Goal: Information Seeking & Learning: Learn about a topic

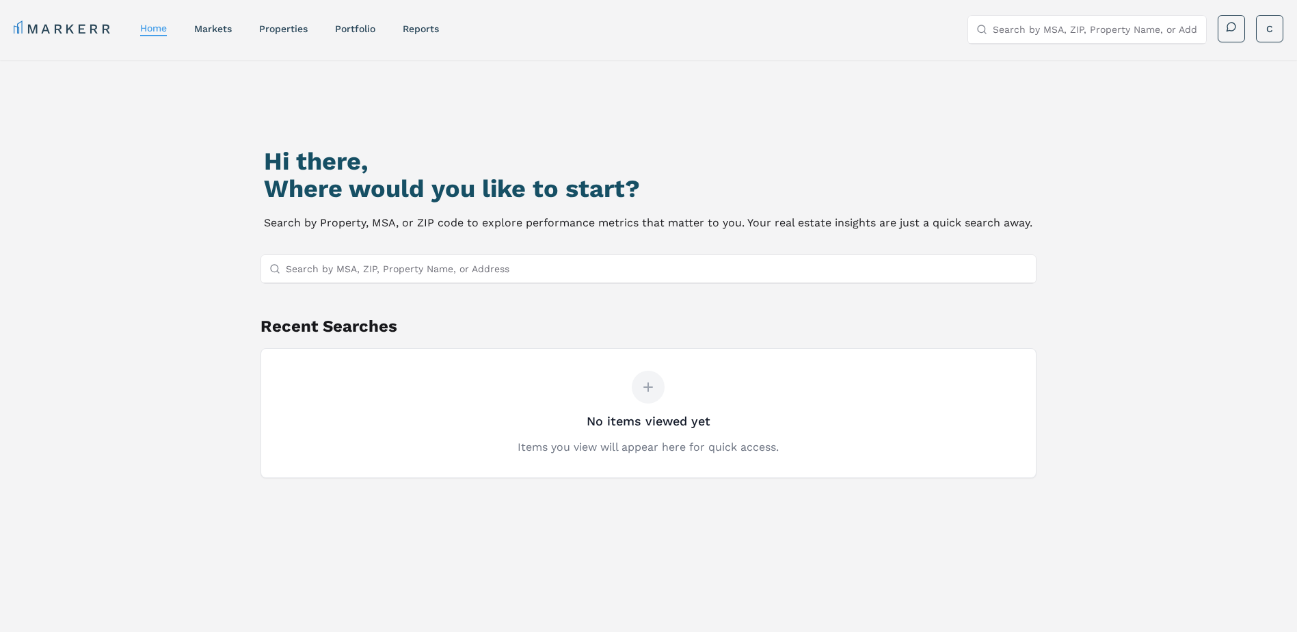
click at [354, 266] on input "Search by MSA, ZIP, Property Name, or Address" at bounding box center [657, 268] width 743 height 27
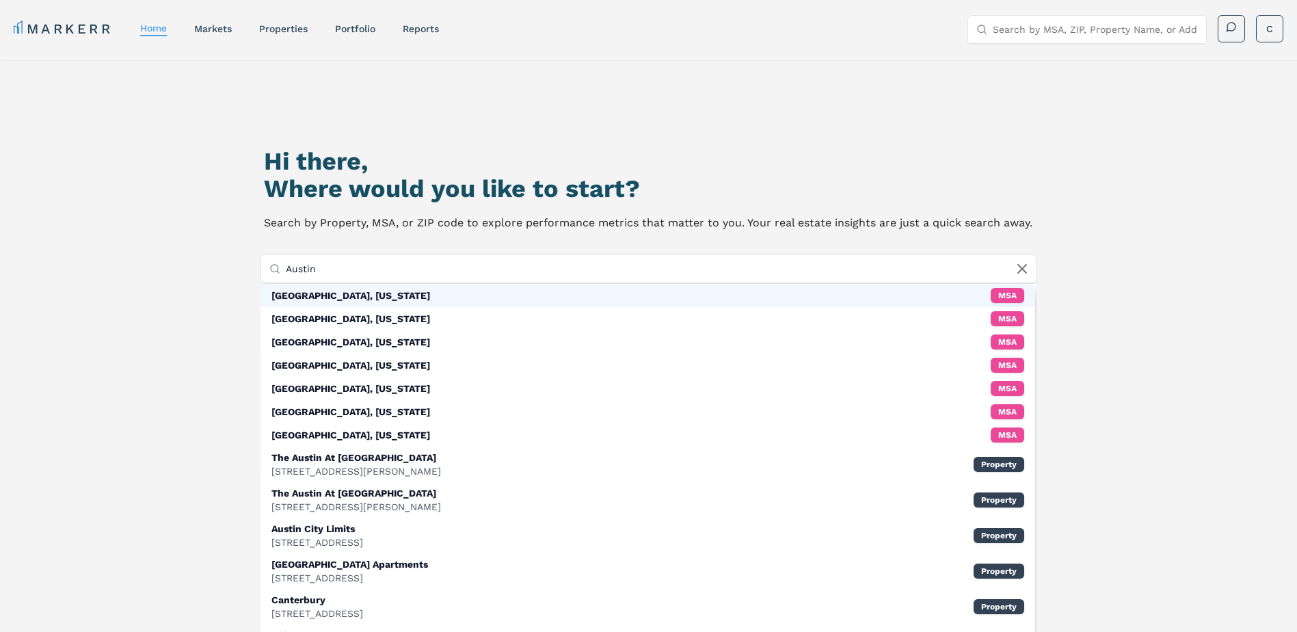
type input "Austin"
click at [293, 295] on div "[GEOGRAPHIC_DATA], [US_STATE]" at bounding box center [350, 296] width 159 height 14
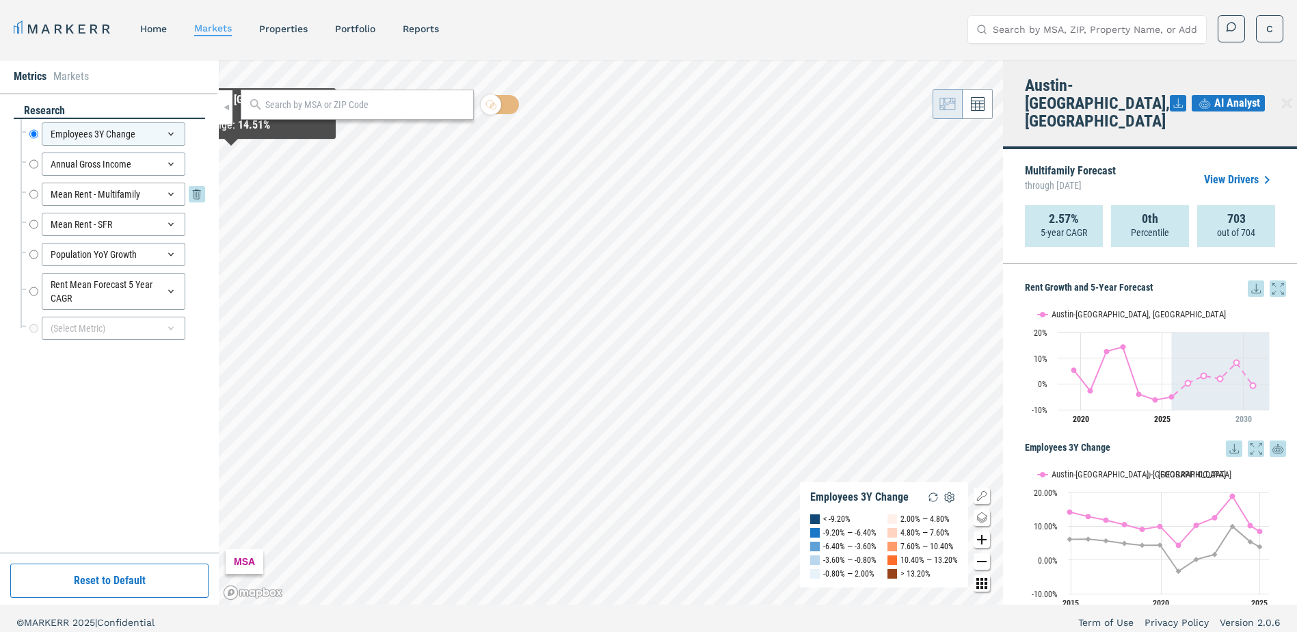
click at [87, 196] on div "Mean Rent - Multifamily" at bounding box center [114, 194] width 144 height 23
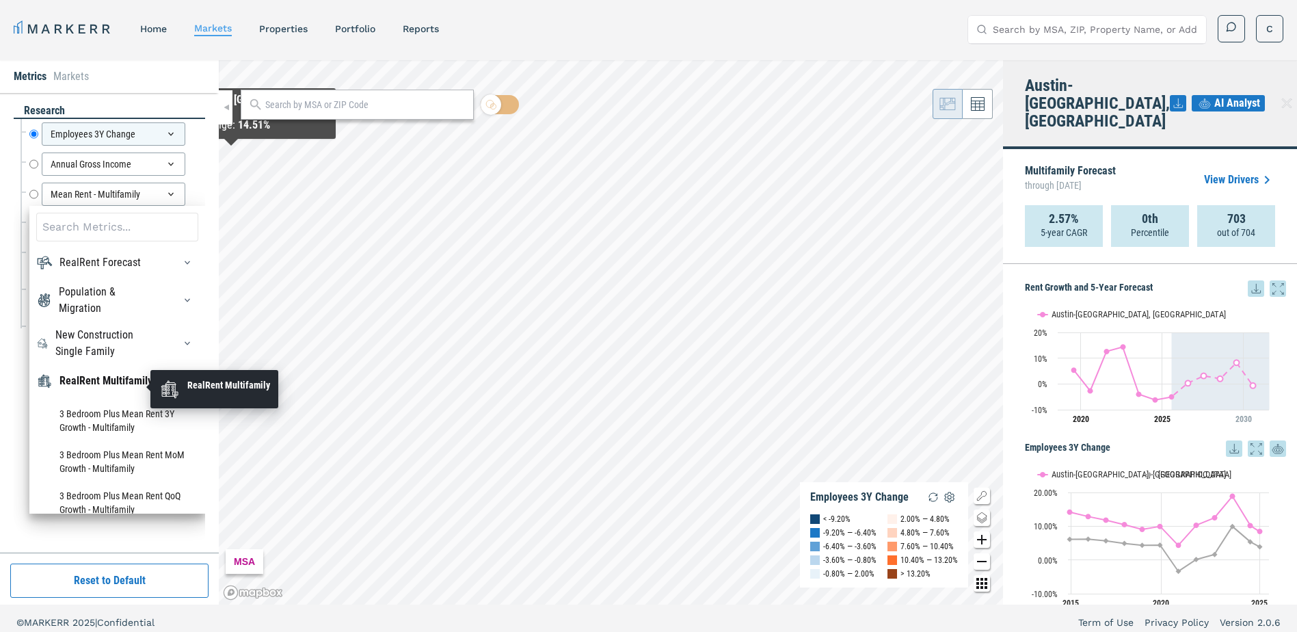
click at [79, 376] on div "RealRent Multifamily" at bounding box center [105, 381] width 93 height 16
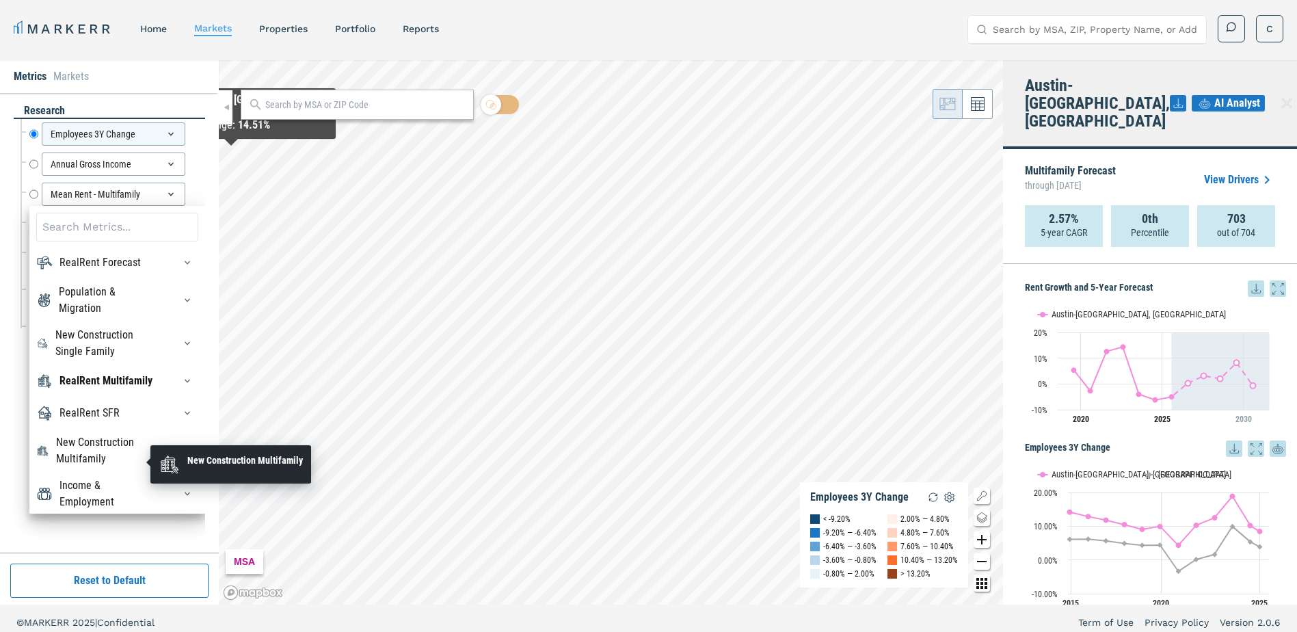
click at [79, 449] on div "New Construction Multifamily" at bounding box center [106, 450] width 101 height 33
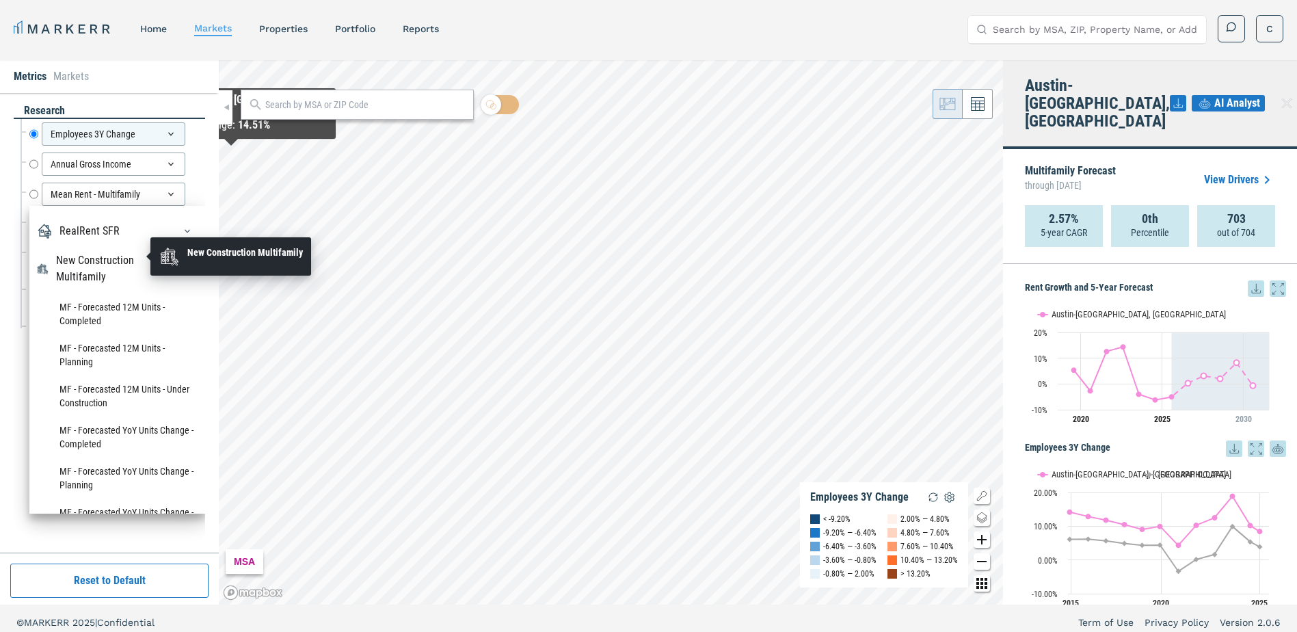
scroll to position [205, 0]
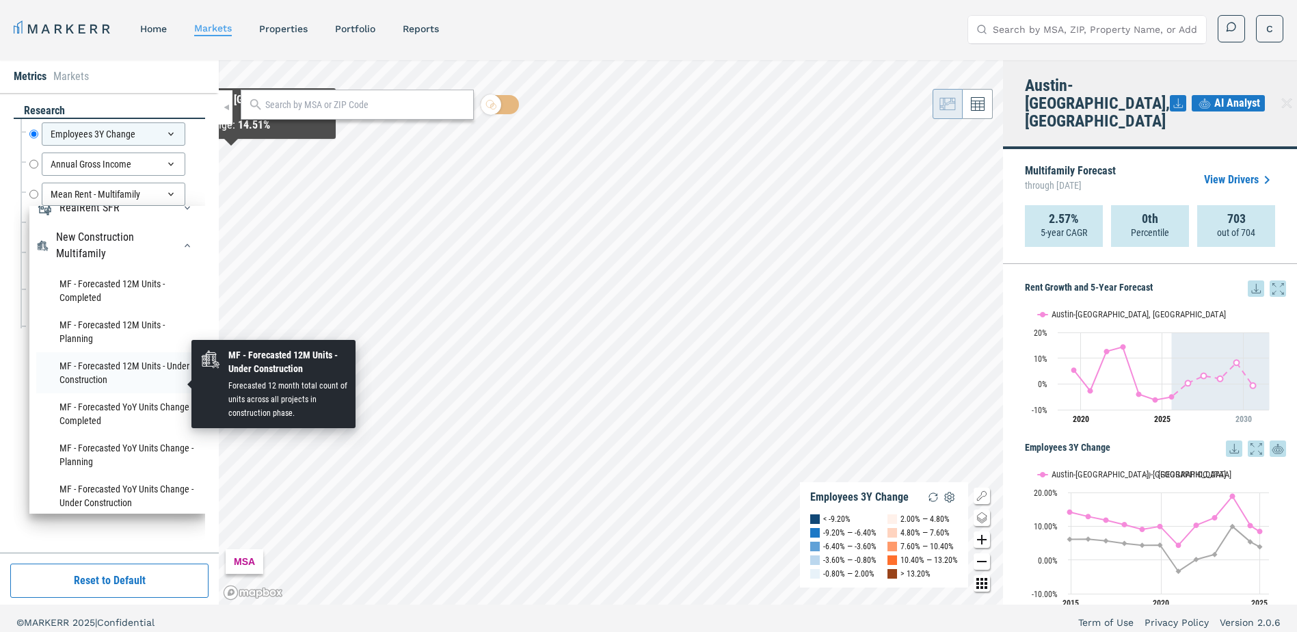
click at [92, 377] on li "MF - Forecasted 12M Units - Under Construction" at bounding box center [117, 372] width 162 height 41
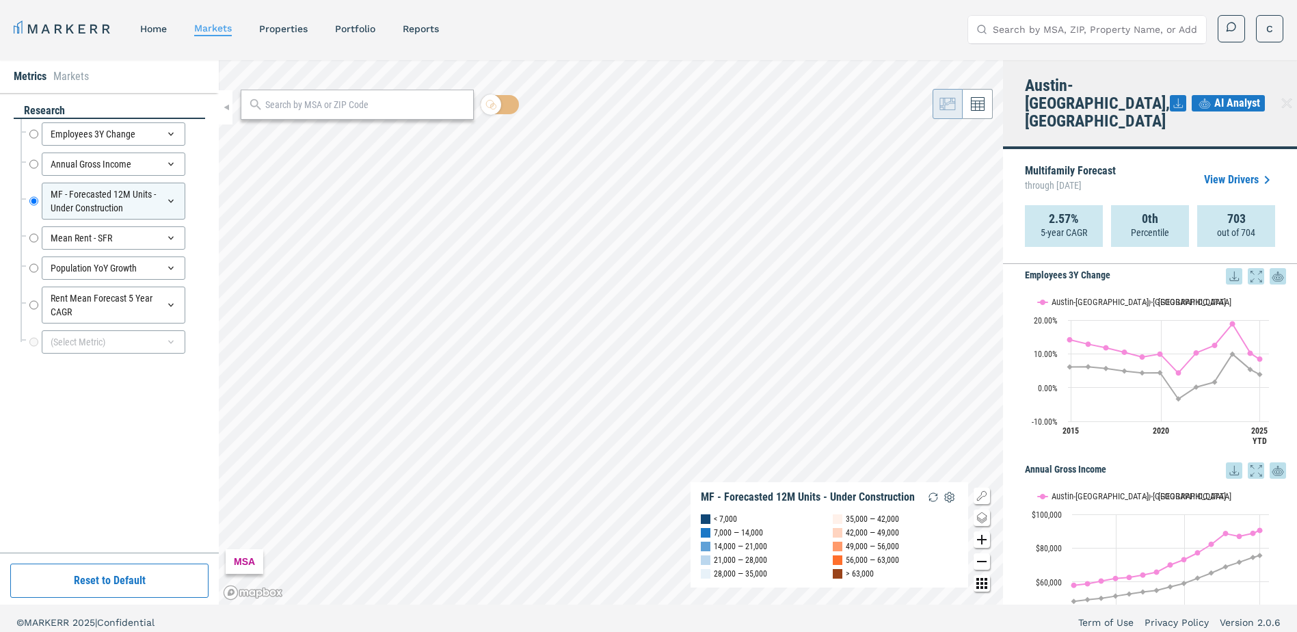
scroll to position [0, 0]
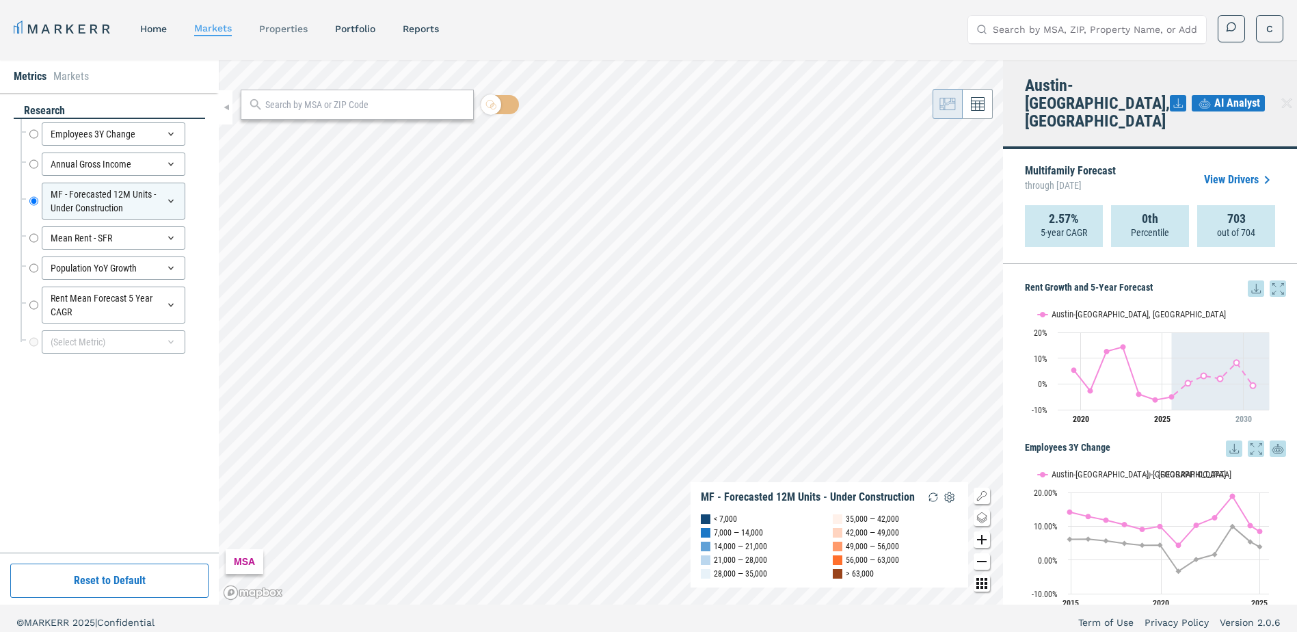
click at [283, 31] on link "properties" at bounding box center [283, 28] width 49 height 11
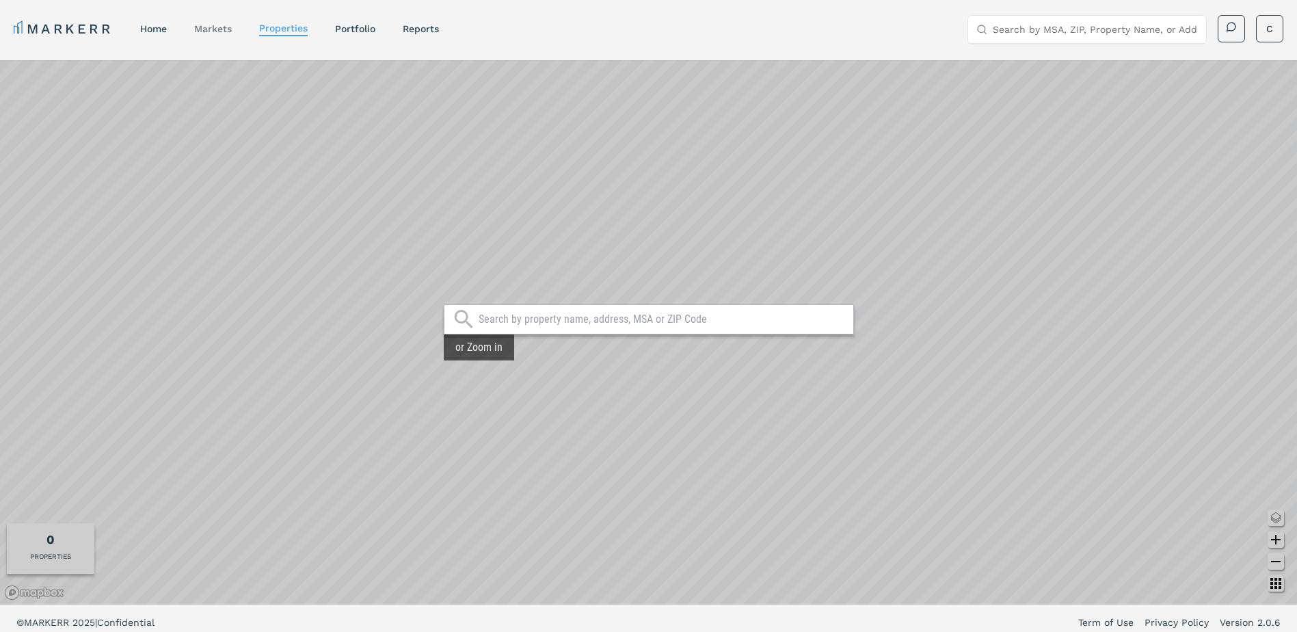
click at [203, 29] on link "markets" at bounding box center [213, 28] width 38 height 11
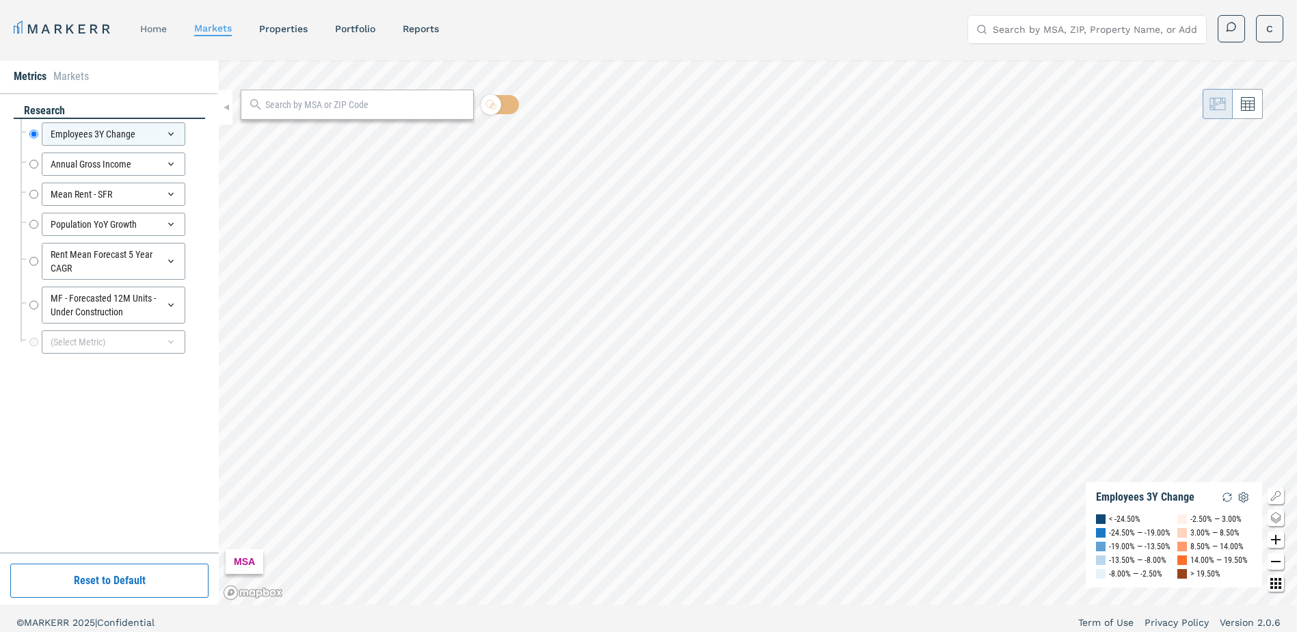
click at [159, 31] on link "home" at bounding box center [153, 28] width 27 height 11
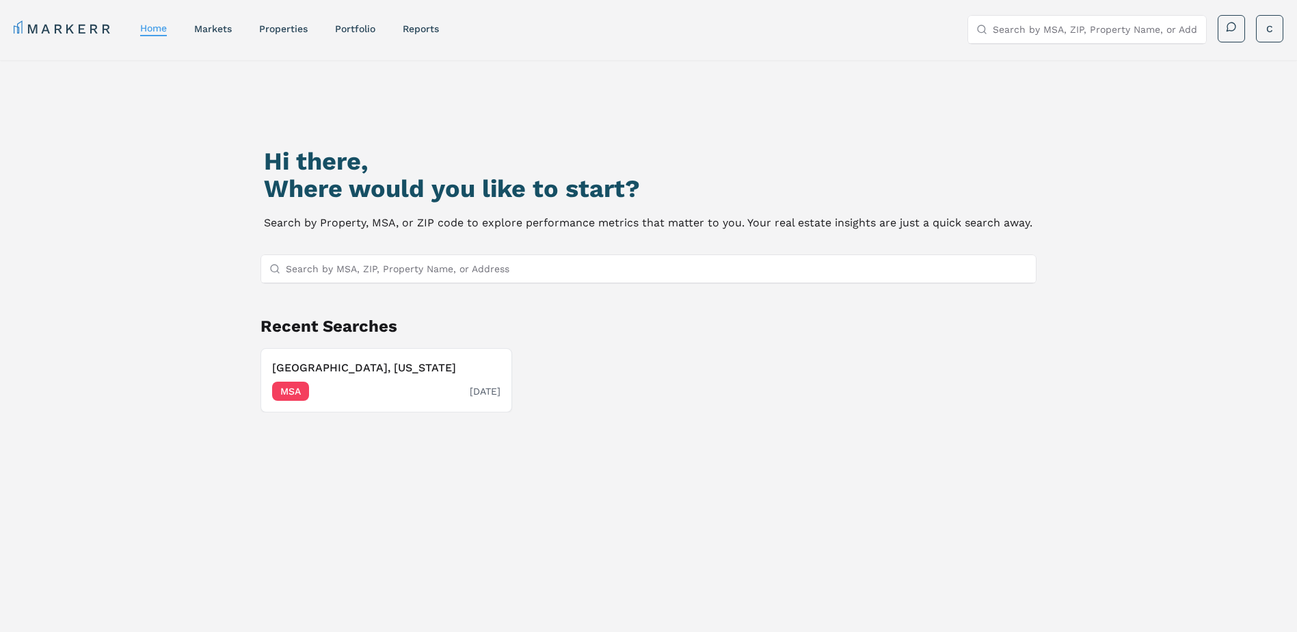
click at [289, 388] on span "MSA" at bounding box center [290, 391] width 37 height 19
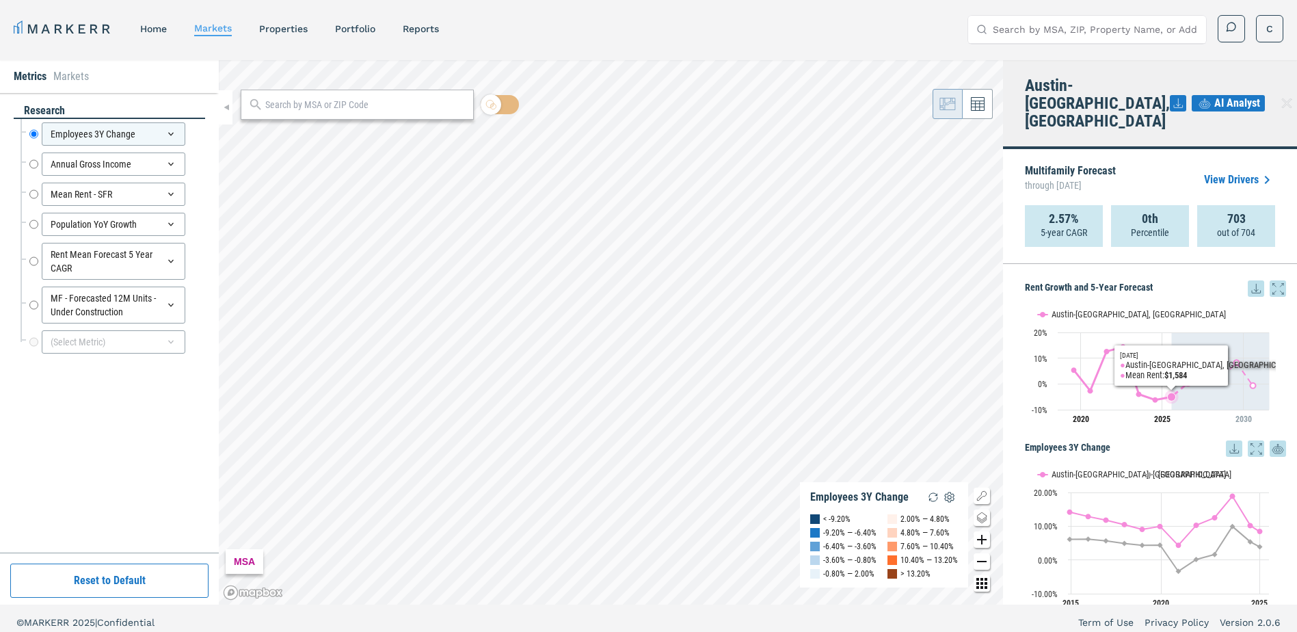
click at [1170, 393] on icon "Tuesday, 29 Jul, 19:00, -5.04. Austin-Round Rock, TX." at bounding box center [1172, 397] width 8 height 8
click at [1171, 393] on icon "Tuesday, 29 Jul, 19:00, -5.04. Austin-Round Rock, TX." at bounding box center [1172, 397] width 8 height 8
click at [1169, 393] on icon "Tuesday, 29 Jul, 19:00, -5.04. Austin-Round Rock, TX." at bounding box center [1172, 397] width 8 height 8
click at [423, 29] on link "reports" at bounding box center [421, 28] width 36 height 11
select select "-release_date"
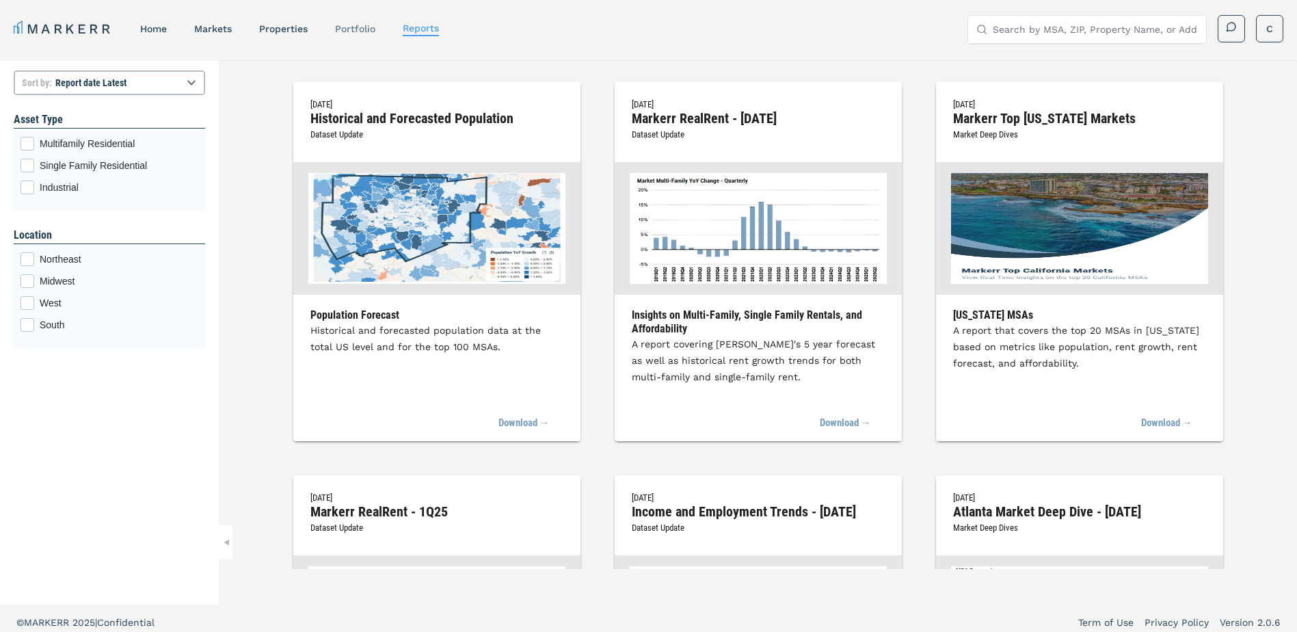
click at [358, 27] on link "Portfolio" at bounding box center [355, 28] width 40 height 11
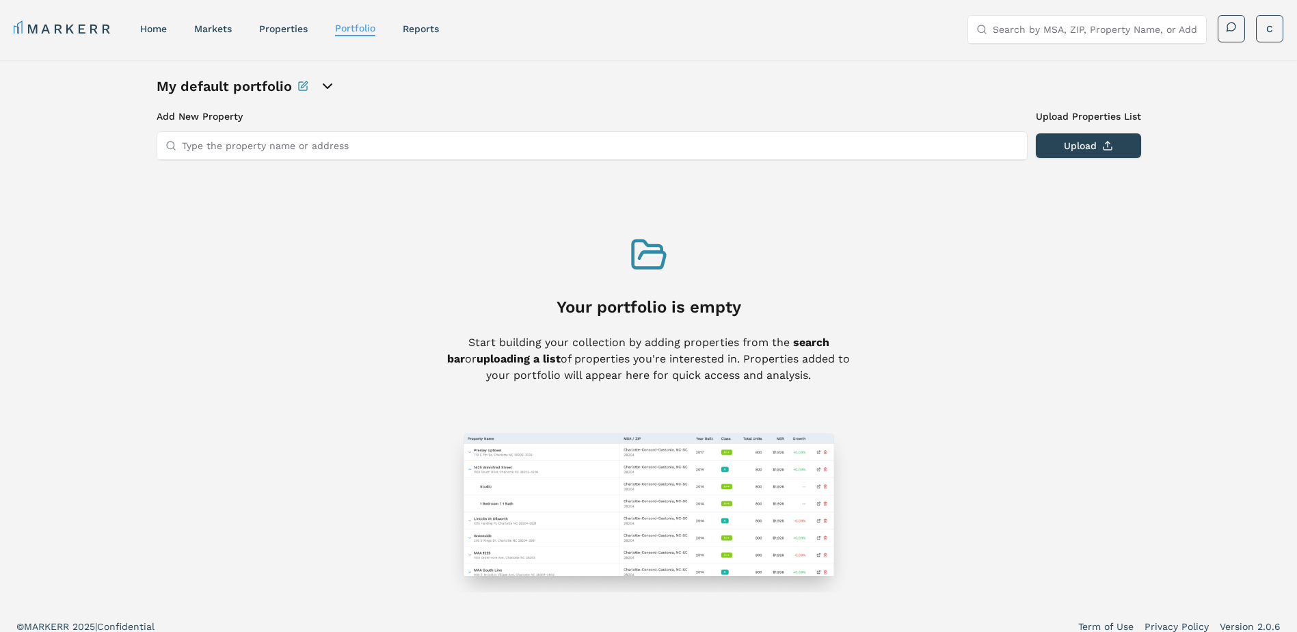
click at [325, 150] on input "Type the property name or address" at bounding box center [600, 145] width 837 height 27
click at [321, 144] on input "Linea Stillwater" at bounding box center [600, 145] width 837 height 27
type input "Linea Stillwater"
click at [287, 27] on link "properties" at bounding box center [283, 28] width 49 height 11
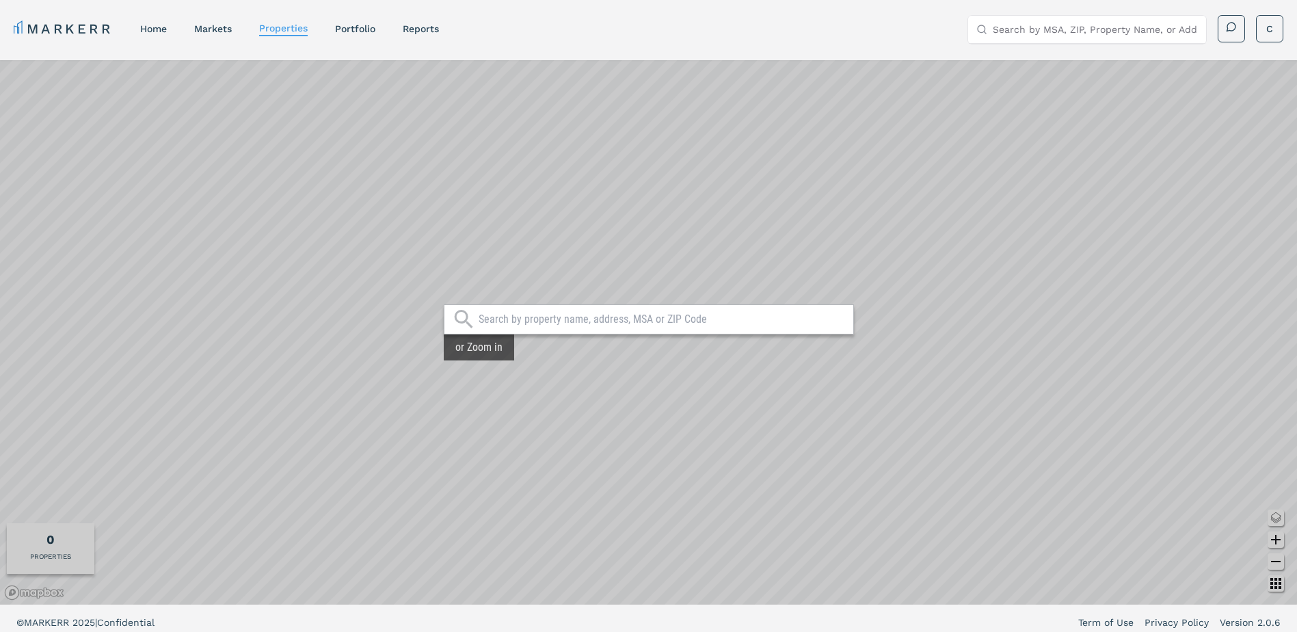
click at [535, 317] on input "text" at bounding box center [663, 319] width 368 height 14
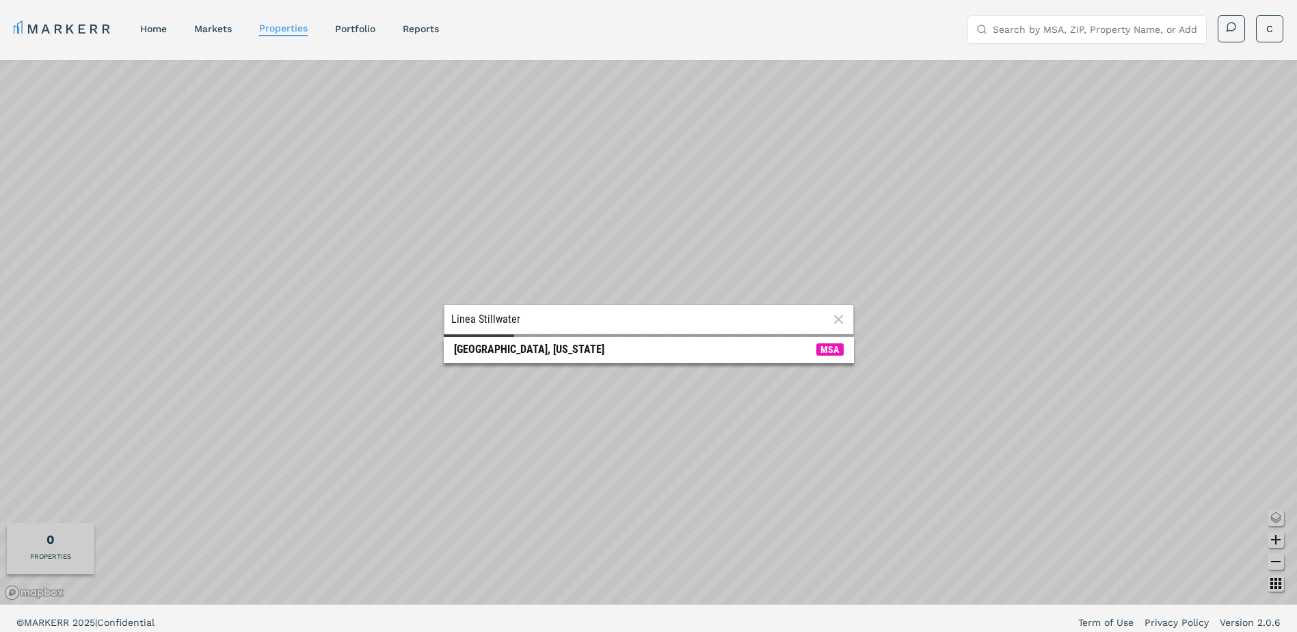
click at [537, 315] on input "Linea Stillwater" at bounding box center [639, 319] width 377 height 14
type input "Linea Stillwater apartments"
click at [840, 320] on icon at bounding box center [838, 319] width 9 height 9
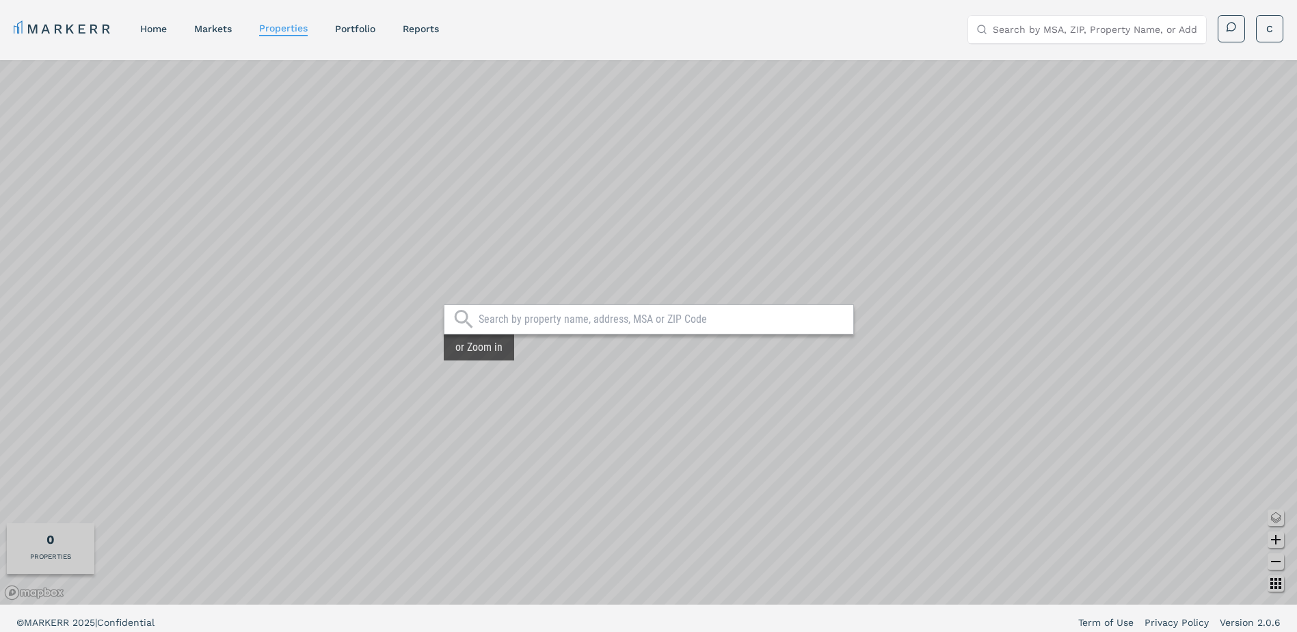
click at [596, 319] on input "text" at bounding box center [663, 319] width 368 height 14
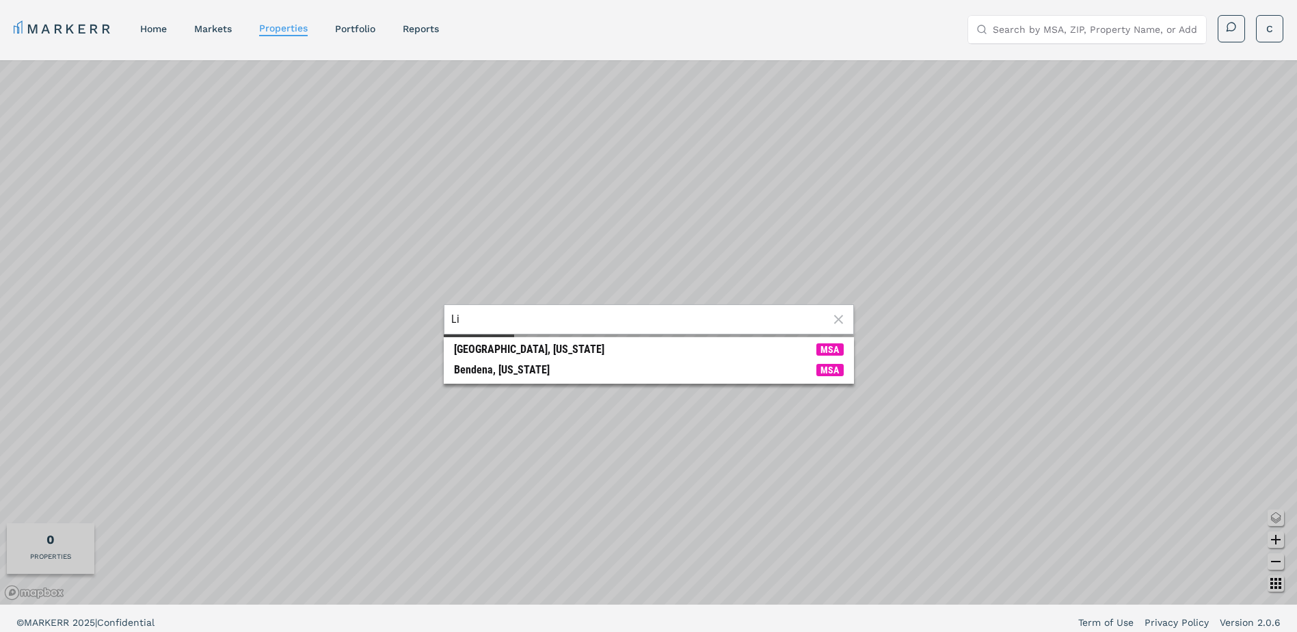
type input "L"
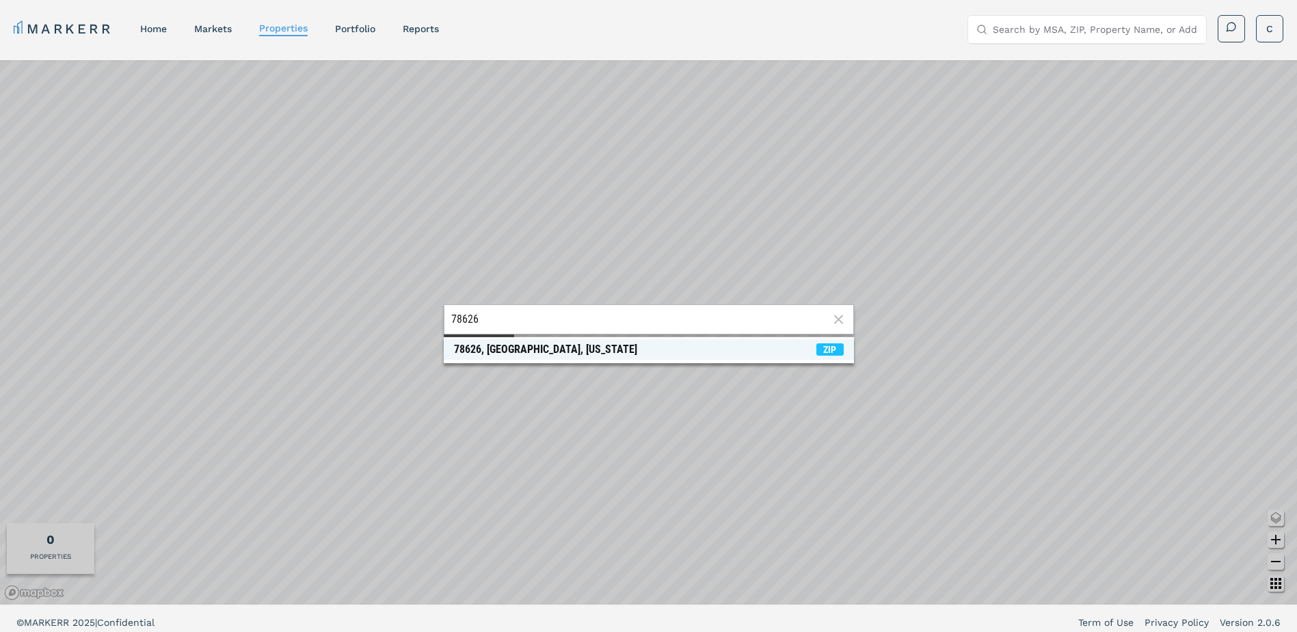
type input "78626"
click at [542, 345] on div "78626, [GEOGRAPHIC_DATA], [US_STATE]" at bounding box center [545, 350] width 183 height 14
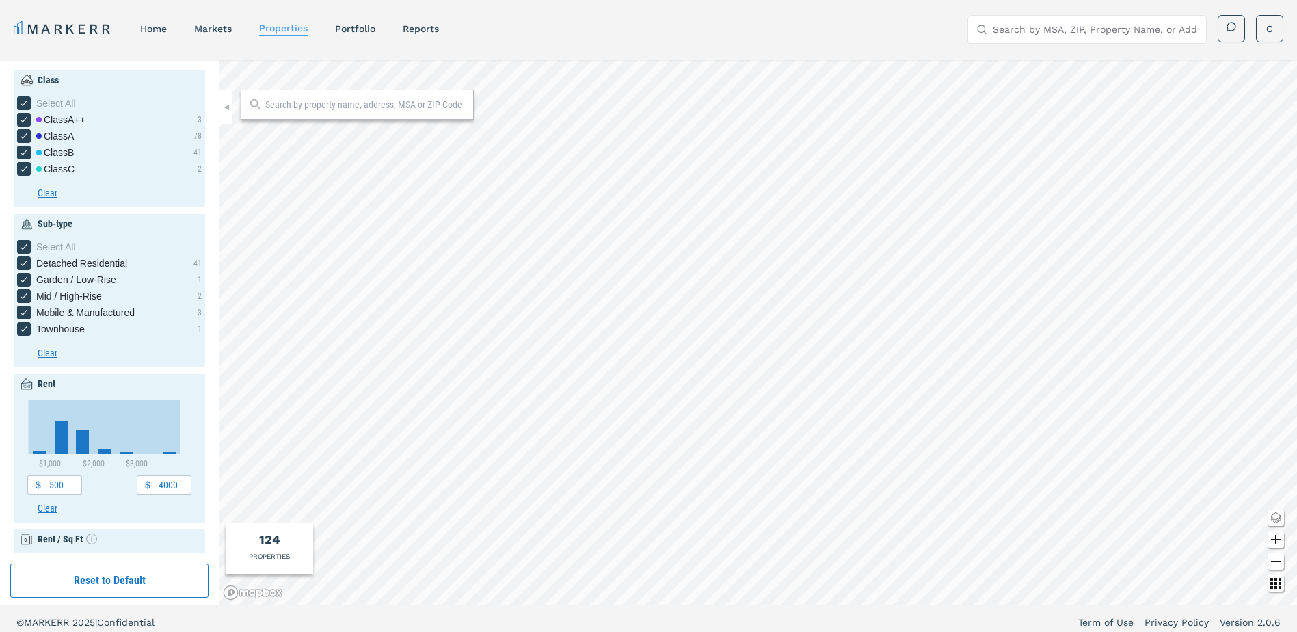
click at [351, 107] on input "text" at bounding box center [365, 105] width 201 height 14
type input "Linea Stillwater"
click at [460, 101] on icon at bounding box center [458, 104] width 15 height 16
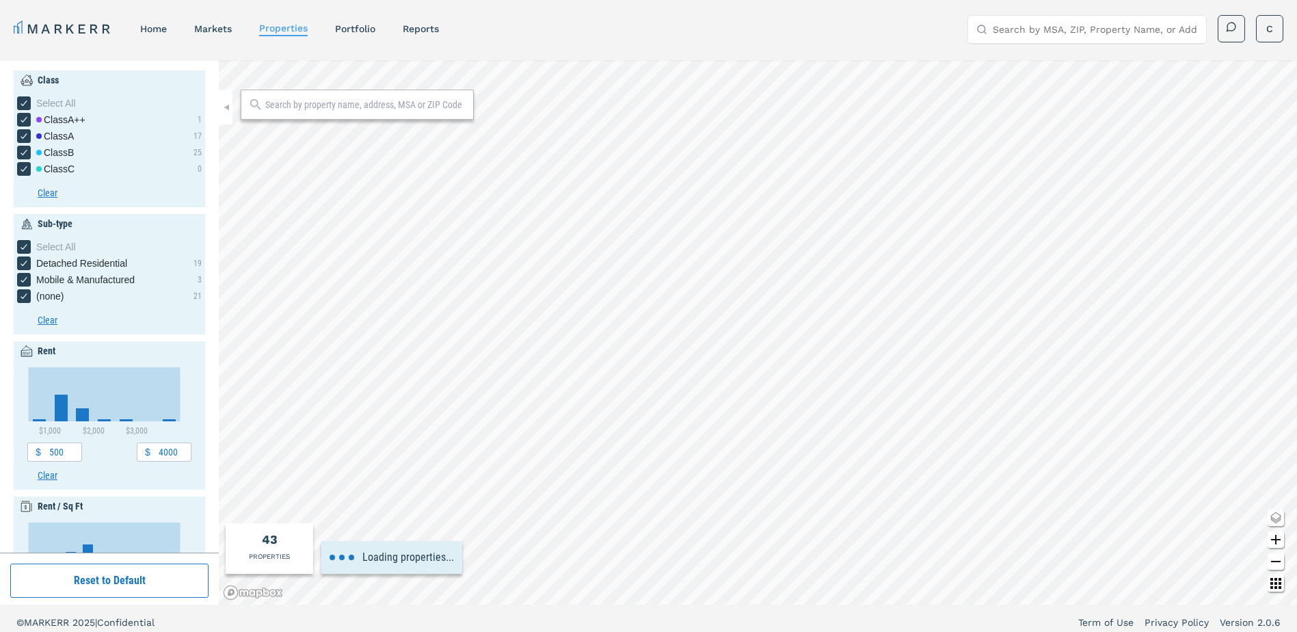
type input "1000"
type input "1800"
type input "1.3"
type input "1.8"
type input "1970"
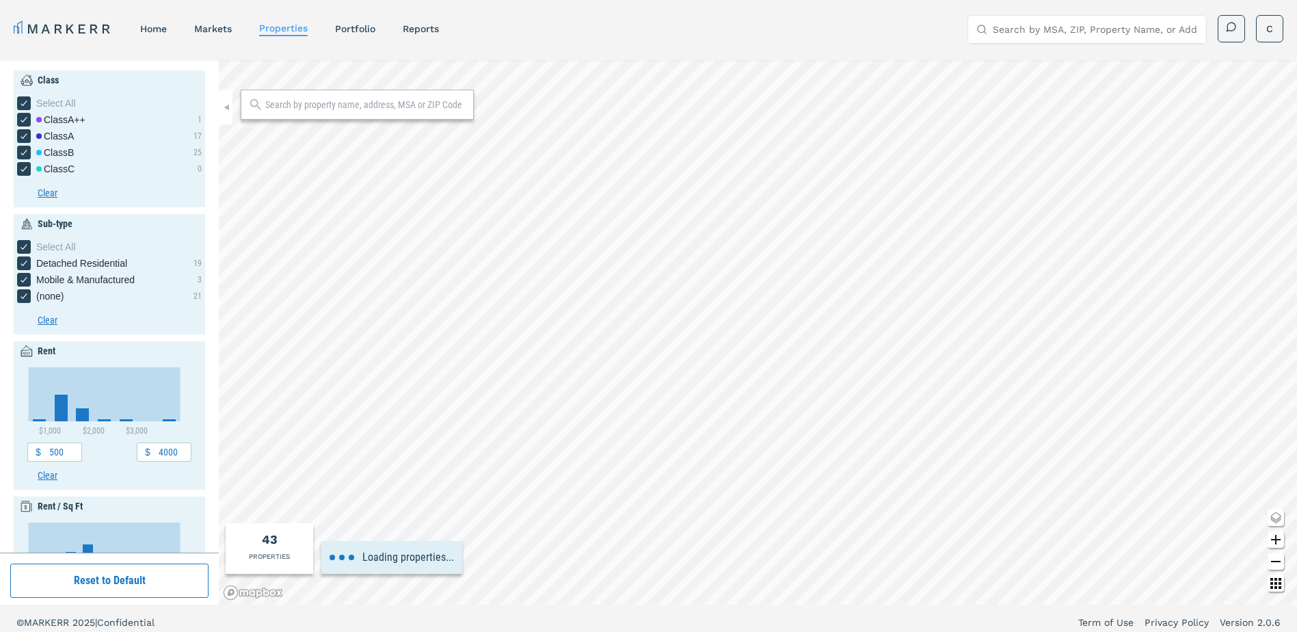
type input "2010"
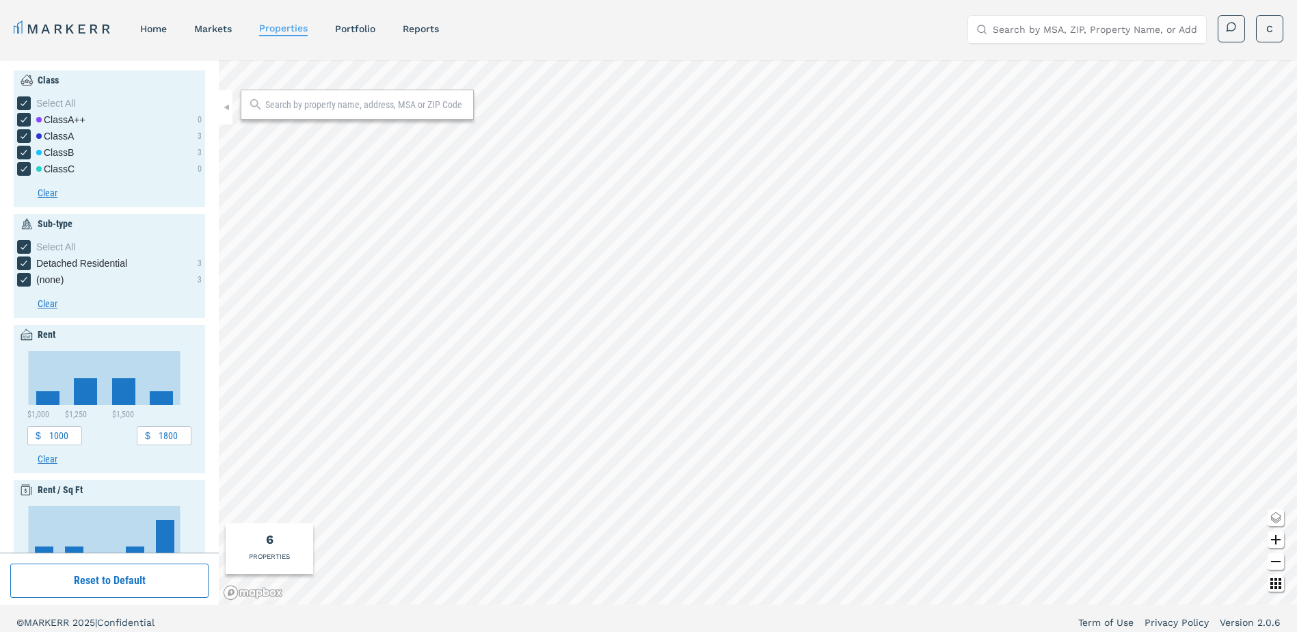
click at [1274, 564] on icon "Zoom out map button" at bounding box center [1276, 561] width 16 height 16
type input "4000"
type input "1.2"
type input "2.6"
type input "1950"
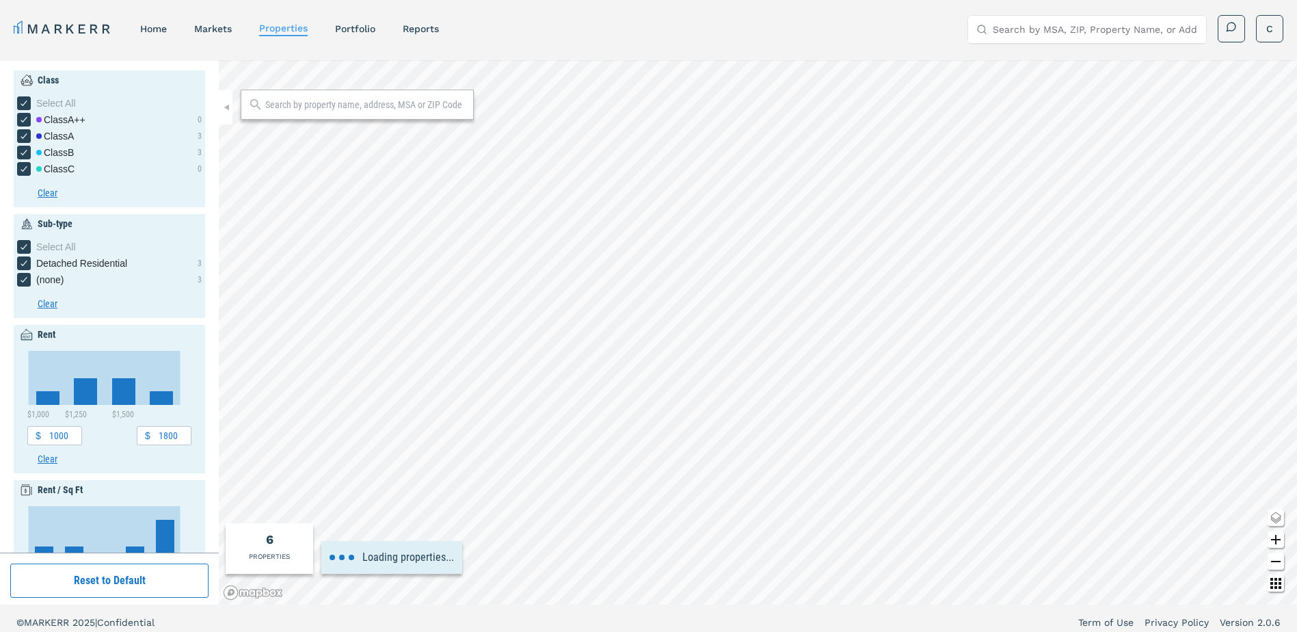
type input "2020"
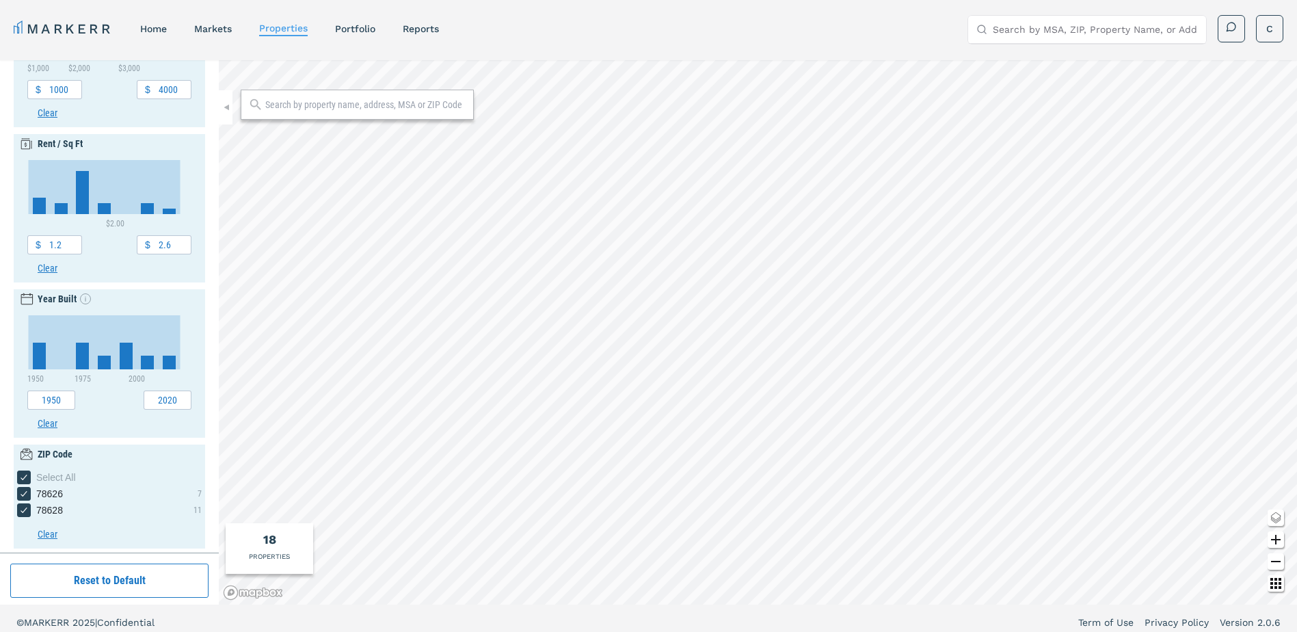
scroll to position [352, 0]
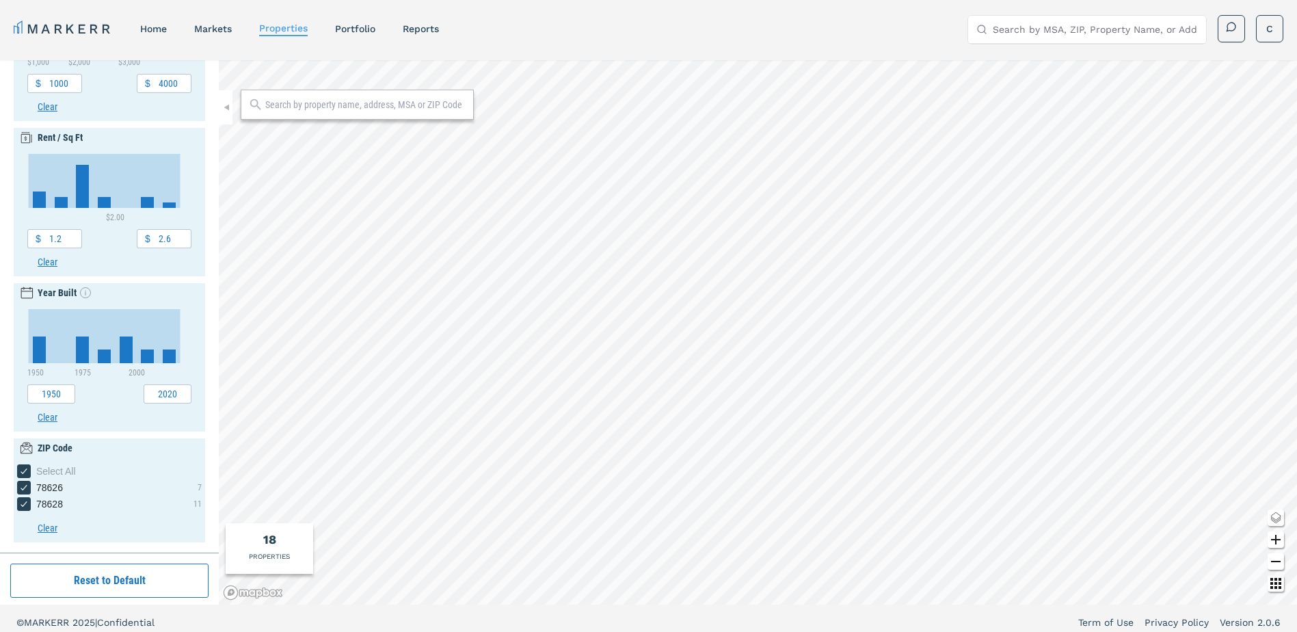
click at [1087, 27] on input "Search by MSA, ZIP, Property Name, or Address" at bounding box center [1095, 29] width 205 height 27
type input "Georgetown, TX"
click at [1046, 53] on div "[GEOGRAPHIC_DATA], [US_STATE]" at bounding box center [1058, 56] width 159 height 14
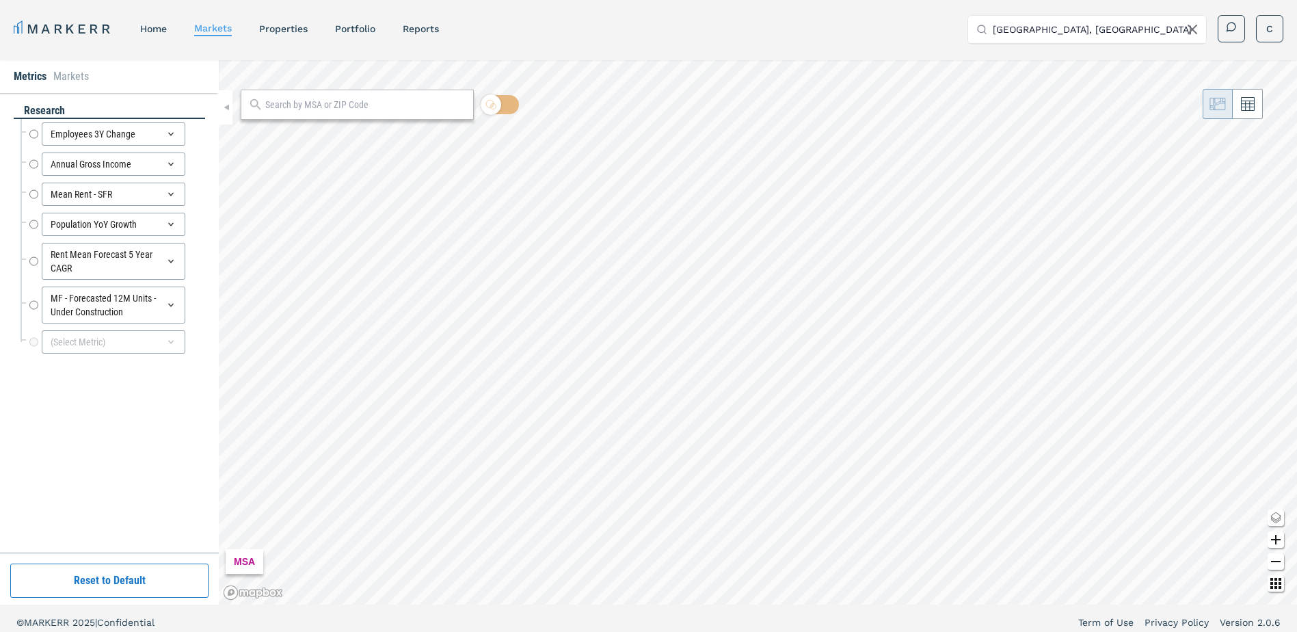
radio input "true"
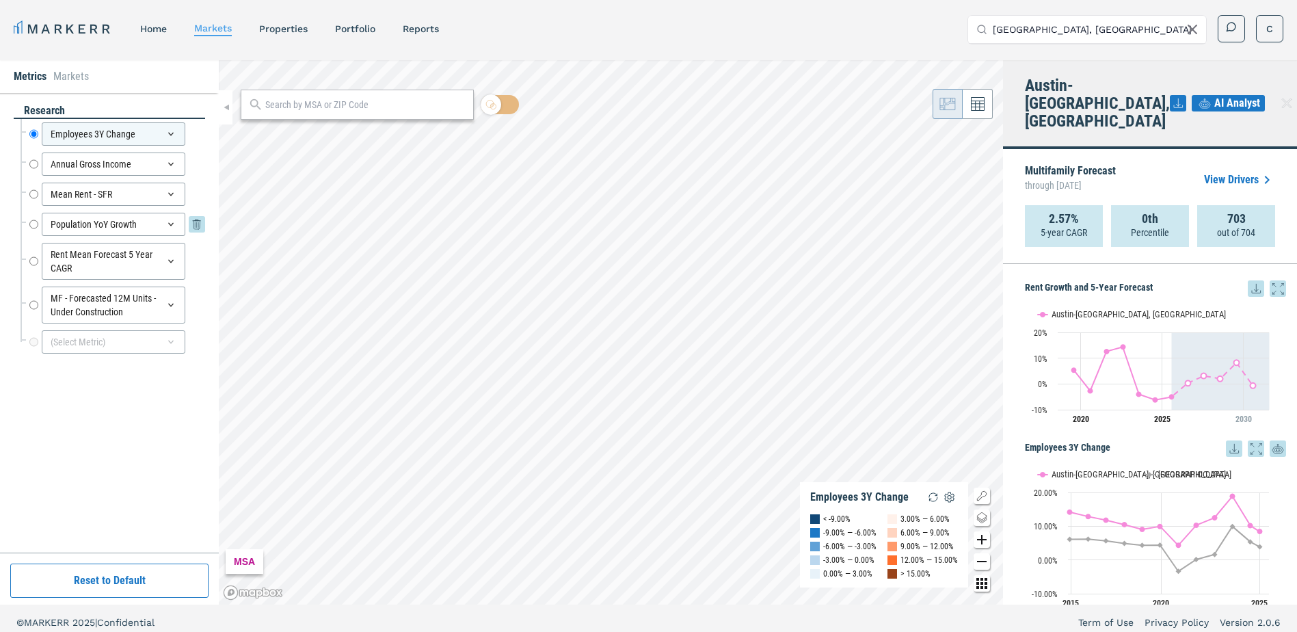
click at [168, 223] on icon at bounding box center [170, 224] width 11 height 11
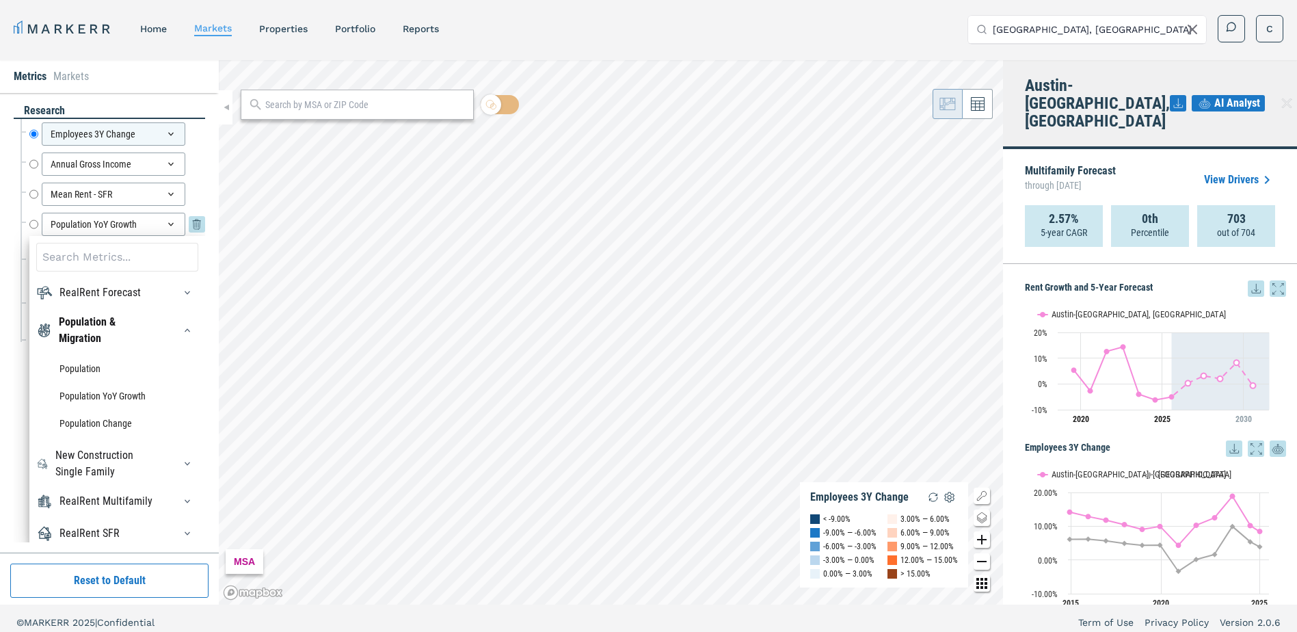
scroll to position [1, 0]
click at [64, 496] on div "RealRent Multifamily" at bounding box center [105, 500] width 93 height 16
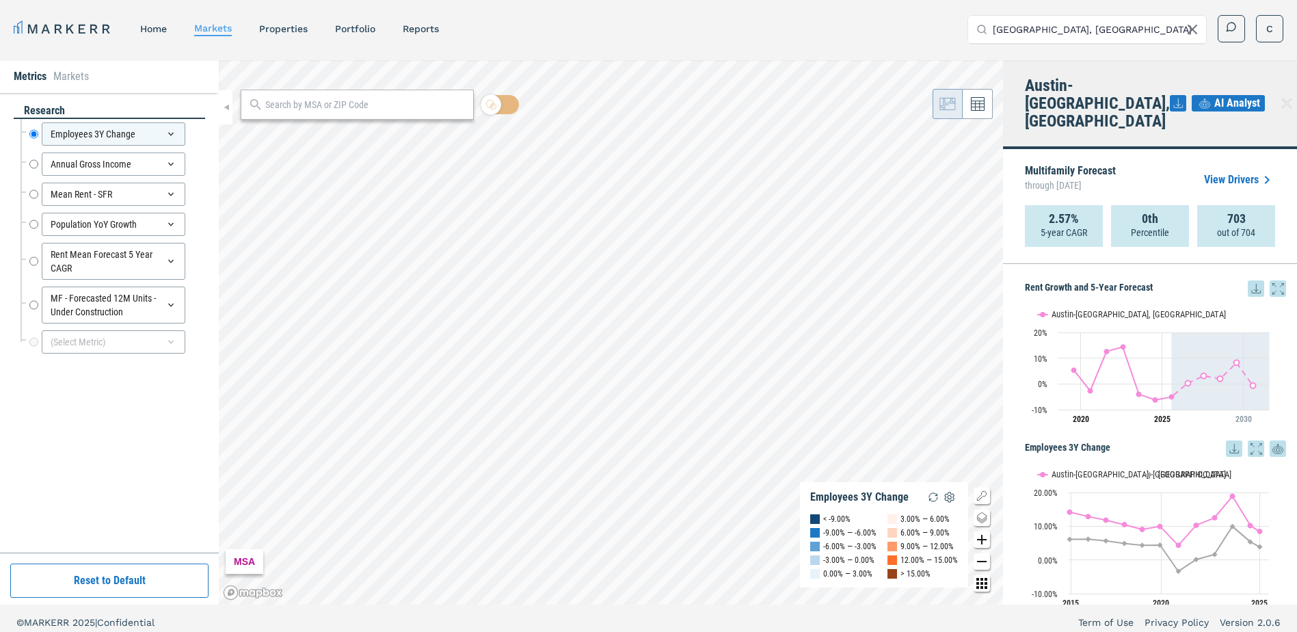
click at [1243, 172] on link "View Drivers" at bounding box center [1239, 180] width 71 height 16
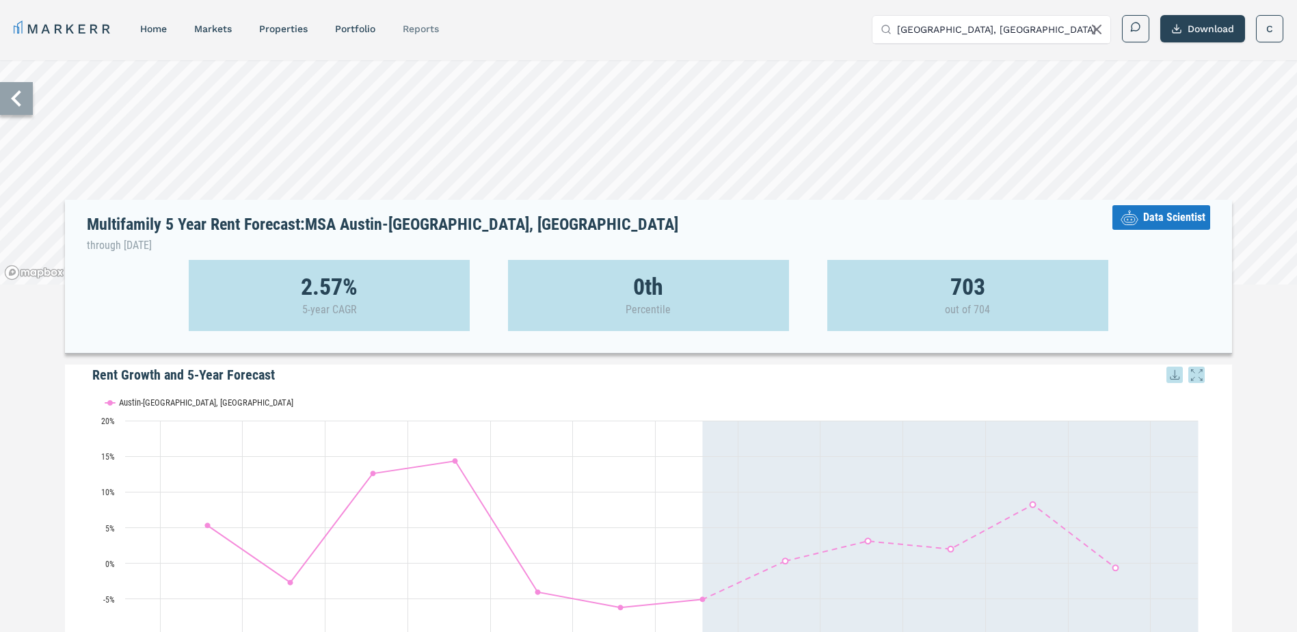
click at [428, 28] on link "reports" at bounding box center [421, 28] width 36 height 11
select select "-release_date"
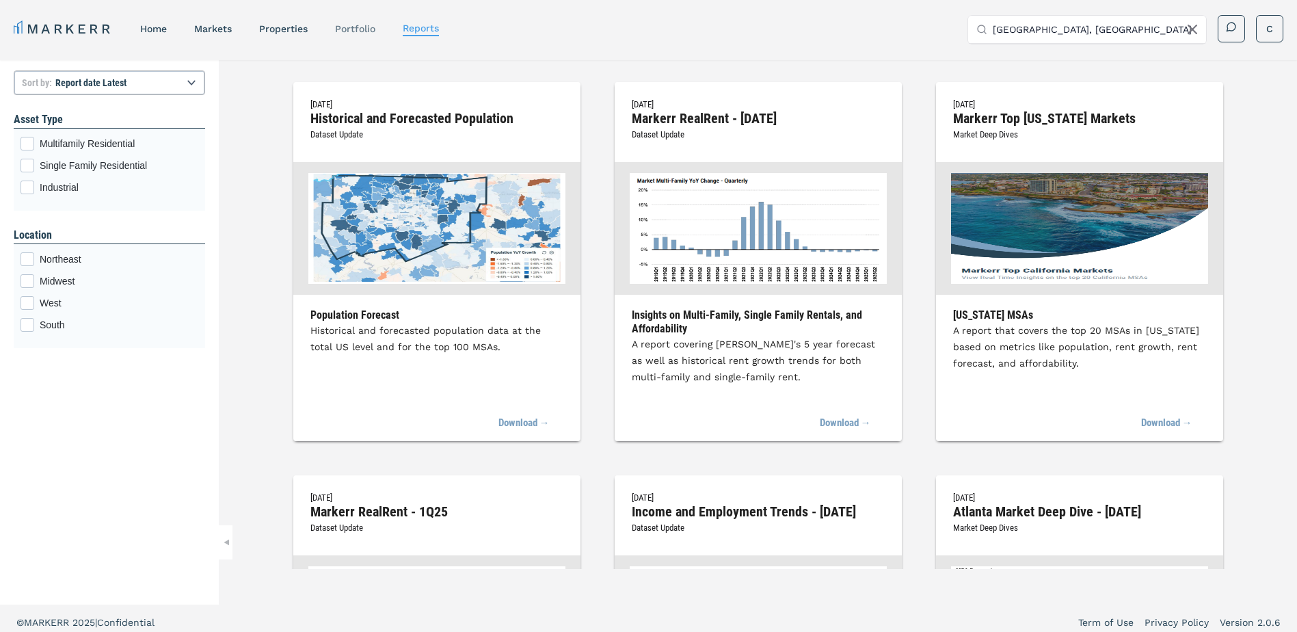
click at [359, 30] on link "Portfolio" at bounding box center [355, 28] width 40 height 11
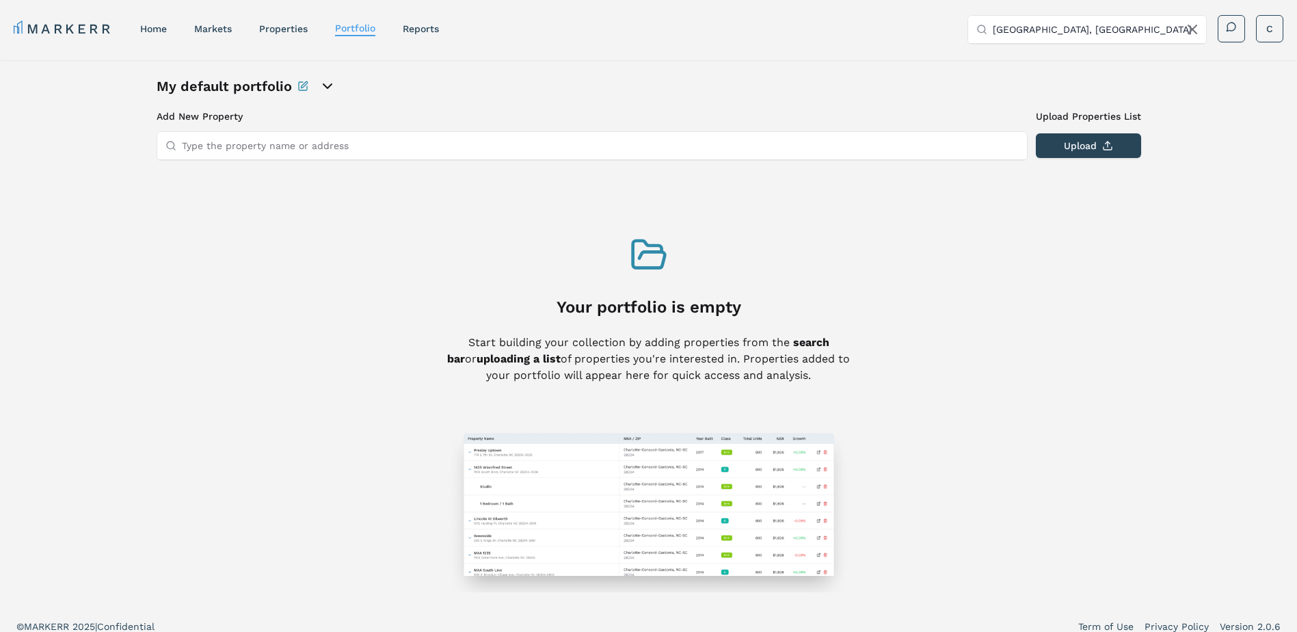
click at [226, 146] on input "Type the property name or address" at bounding box center [600, 145] width 837 height 27
type input "Linea Stillwater"
click at [654, 407] on div "Your portfolio is empty Start building your collection by adding properties fro…" at bounding box center [649, 414] width 405 height 356
click at [48, 27] on link "MARKERR" at bounding box center [63, 28] width 99 height 19
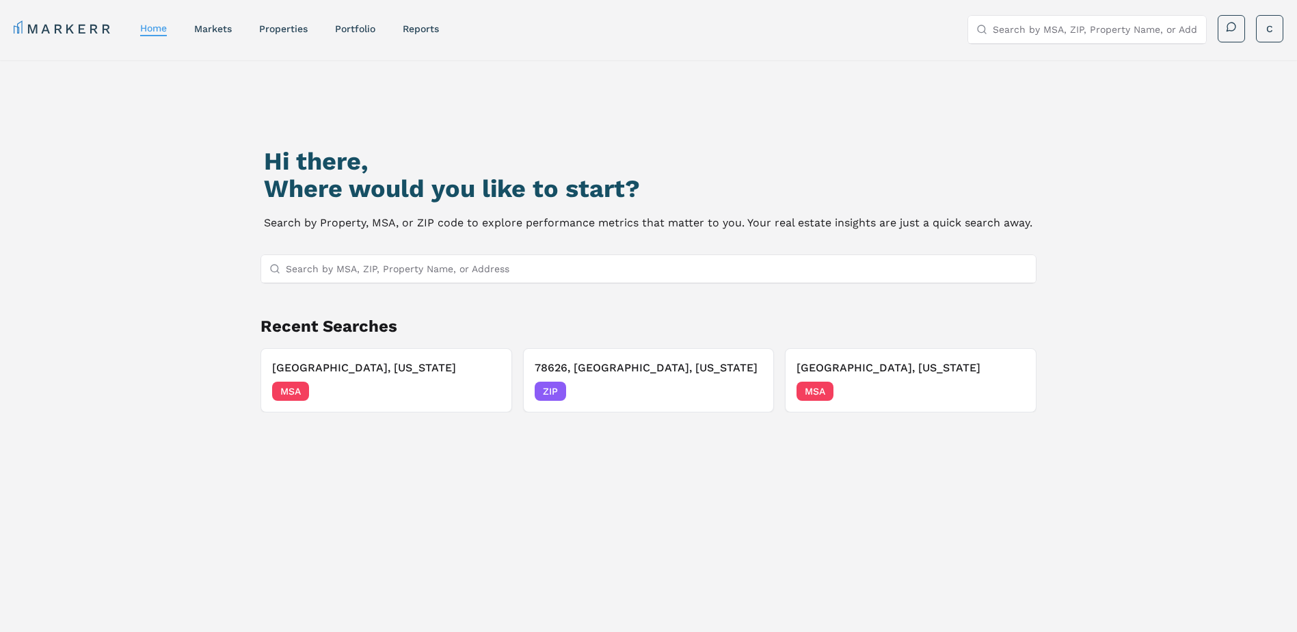
click at [866, 137] on div "Hi there, Where would you like to start? Search by Property, MSA, or ZIP code t…" at bounding box center [649, 398] width 908 height 632
click at [206, 28] on link "markets" at bounding box center [213, 28] width 38 height 11
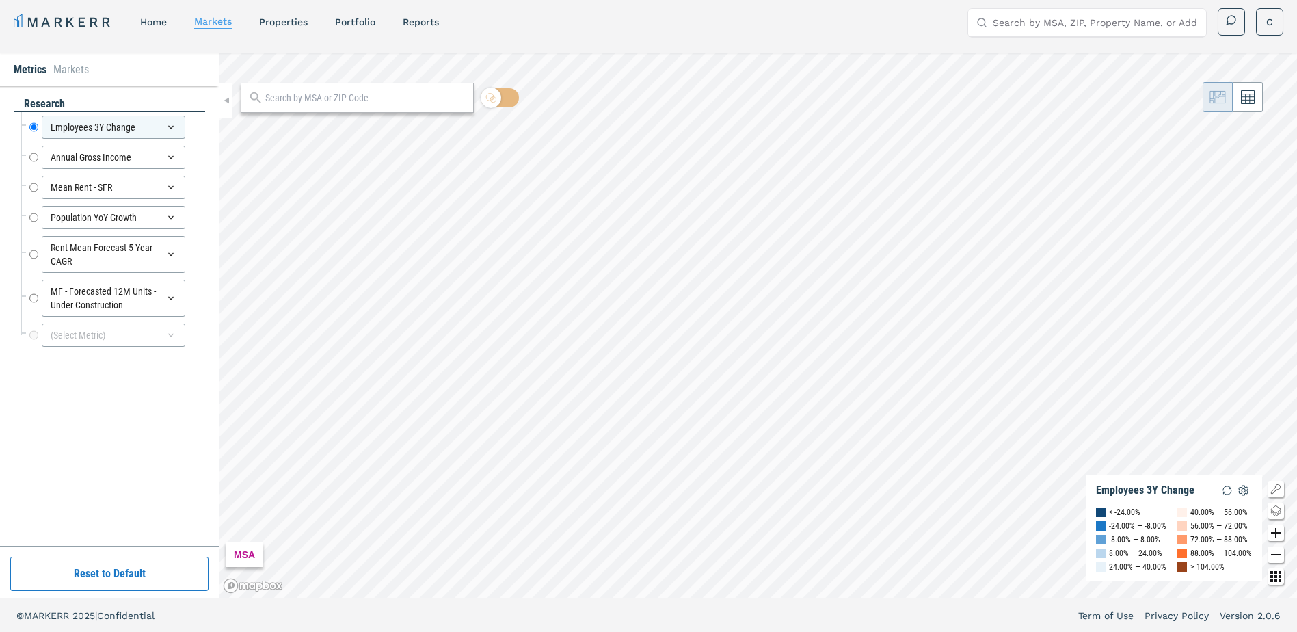
scroll to position [8, 0]
click at [1277, 509] on icon "Change style map button" at bounding box center [1276, 509] width 16 height 16
click at [1272, 575] on icon "Other options map button" at bounding box center [1276, 575] width 11 height 11
click at [1275, 575] on icon "Other options map button" at bounding box center [1276, 575] width 11 height 11
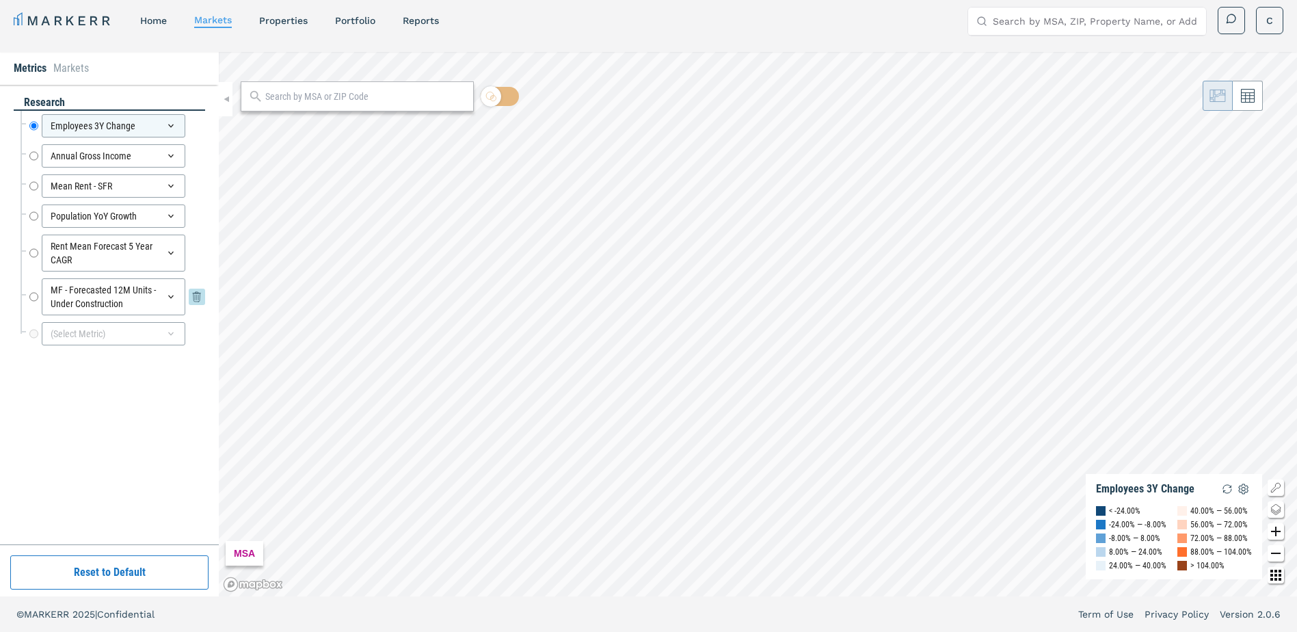
click at [116, 293] on div "MF - Forecasted 12M Units - Under Construction" at bounding box center [114, 296] width 144 height 37
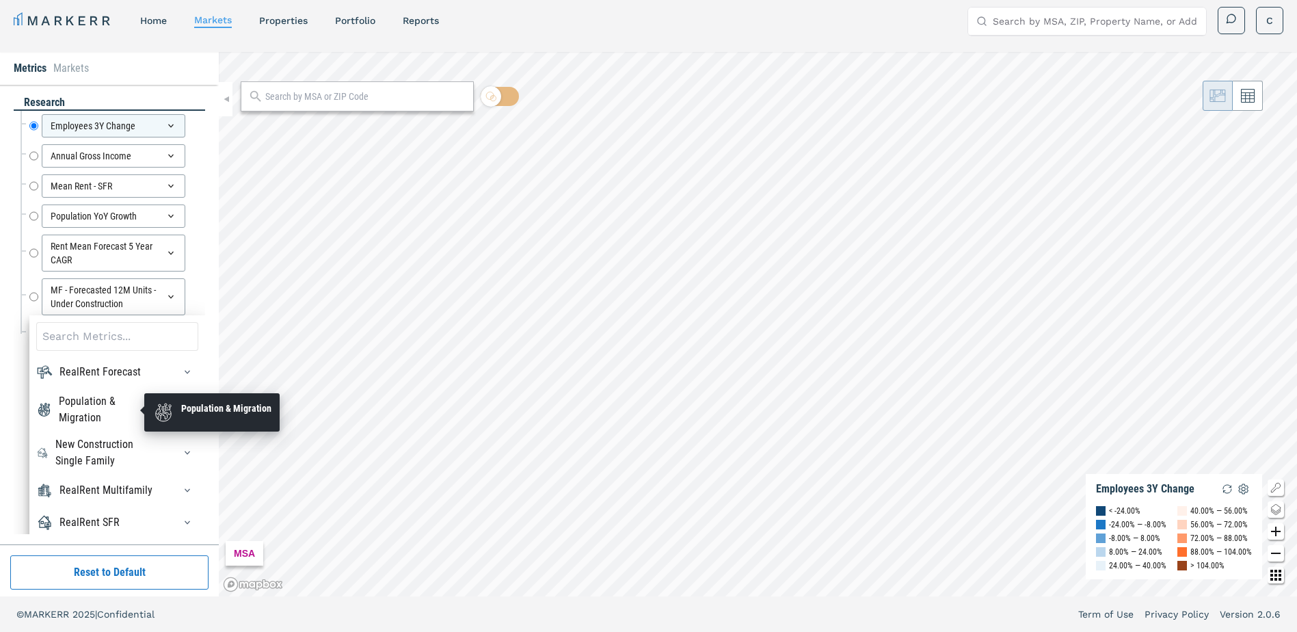
click at [91, 403] on div "Population & Migration" at bounding box center [108, 409] width 98 height 33
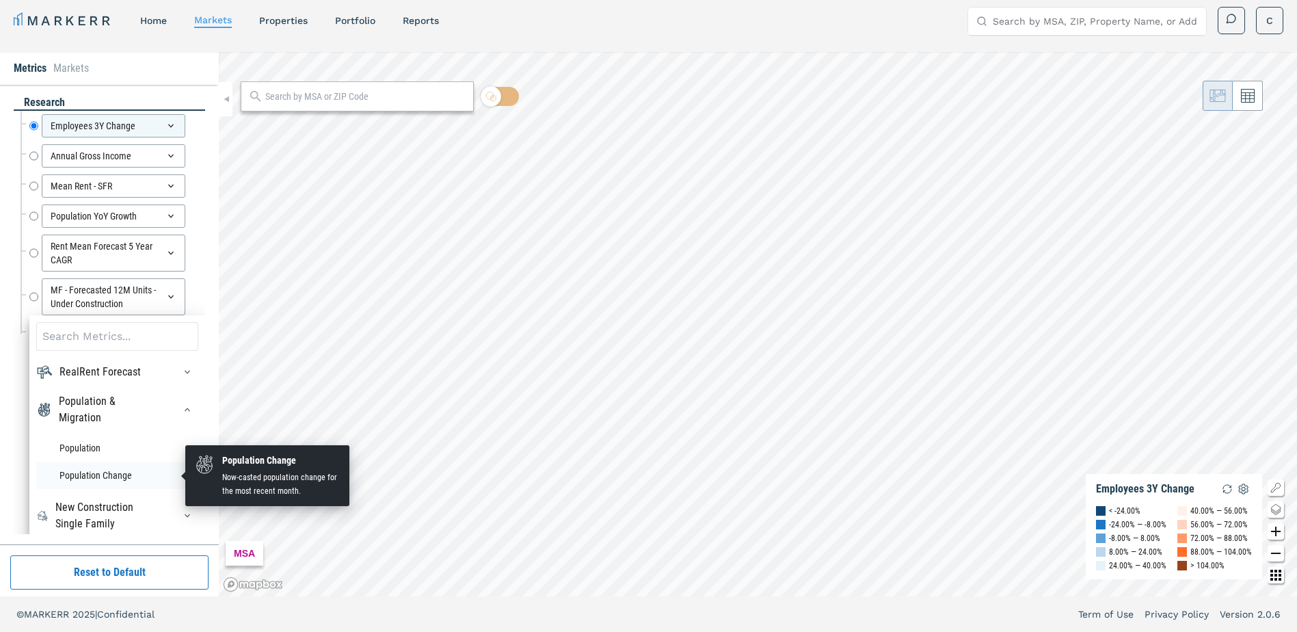
click at [85, 475] on li "Population Change" at bounding box center [117, 475] width 162 height 27
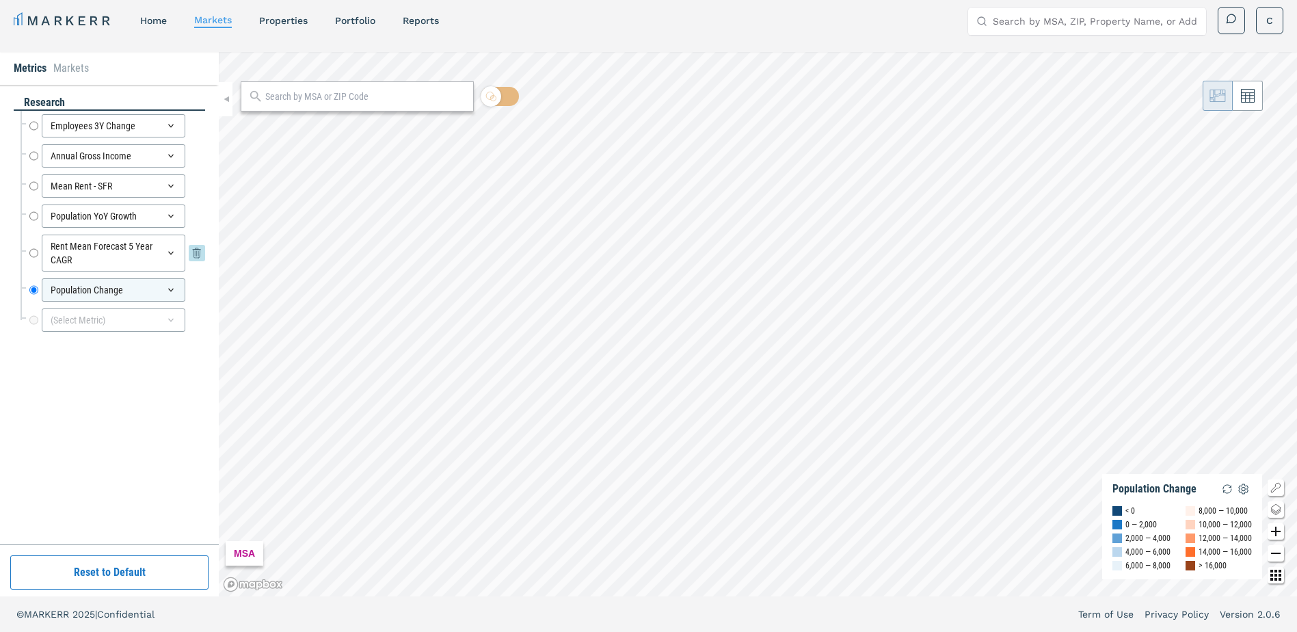
click at [170, 251] on icon at bounding box center [170, 253] width 11 height 11
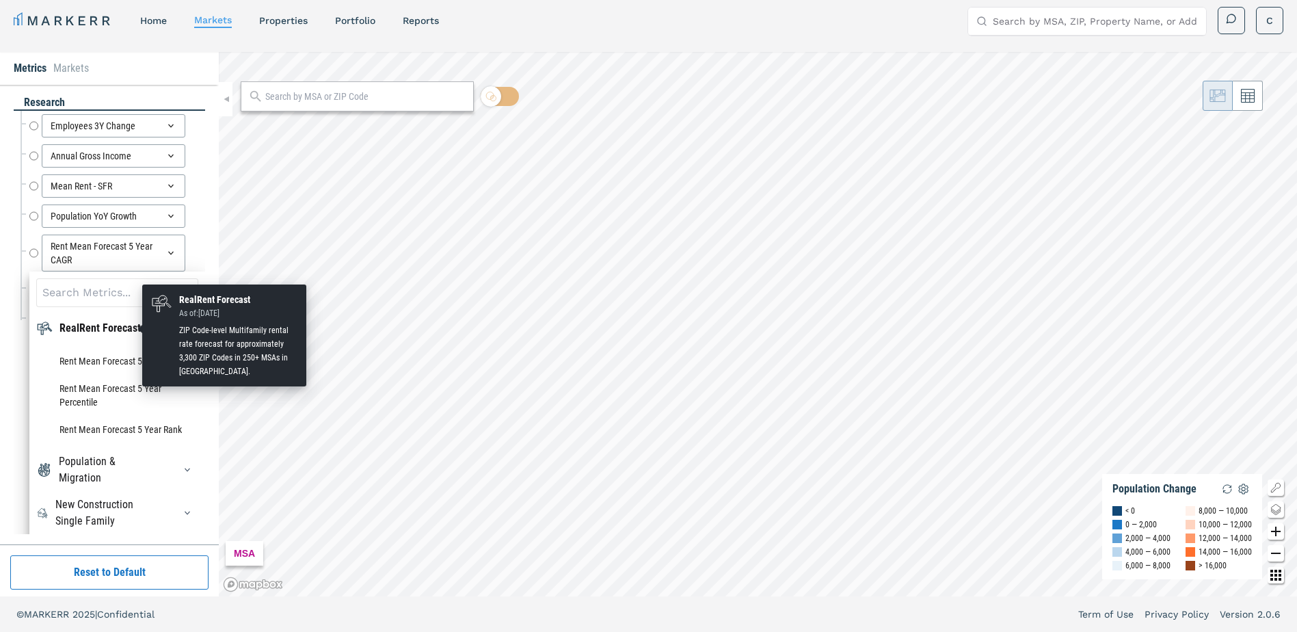
click at [117, 325] on div "RealRent Forecast" at bounding box center [99, 328] width 81 height 16
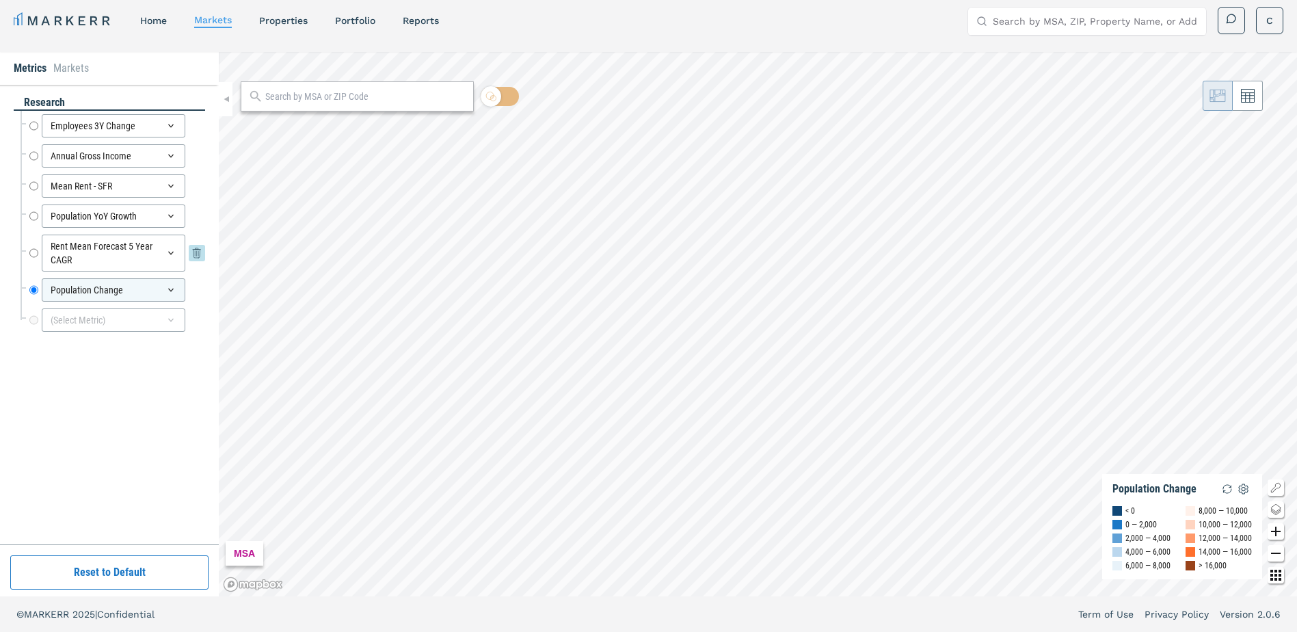
click at [172, 252] on icon at bounding box center [170, 253] width 11 height 11
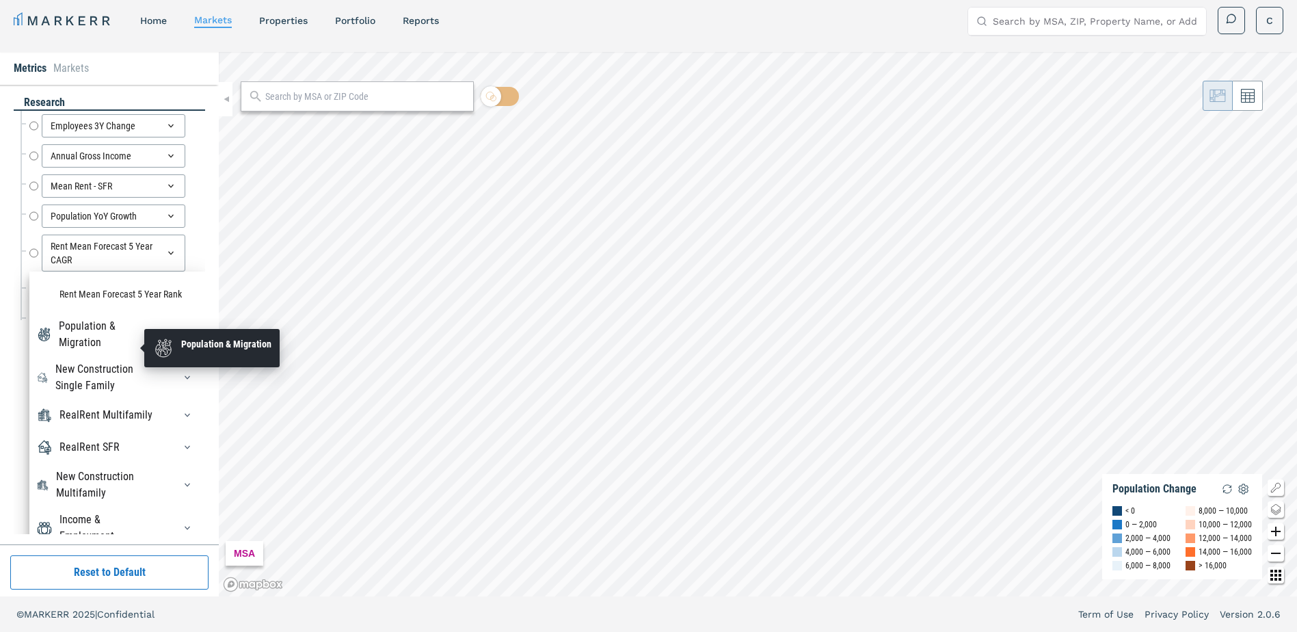
scroll to position [137, 0]
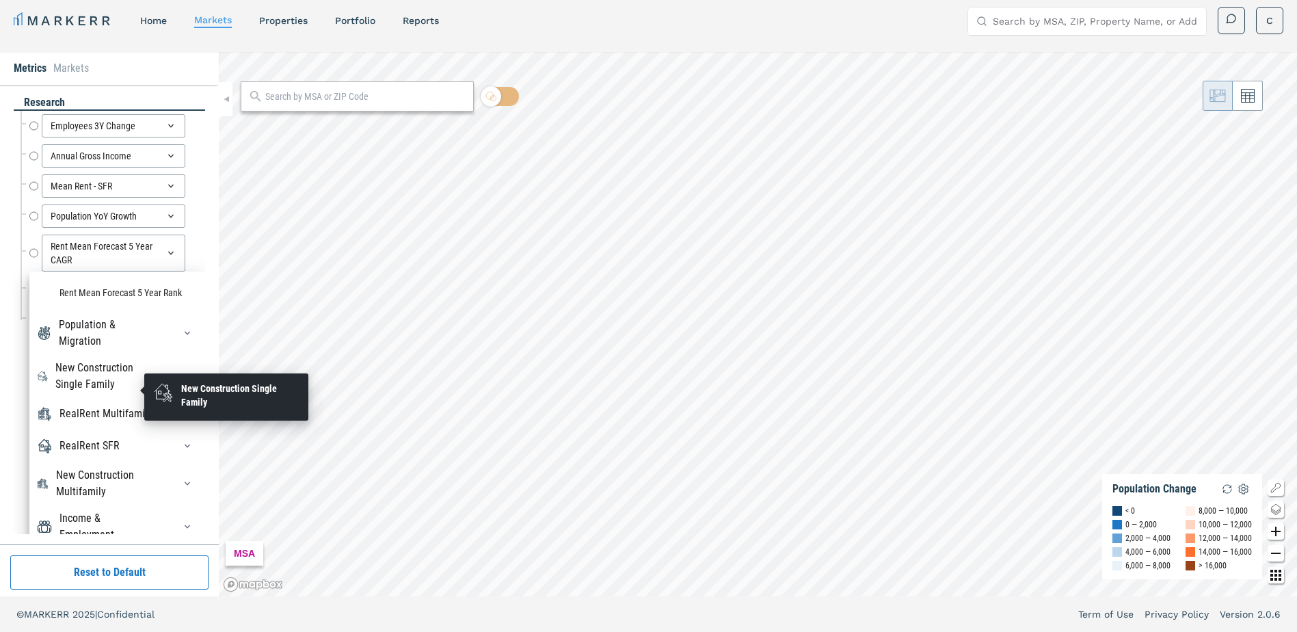
click at [91, 382] on div "New Construction Single Family" at bounding box center [106, 376] width 103 height 33
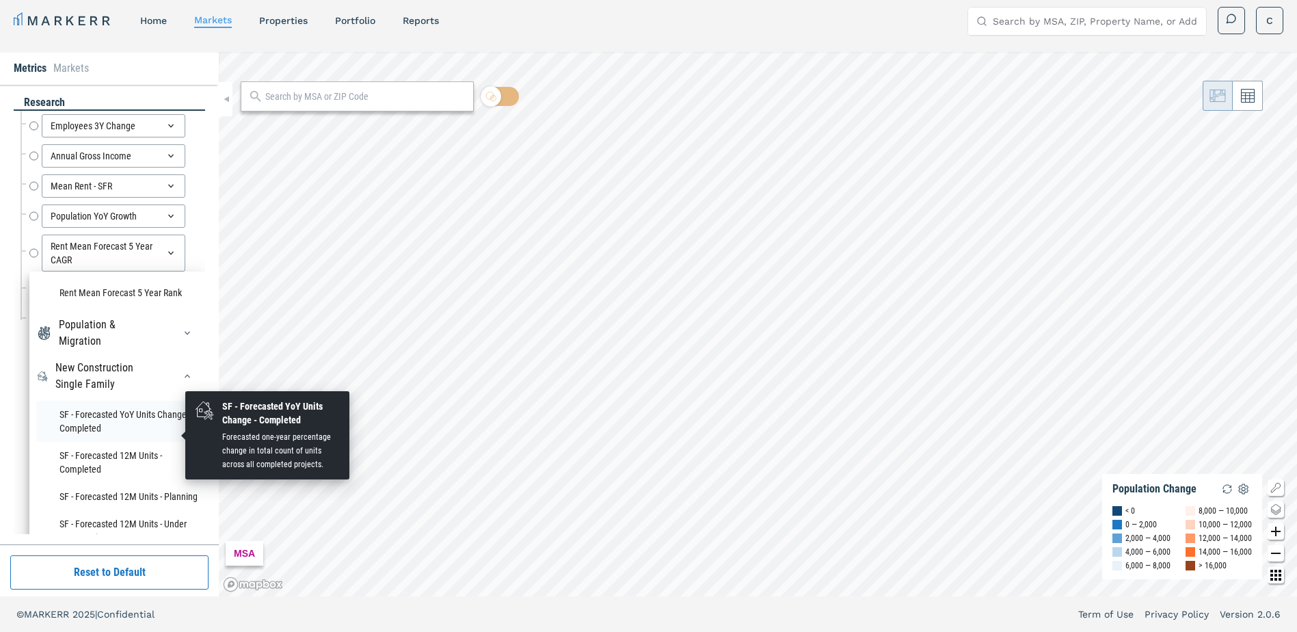
click at [92, 431] on li "SF - Forecasted YoY Units Change - Completed" at bounding box center [117, 421] width 162 height 41
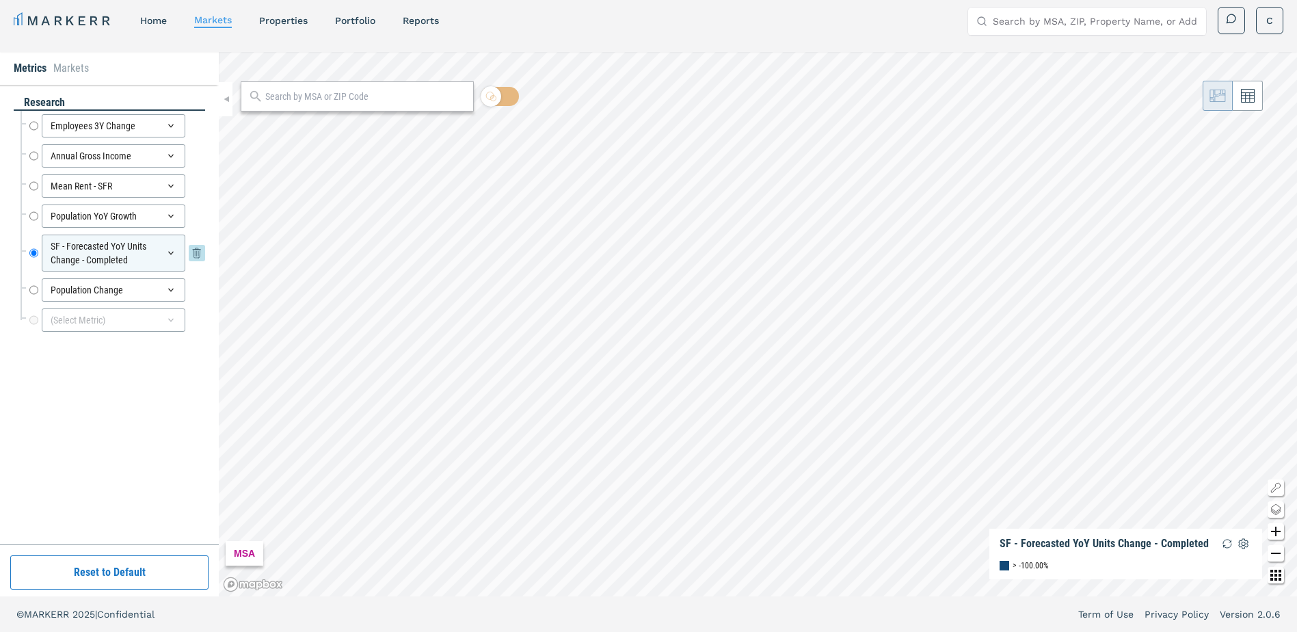
click at [107, 248] on div "SF - Forecasted YoY Units Change - Completed" at bounding box center [114, 253] width 144 height 37
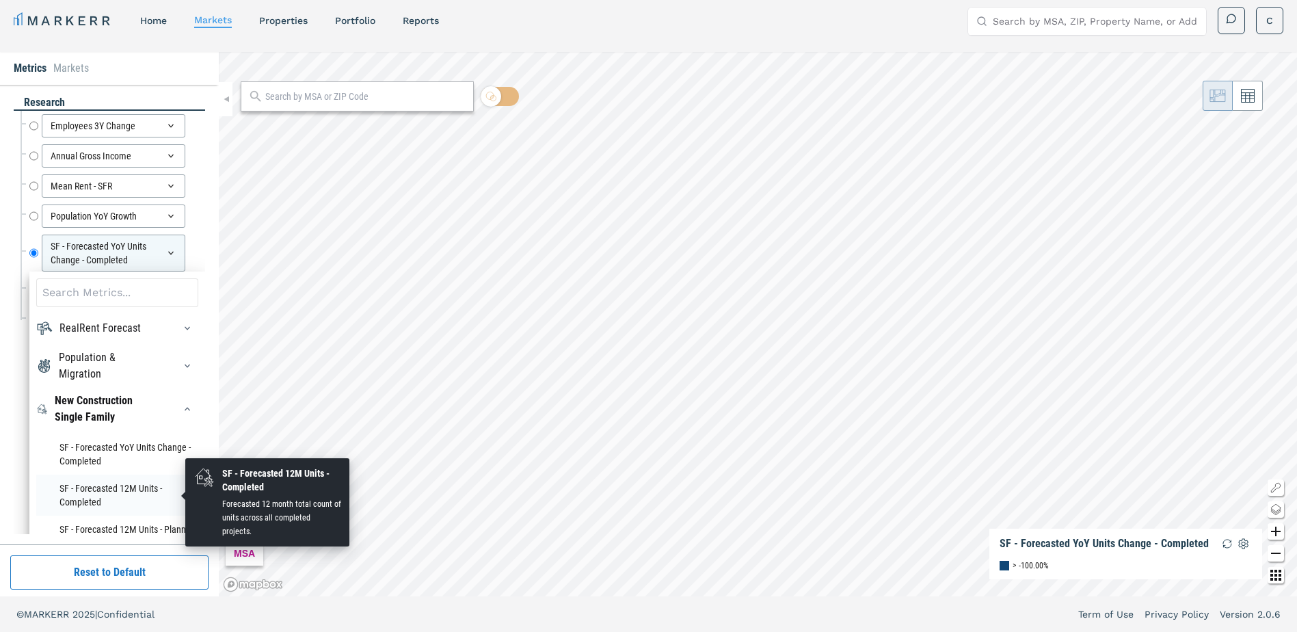
click at [96, 483] on li "SF - Forecasted 12M Units - Completed" at bounding box center [117, 495] width 162 height 41
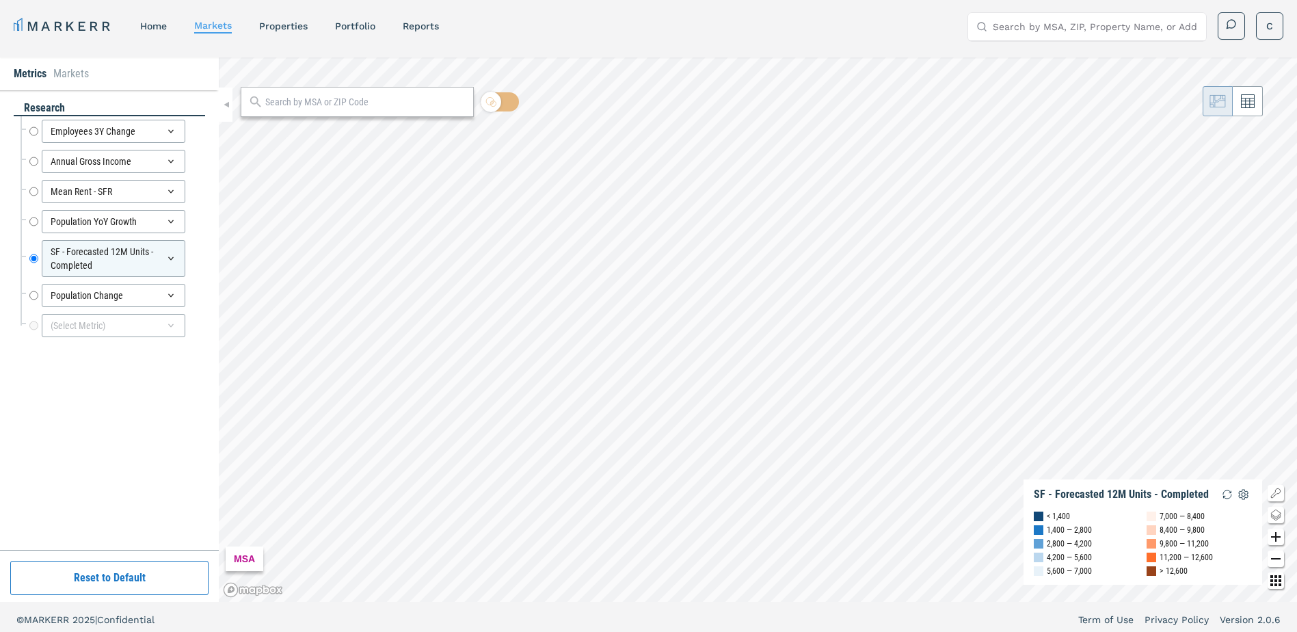
scroll to position [0, 0]
click at [168, 161] on icon at bounding box center [170, 164] width 11 height 11
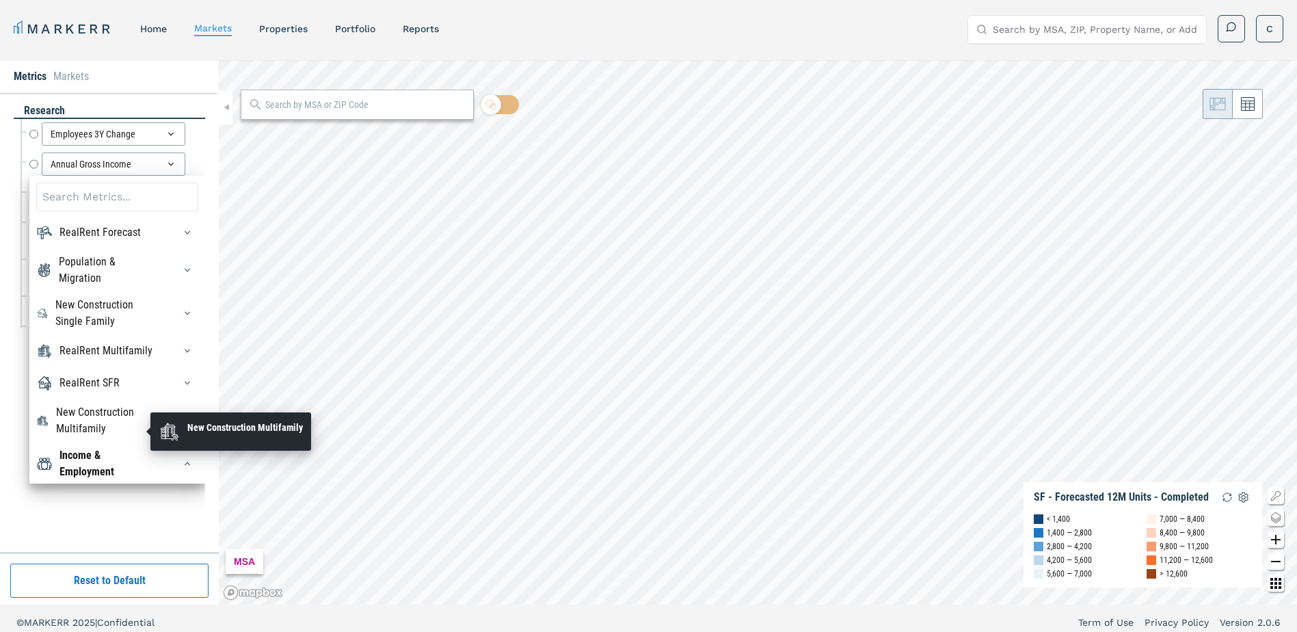
click at [83, 425] on div "New Construction Multifamily" at bounding box center [106, 420] width 101 height 33
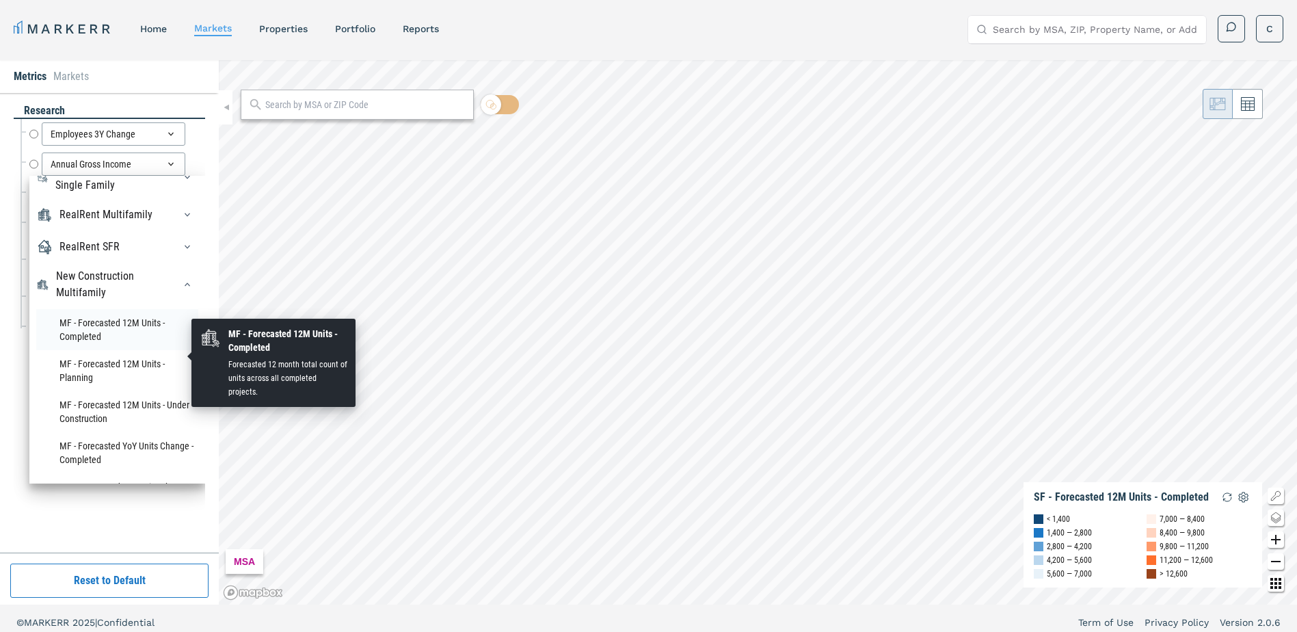
scroll to position [137, 0]
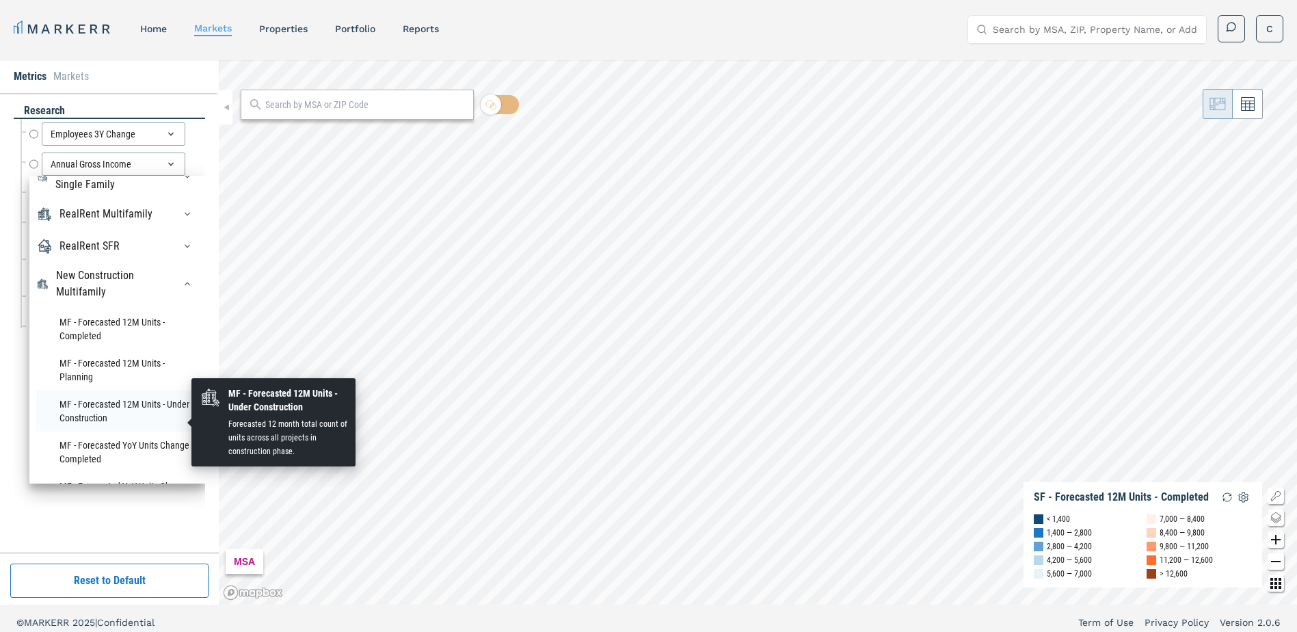
click at [106, 418] on li "MF - Forecasted 12M Units - Under Construction" at bounding box center [117, 410] width 162 height 41
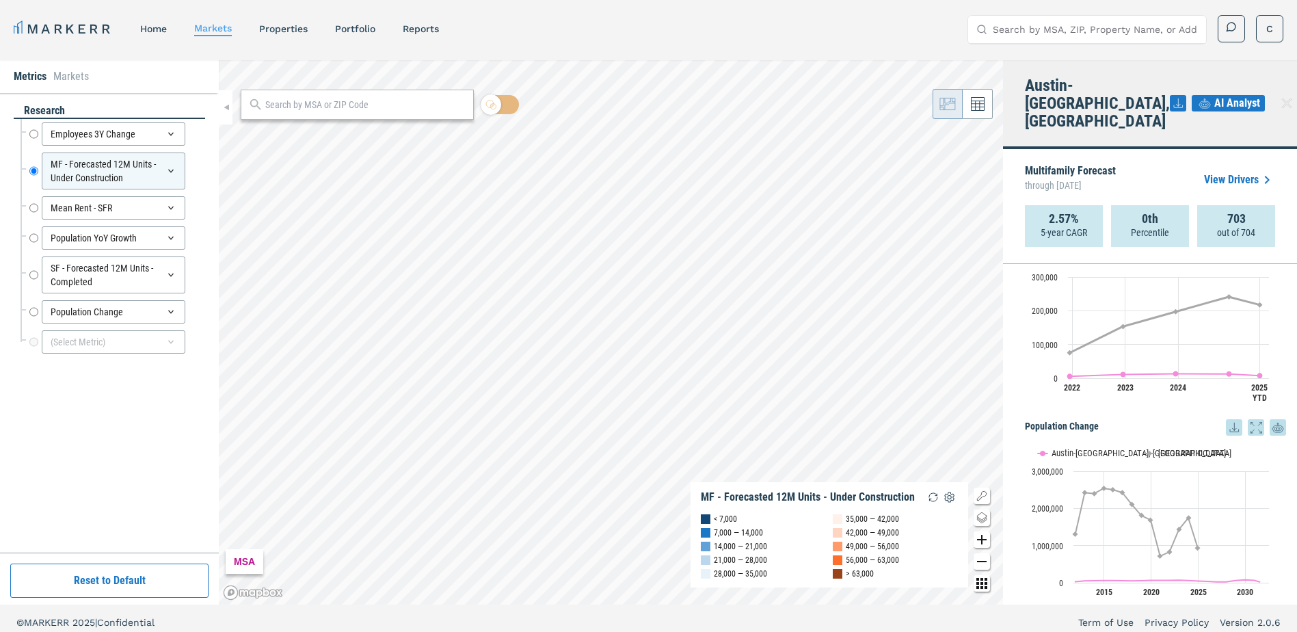
scroll to position [993, 0]
click at [52, 484] on div "research Employees 3Y Change Employees 3Y Change MF - Forecasted 12M Units - Un…" at bounding box center [109, 322] width 191 height 439
click at [640, 34] on div "MARKERR home markets properties Portfolio reports Search by MSA, ZIP, Property …" at bounding box center [649, 29] width 1270 height 28
click at [115, 460] on div "research Employees 3Y Change Employees 3Y Change MF - Forecasted 12M Units - Un…" at bounding box center [109, 322] width 191 height 439
click at [979, 105] on icon at bounding box center [978, 104] width 14 height 14
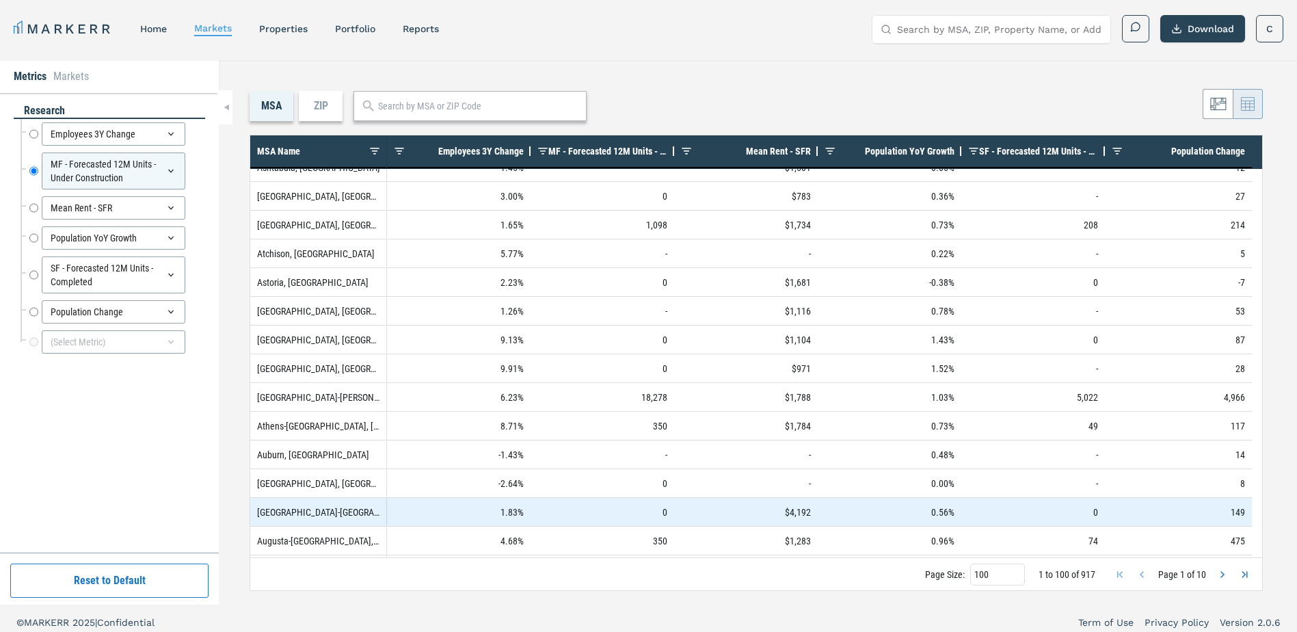
scroll to position [0, 0]
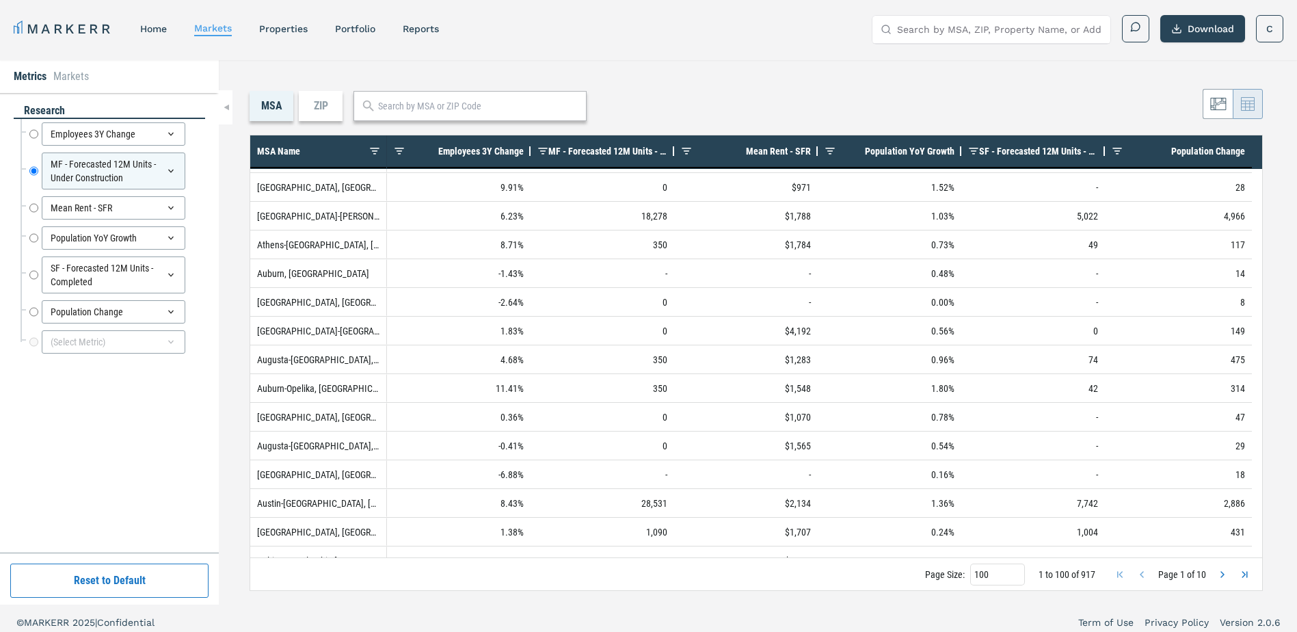
click at [108, 473] on div "research Employees 3Y Change Employees 3Y Change MF - Forecasted 12M Units - Un…" at bounding box center [109, 322] width 191 height 439
click at [1212, 103] on icon at bounding box center [1218, 104] width 16 height 16
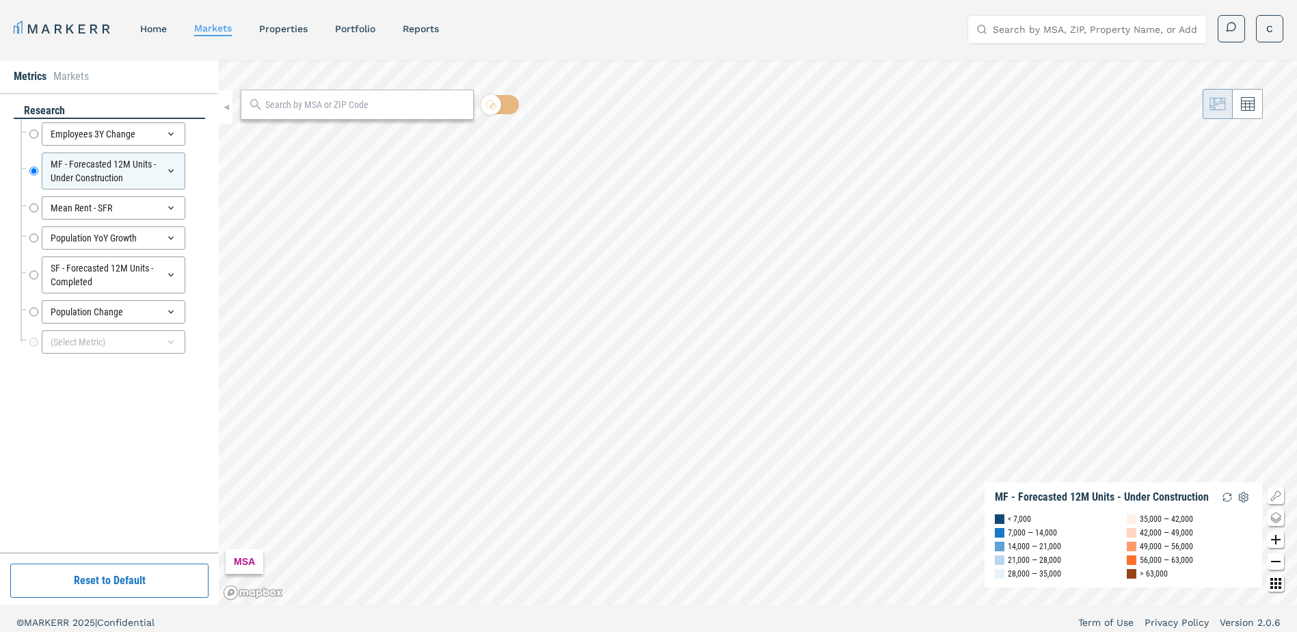
click at [108, 444] on div "research Employees 3Y Change Employees 3Y Change MF - Forecasted 12M Units - Un…" at bounding box center [109, 322] width 191 height 439
click at [214, 23] on link "markets" at bounding box center [213, 28] width 38 height 11
click at [70, 77] on li "Markets" at bounding box center [71, 76] width 36 height 16
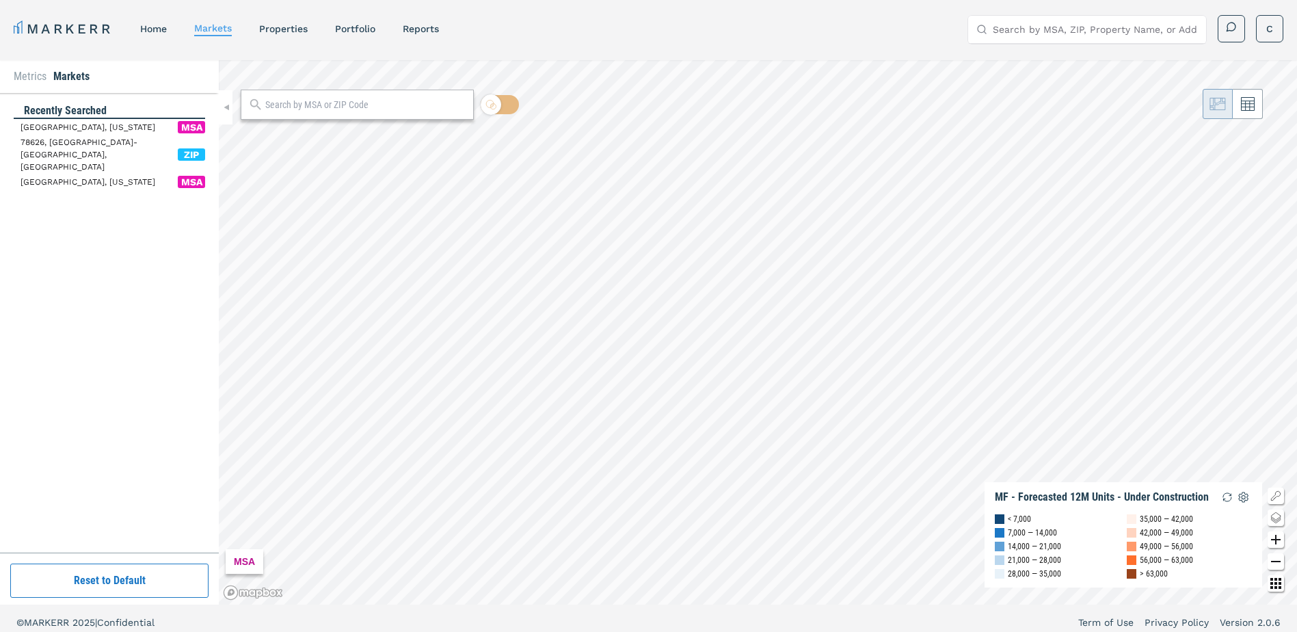
click at [196, 125] on span "MSA" at bounding box center [191, 127] width 27 height 12
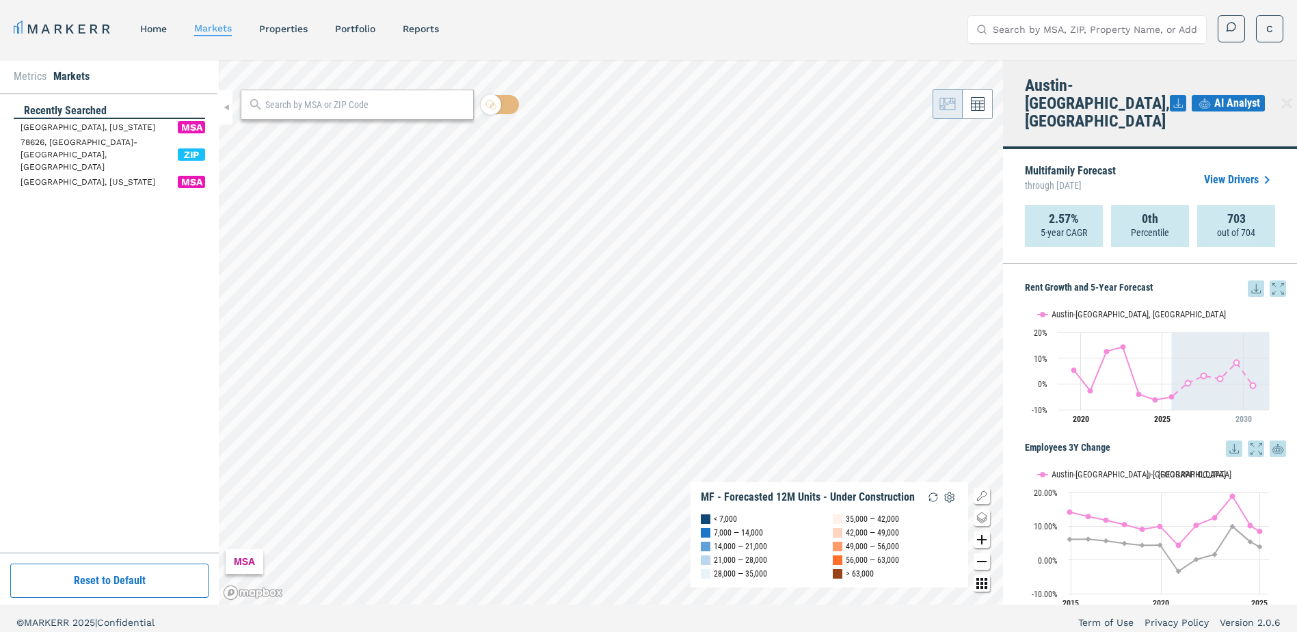
click at [95, 263] on div "Recently Searched Georgetown, Texas MSA 78626, Austin-Round Rock, TX ZIP Austin…" at bounding box center [109, 319] width 191 height 432
click at [287, 31] on link "properties" at bounding box center [283, 28] width 49 height 11
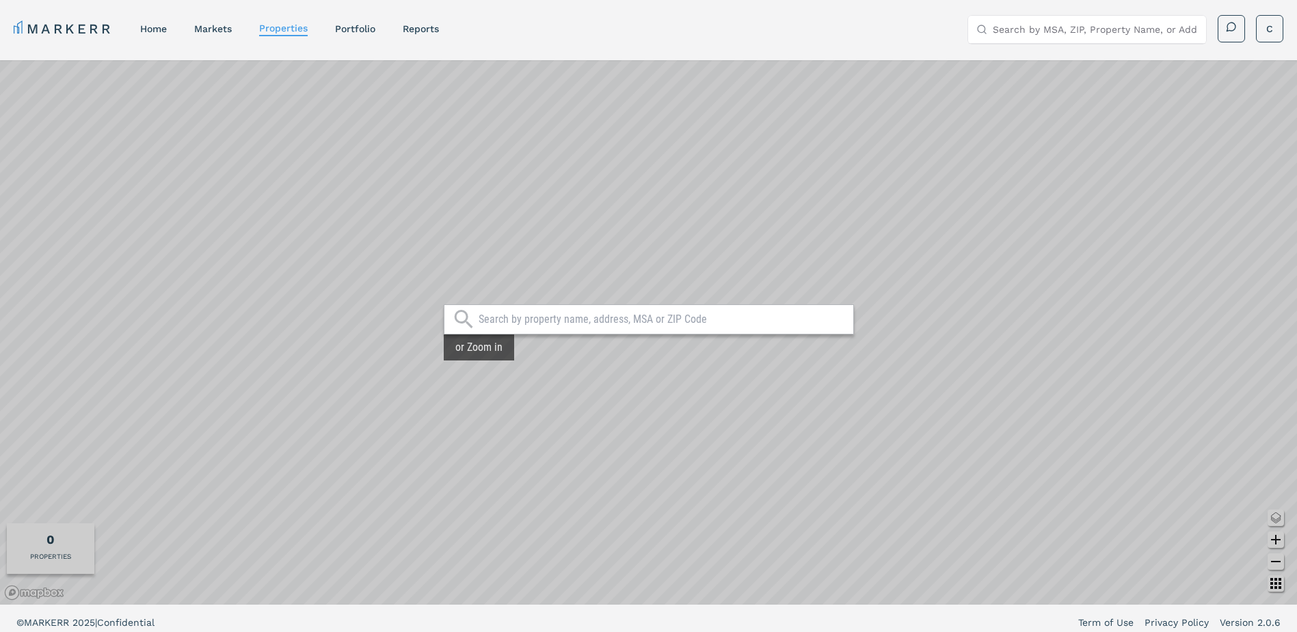
click at [620, 321] on input "text" at bounding box center [663, 319] width 368 height 14
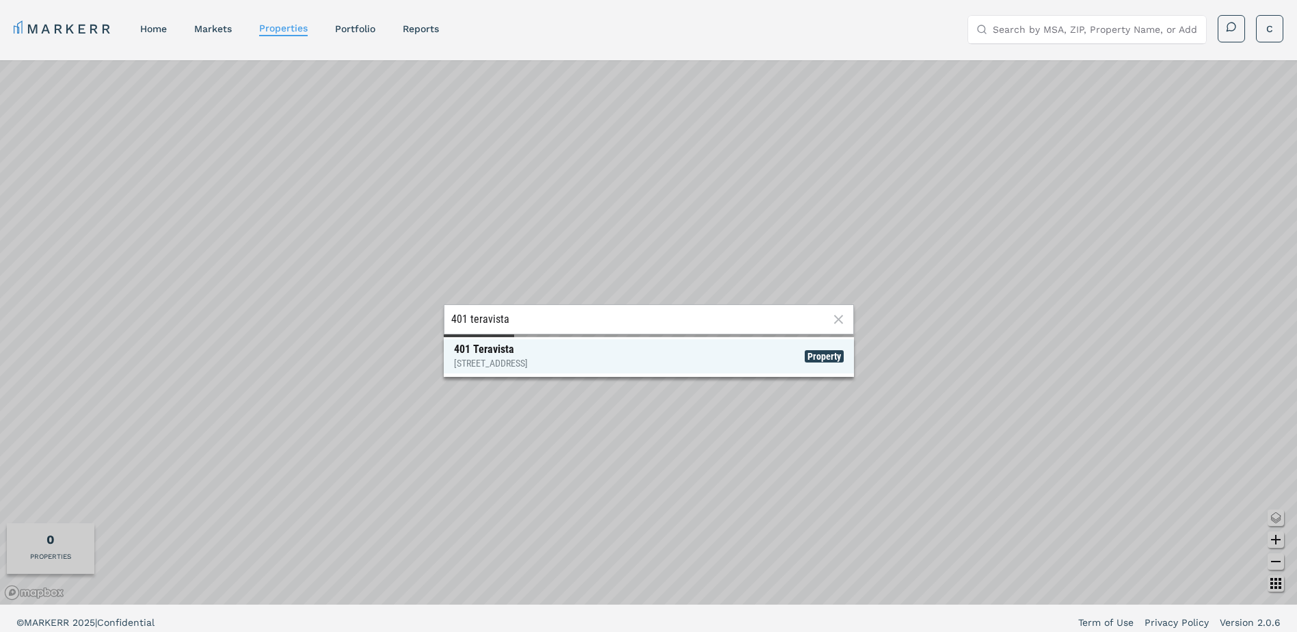
type input "401 teravista"
click at [492, 349] on div "401 Teravista 401 Teravista Pkwy, Round Rock" at bounding box center [491, 356] width 74 height 27
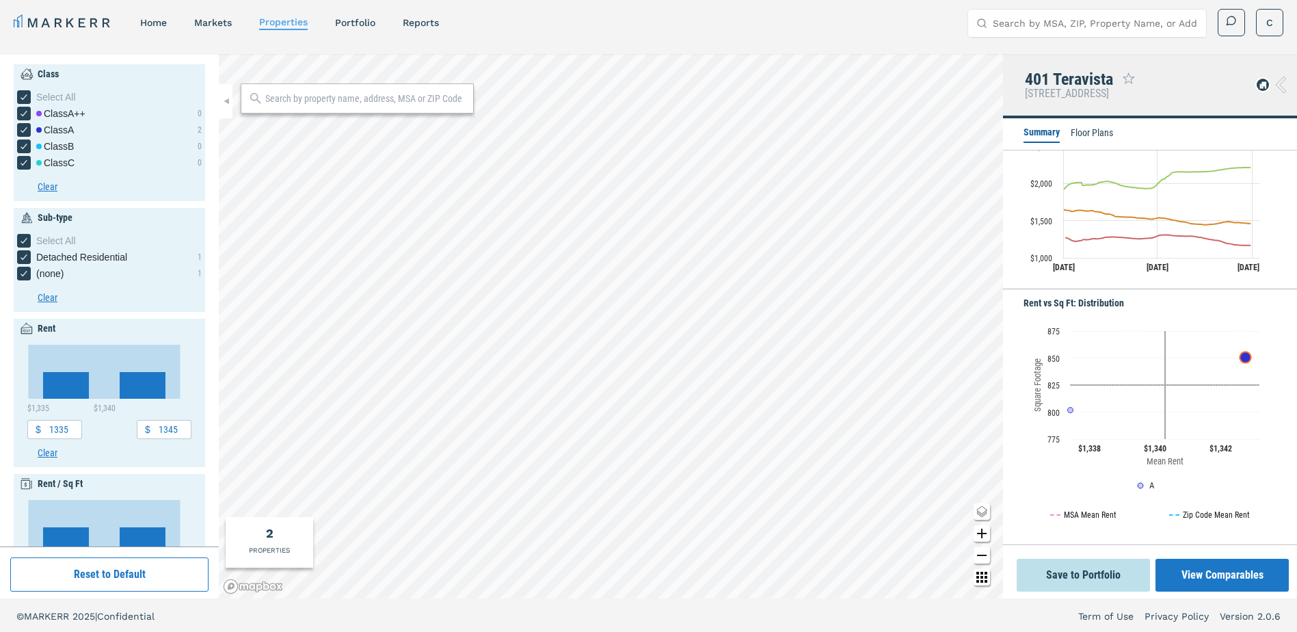
scroll to position [8, 0]
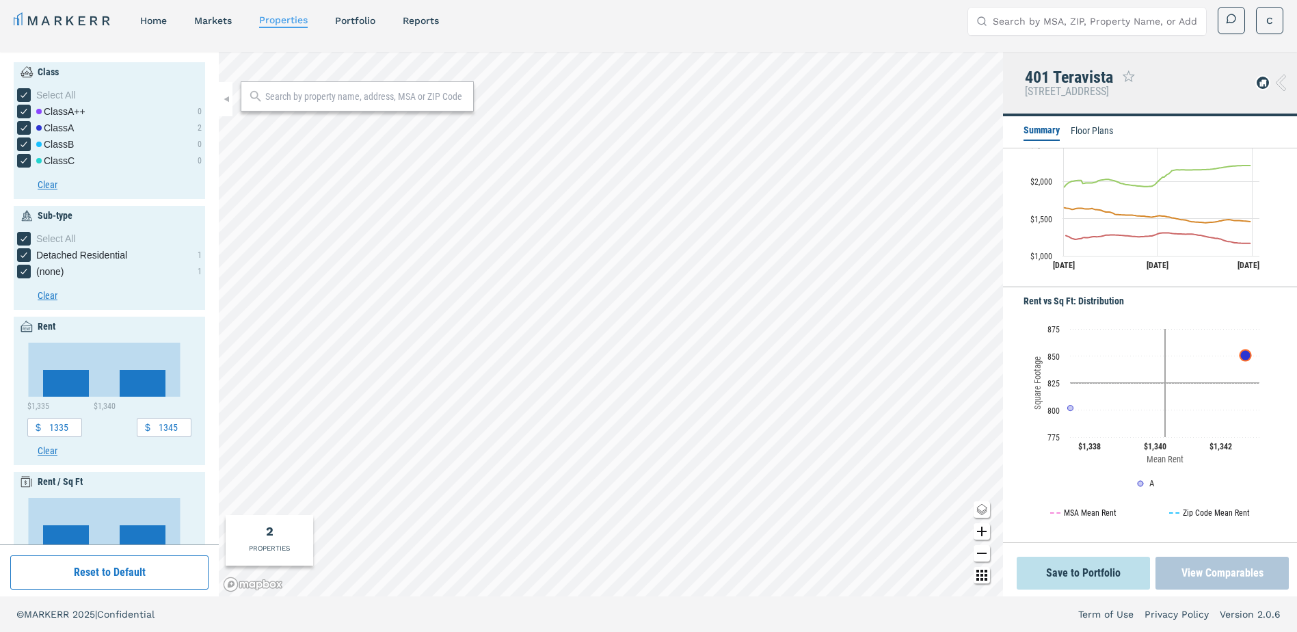
click at [1228, 572] on button "View Comparables" at bounding box center [1222, 573] width 133 height 33
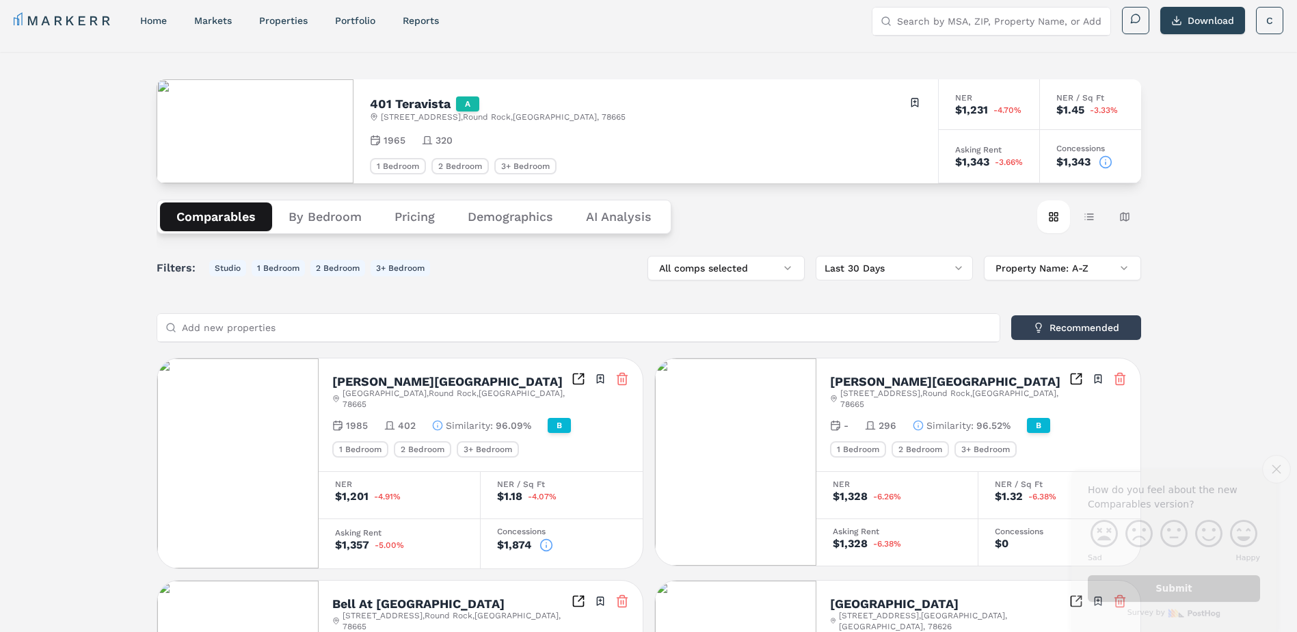
click at [1276, 464] on icon "Close survey" at bounding box center [1276, 468] width 9 height 9
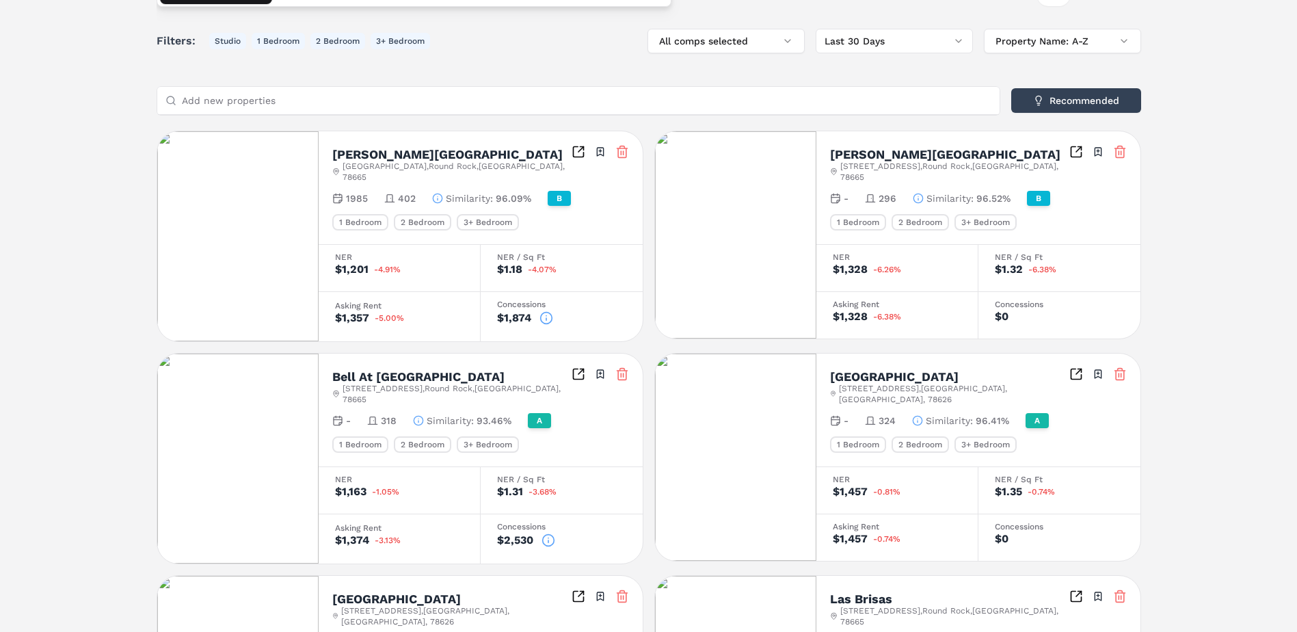
scroll to position [11, 0]
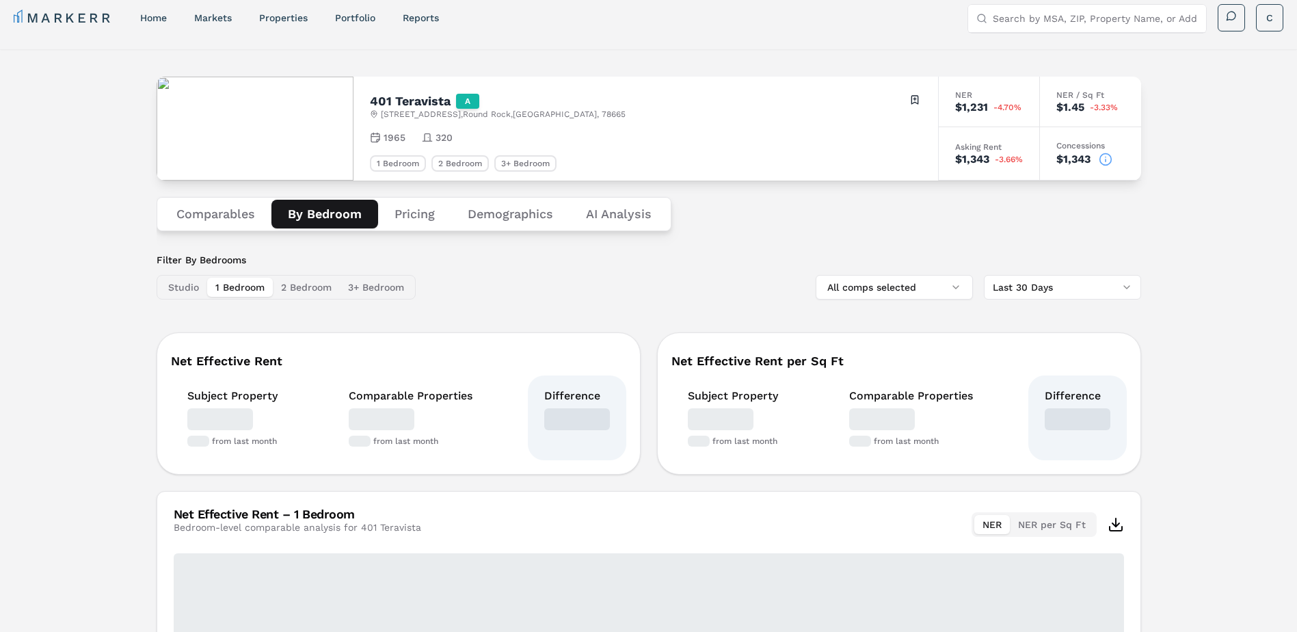
click at [330, 216] on button "By Bedroom" at bounding box center [324, 214] width 107 height 29
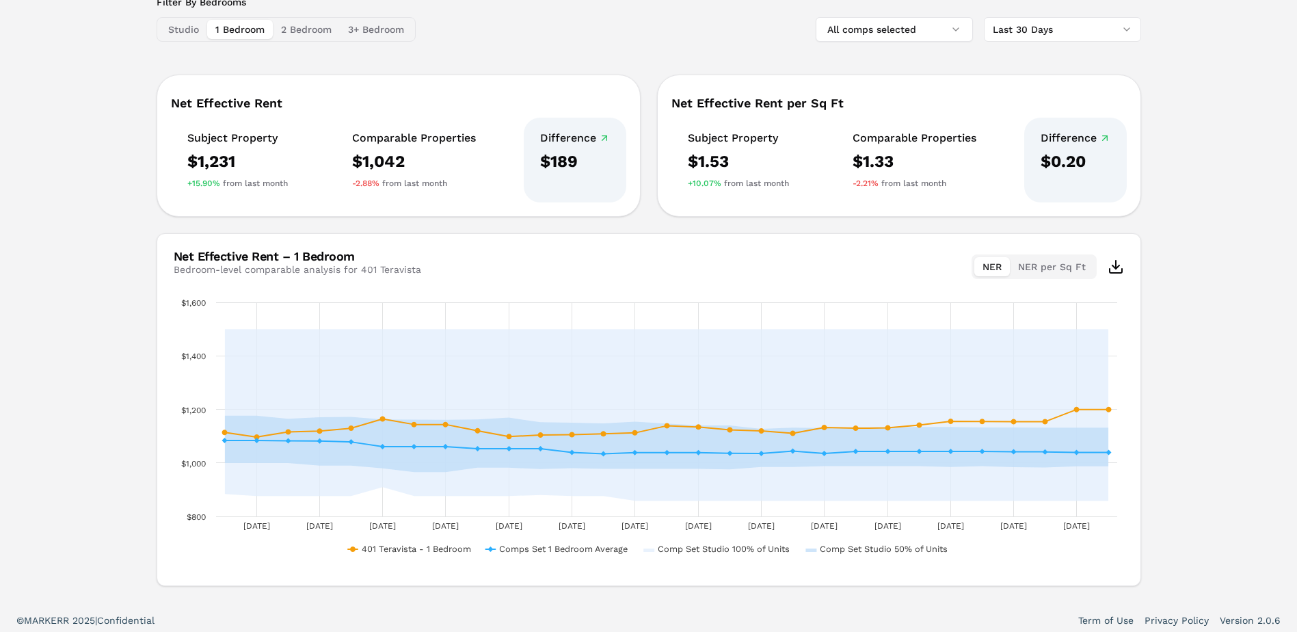
scroll to position [275, 0]
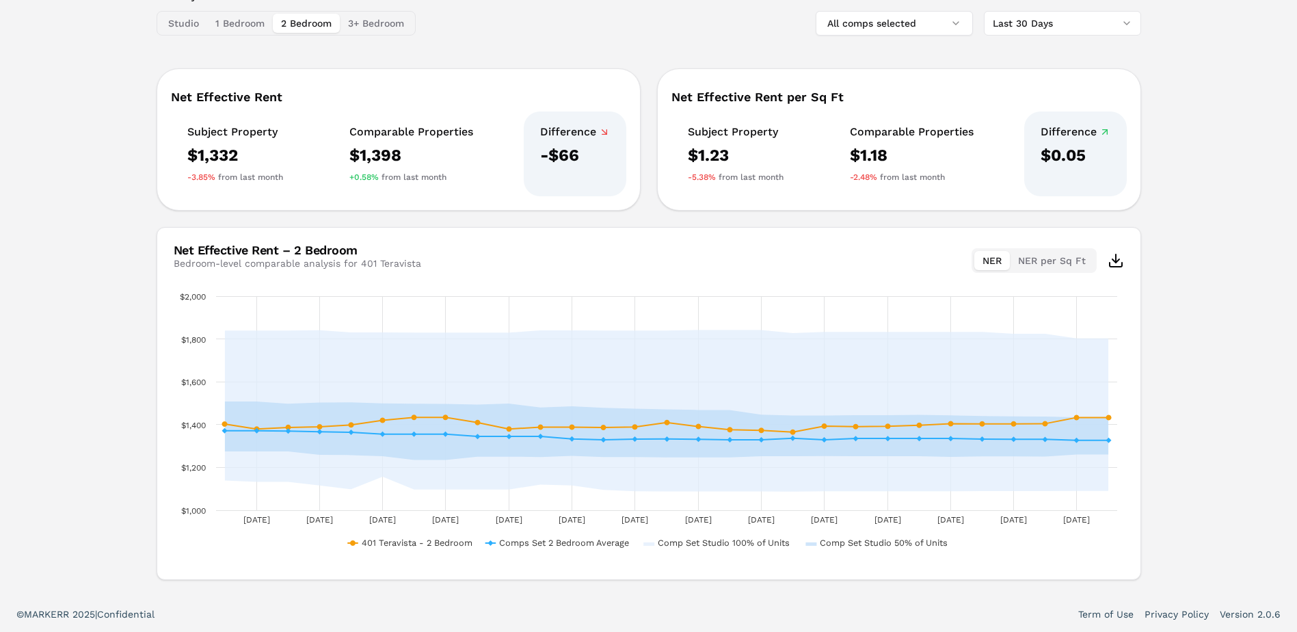
click at [308, 25] on button "2 Bedroom" at bounding box center [306, 23] width 67 height 19
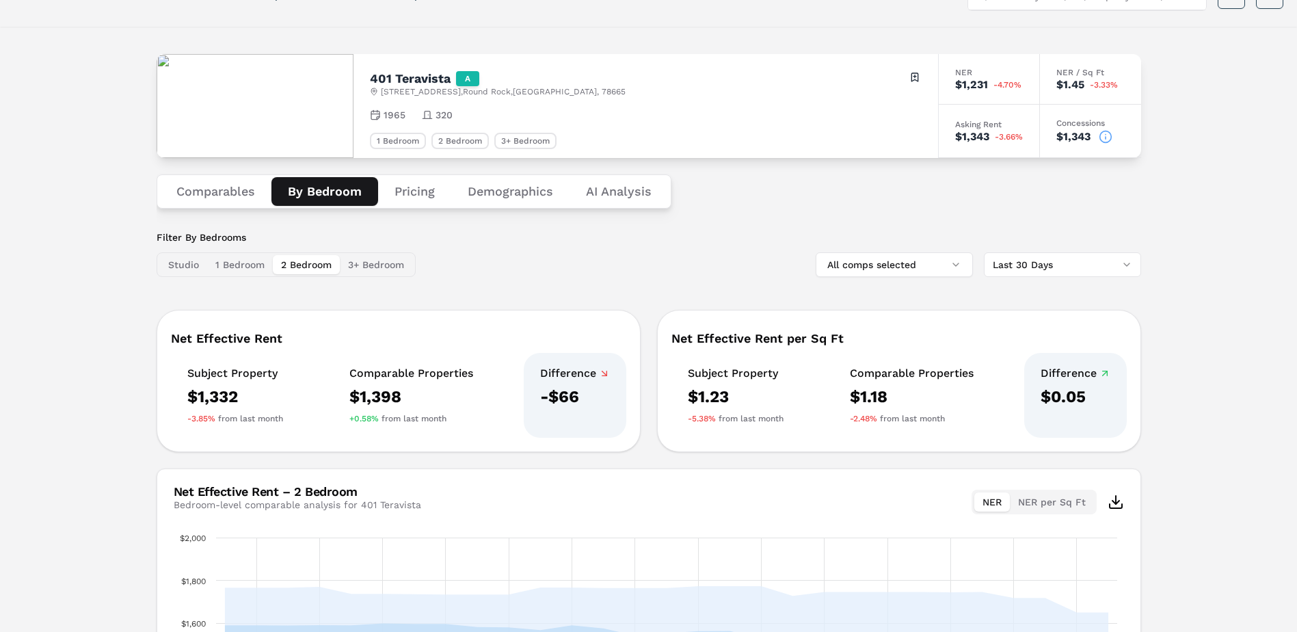
scroll to position [0, 0]
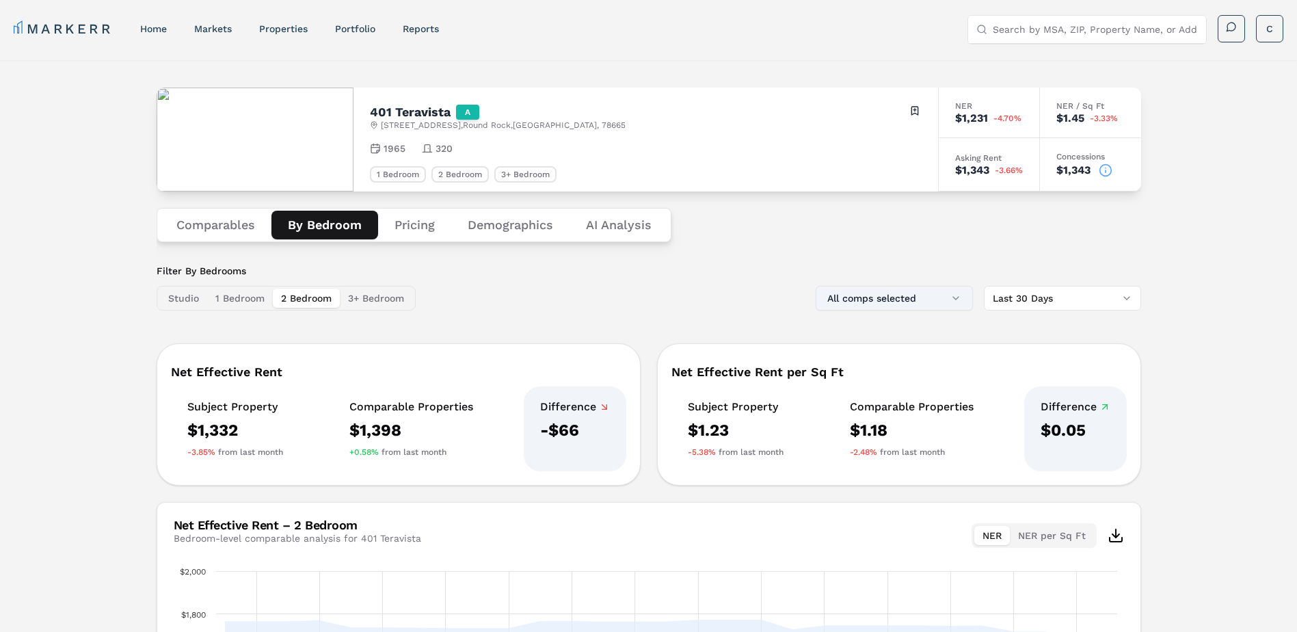
click at [955, 295] on button "All comps selected" at bounding box center [894, 298] width 157 height 25
click at [870, 252] on div "Comparables By Bedroom Pricing Demographics AI Analysis" at bounding box center [649, 224] width 985 height 67
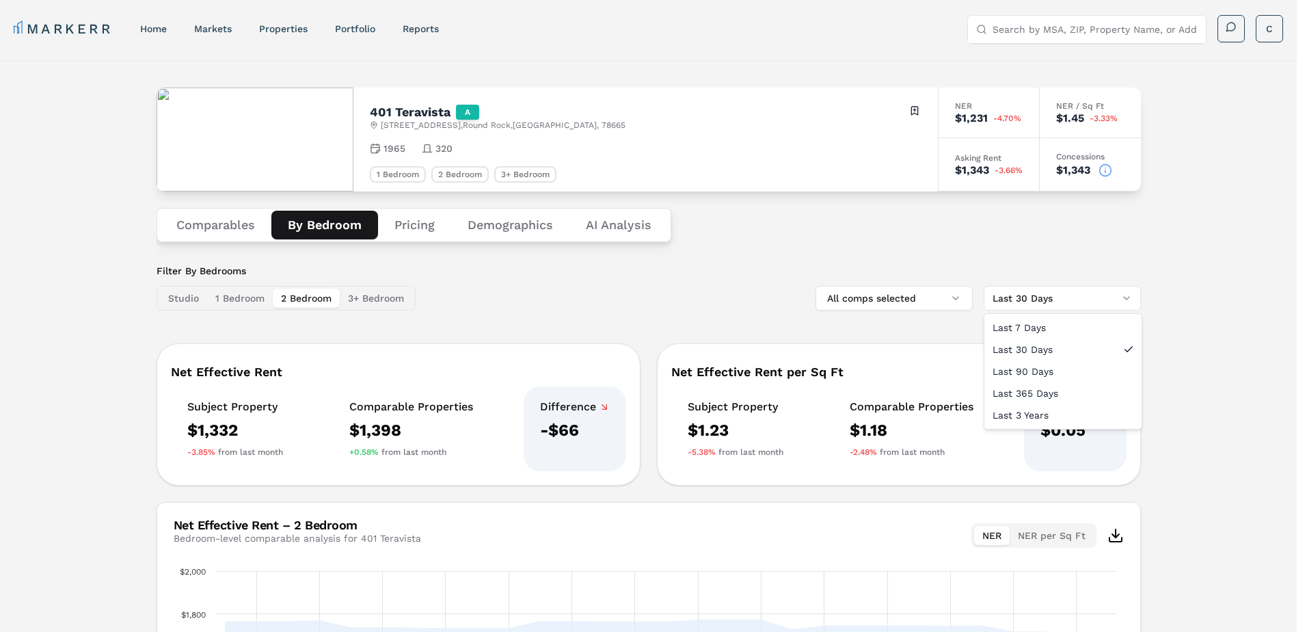
click at [1126, 299] on html "MARKERR home markets properties Portfolio reports Search by MSA, ZIP, Property …" at bounding box center [653, 453] width 1307 height 907
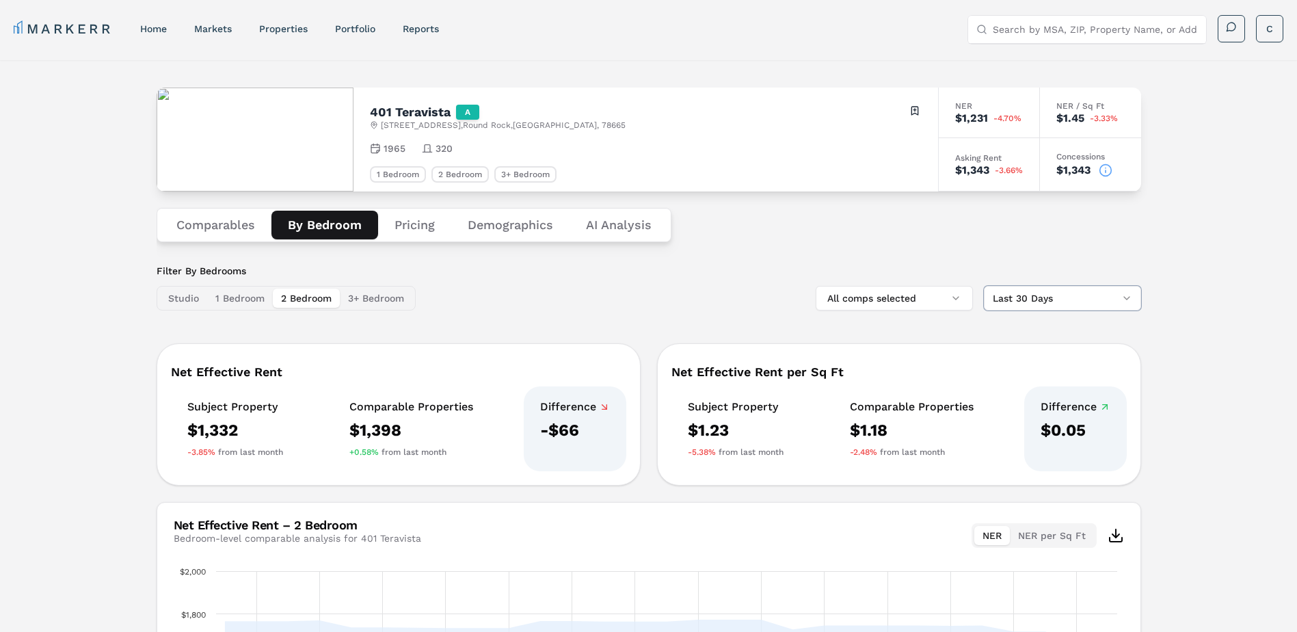
click at [1040, 263] on html "MARKERR home markets properties Portfolio reports Search by MSA, ZIP, Property …" at bounding box center [648, 453] width 1297 height 907
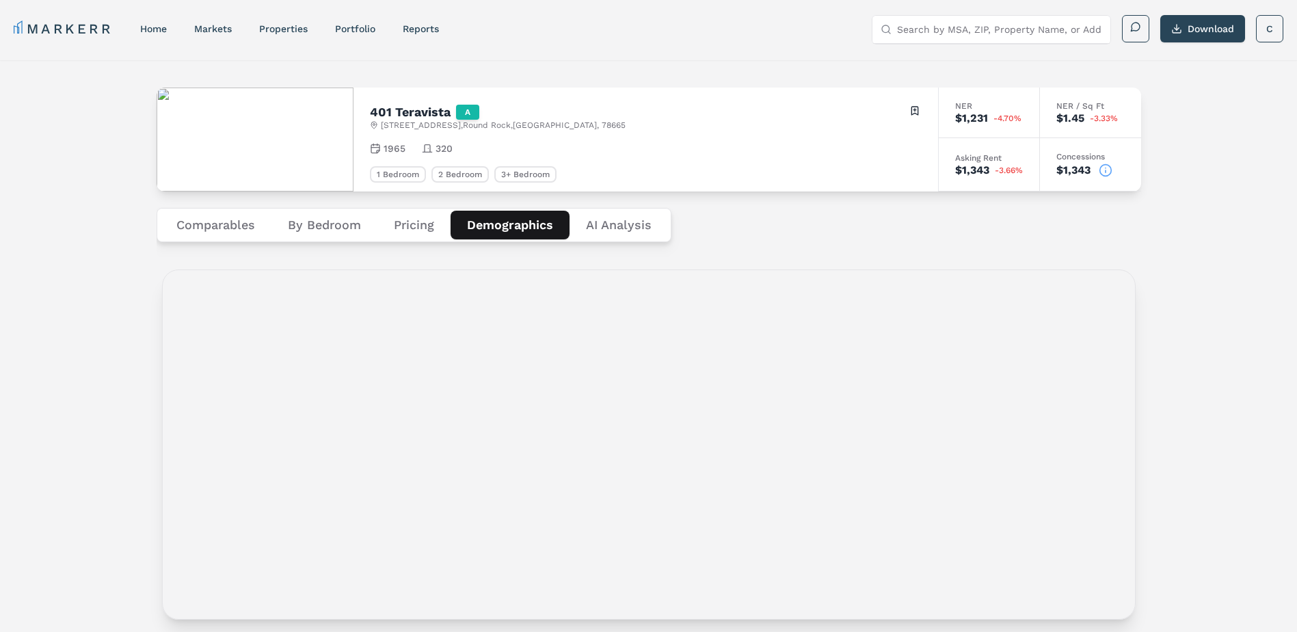
click at [516, 226] on button "Demographics" at bounding box center [510, 225] width 119 height 29
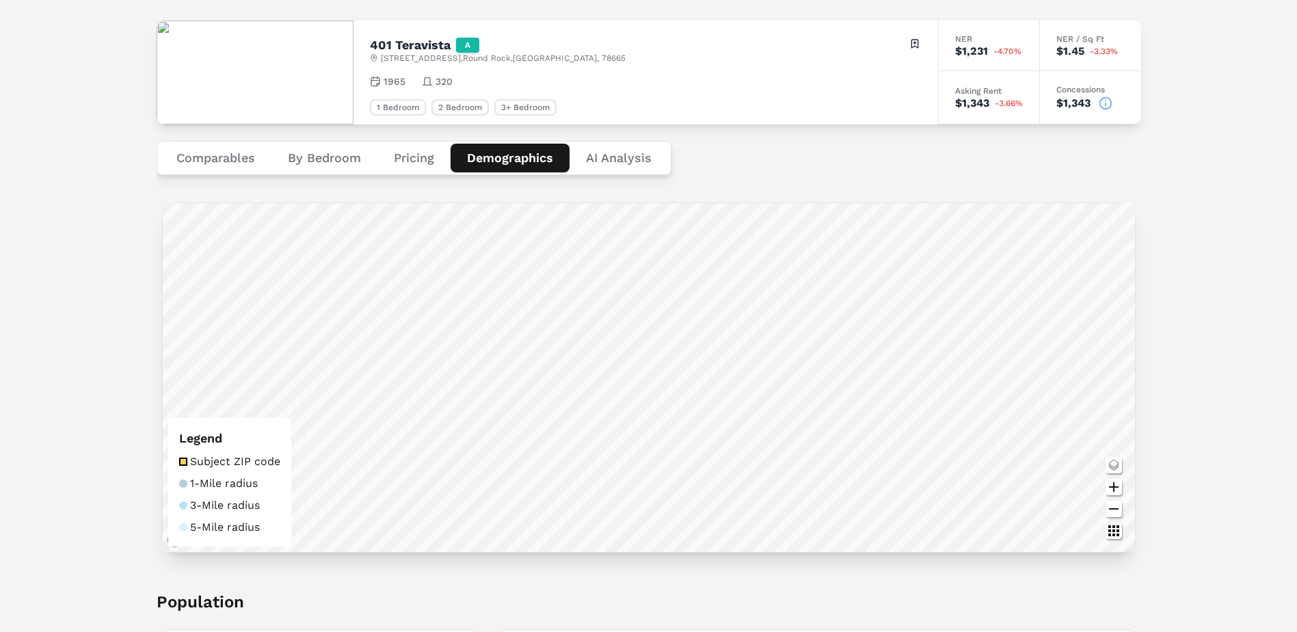
scroll to position [205, 0]
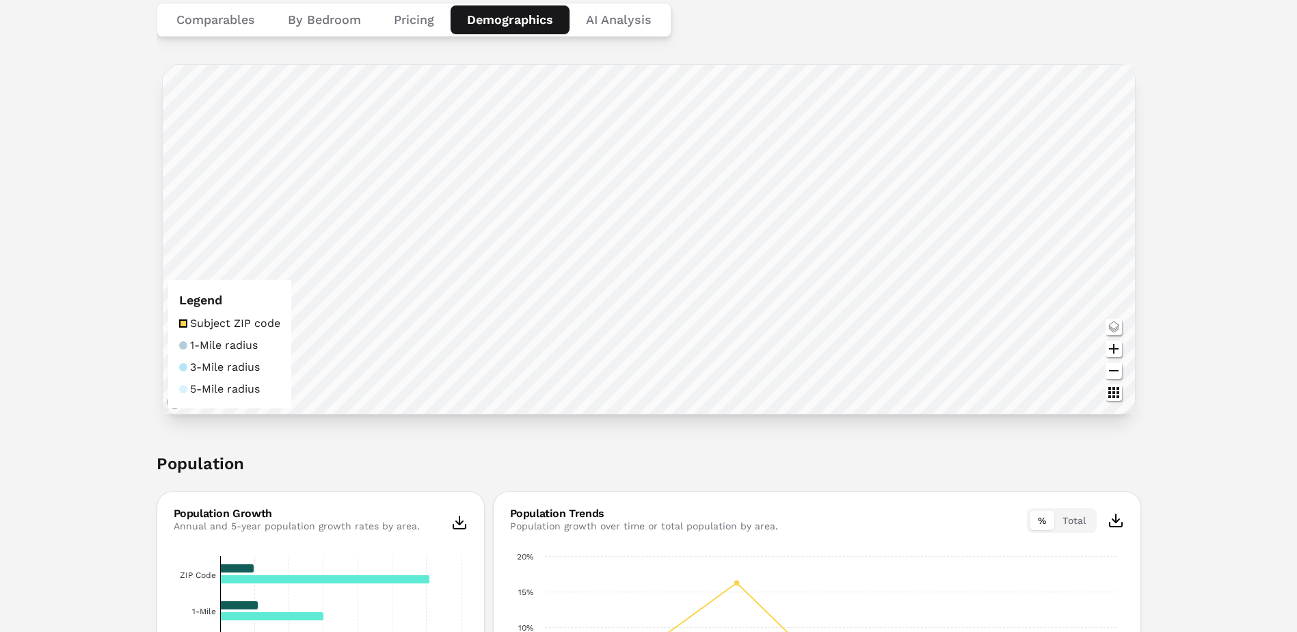
click at [414, 15] on button "Pricing" at bounding box center [413, 19] width 73 height 29
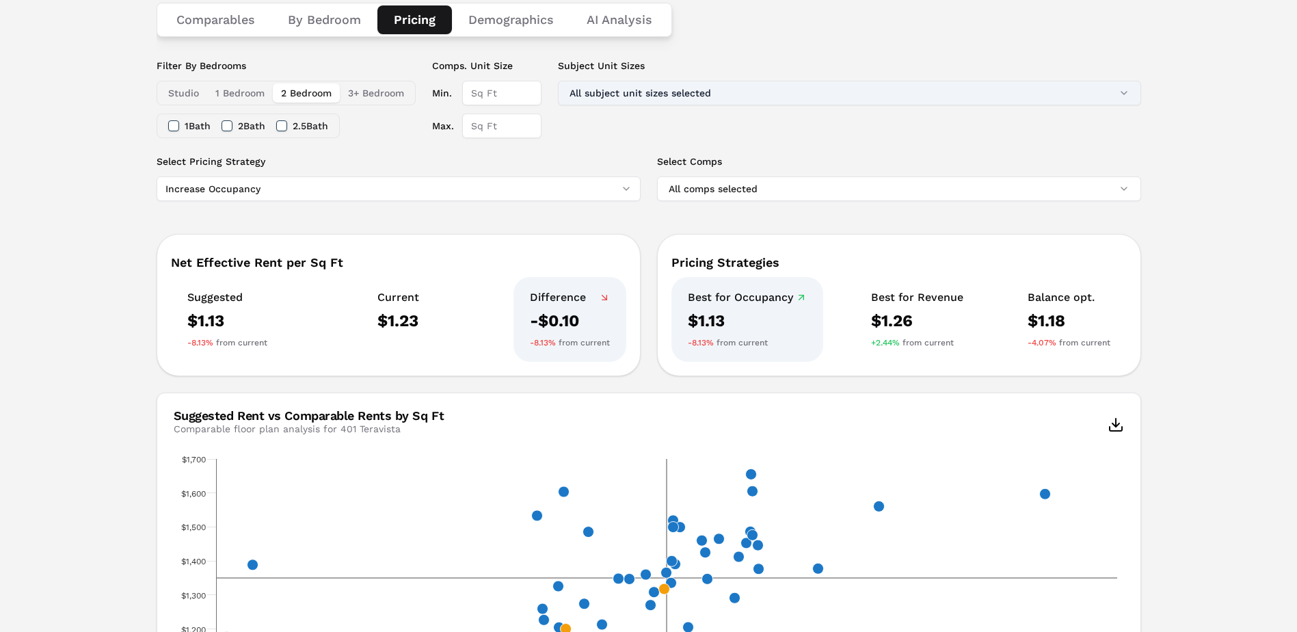
click at [1124, 93] on button "All subject unit sizes selected" at bounding box center [849, 93] width 583 height 25
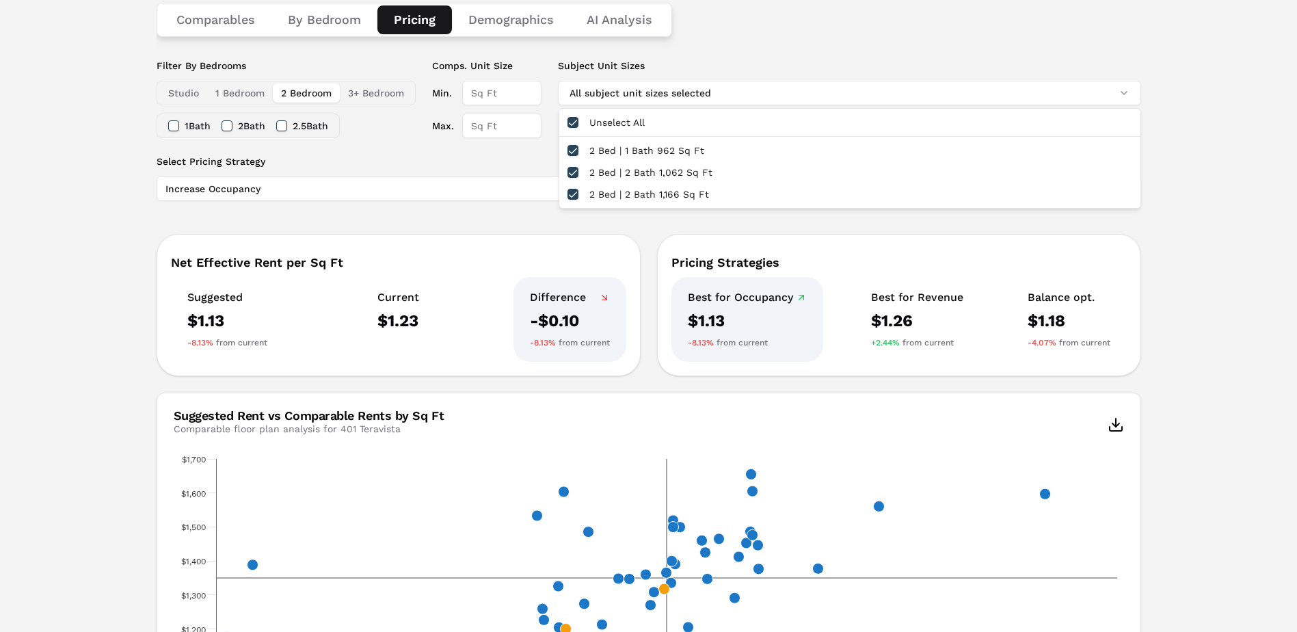
click at [1210, 122] on div "401 Teravista A 401 Teravista Pkwy , Round Rock , TX , 78665 Toggle portfolio m…" at bounding box center [648, 483] width 1297 height 1257
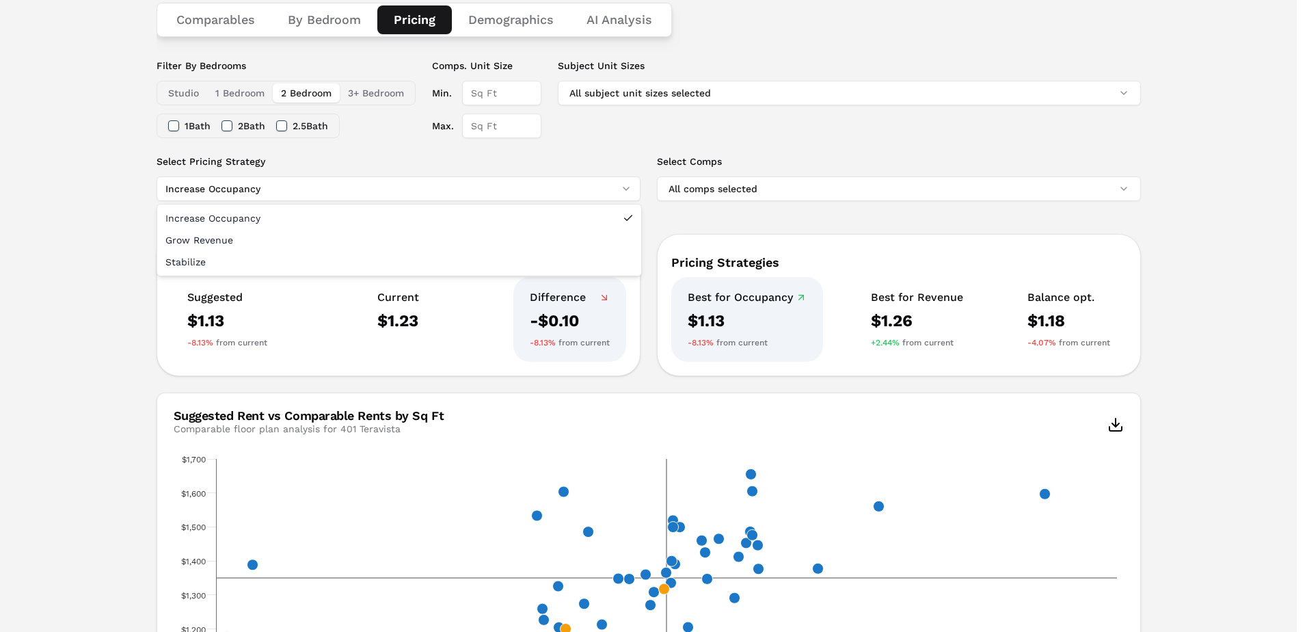
click at [628, 187] on html "MARKERR home markets properties Portfolio reports Search by MSA, ZIP, Property …" at bounding box center [653, 471] width 1307 height 1353
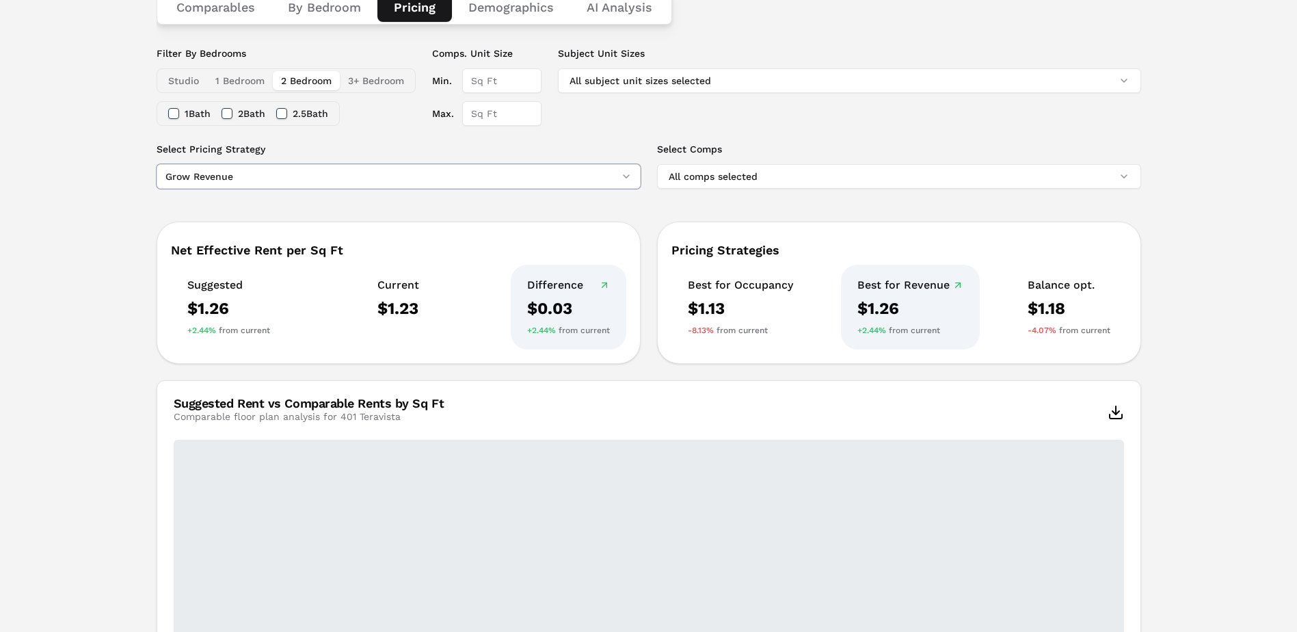
scroll to position [235, 0]
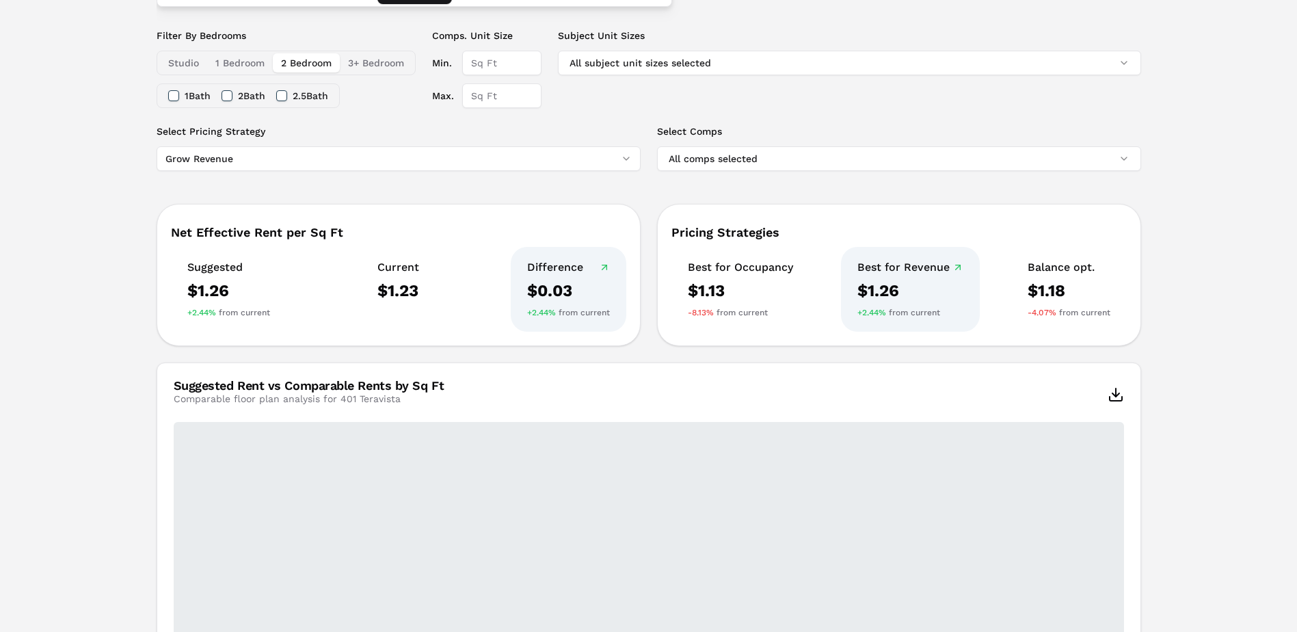
click at [482, 399] on div "Suggested Rent vs Comparable Rents by Sq Ft Comparable floor plan analysis for …" at bounding box center [648, 392] width 983 height 59
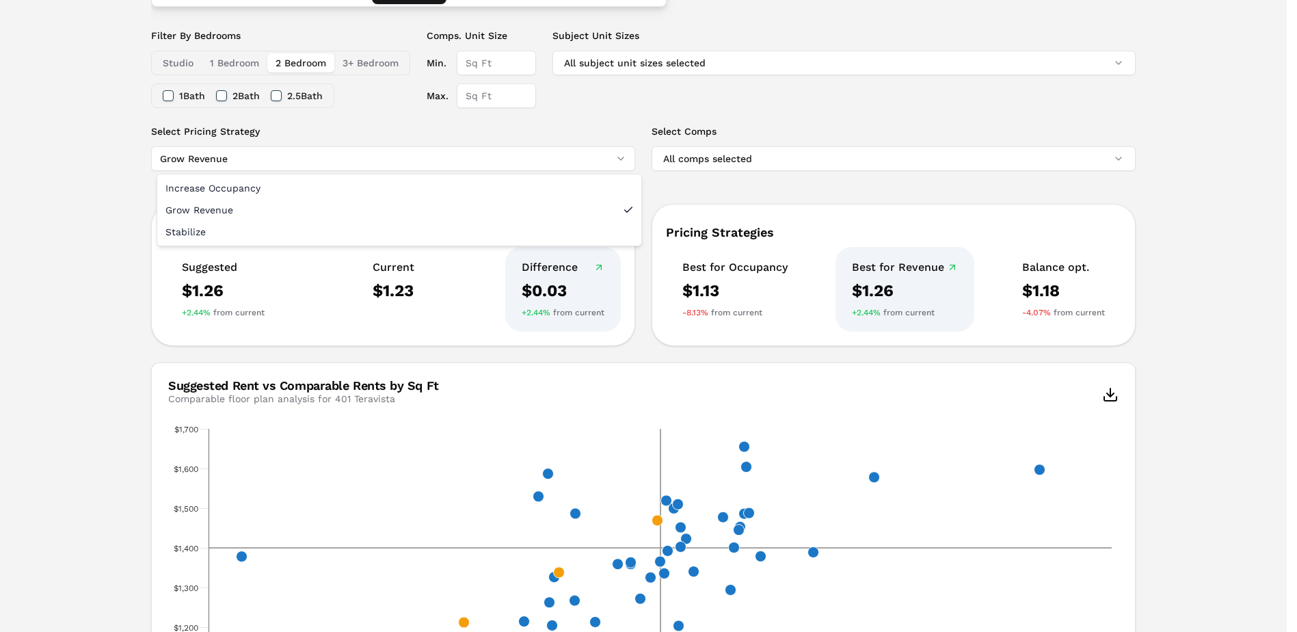
click at [287, 163] on html "MARKERR home markets properties Portfolio reports Search by MSA, ZIP, Property …" at bounding box center [648, 441] width 1297 height 1353
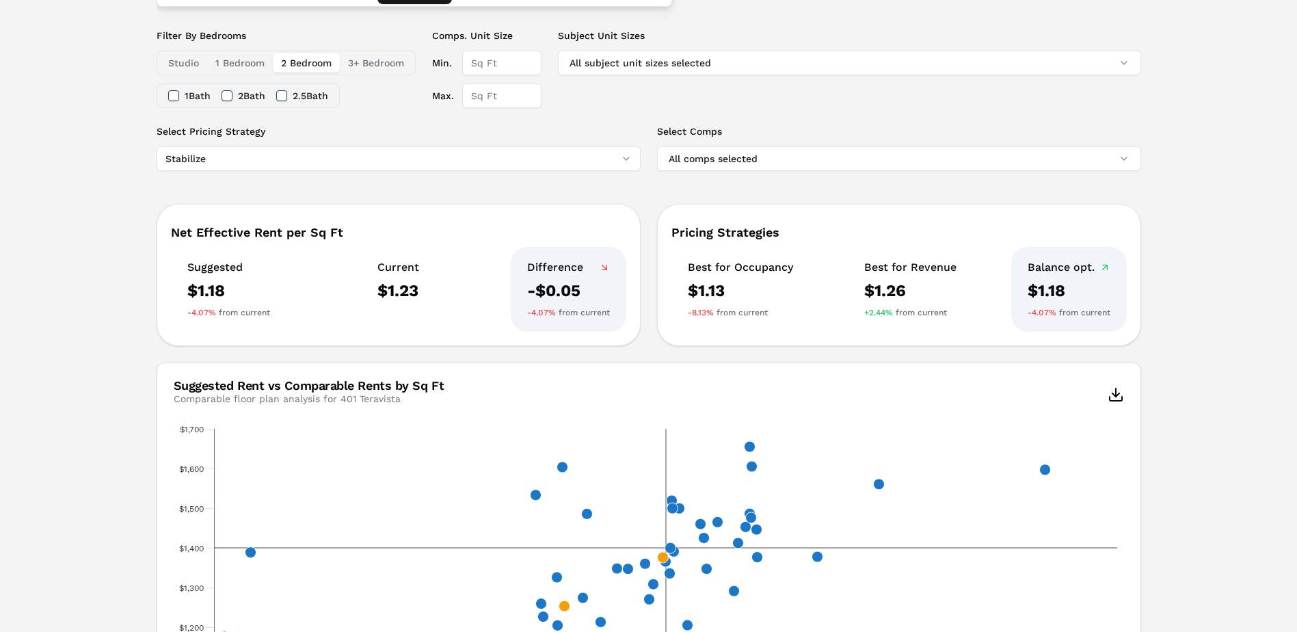
click at [563, 116] on div "Filter By Bedrooms Studio 1 Bedroom 2 Bedroom 3+ Bedroom 1 Bath 2 Bath 2.5 Bath…" at bounding box center [649, 77] width 985 height 96
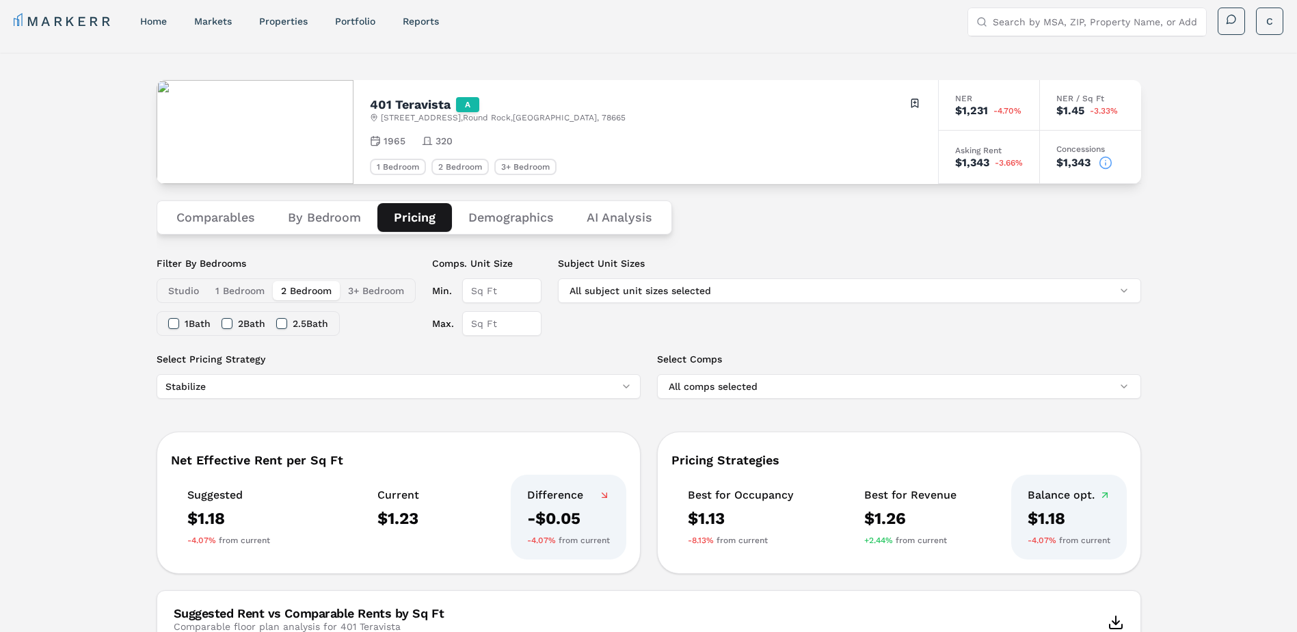
scroll to position [0, 0]
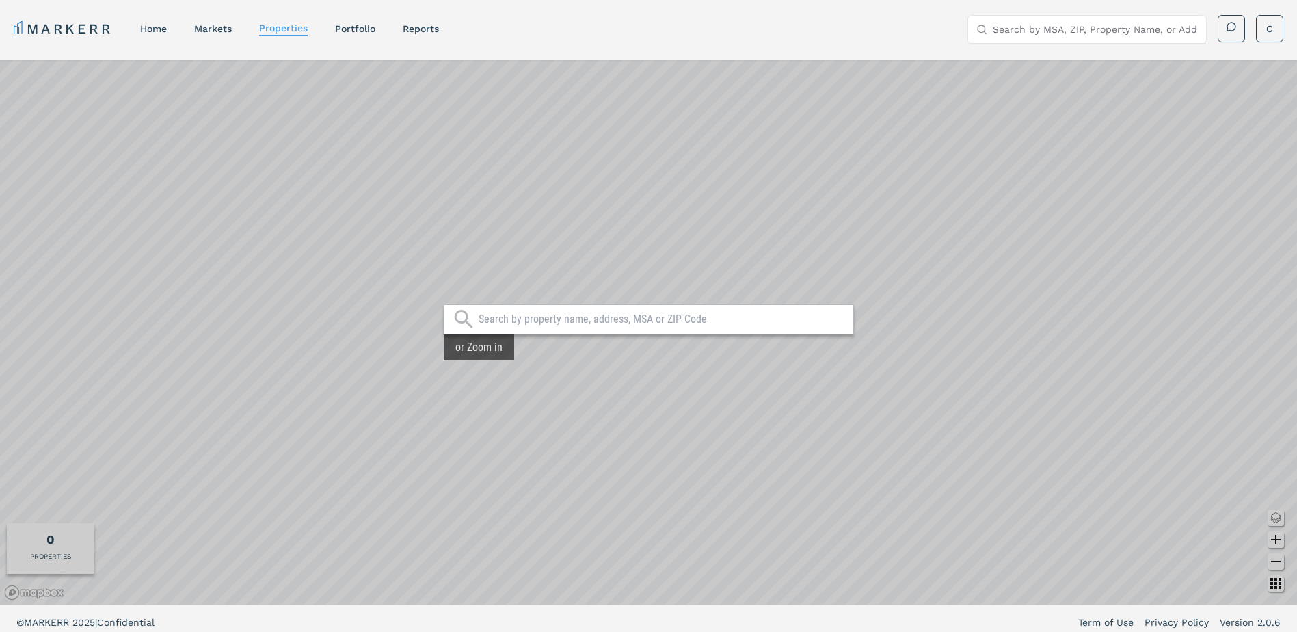
scroll to position [8, 0]
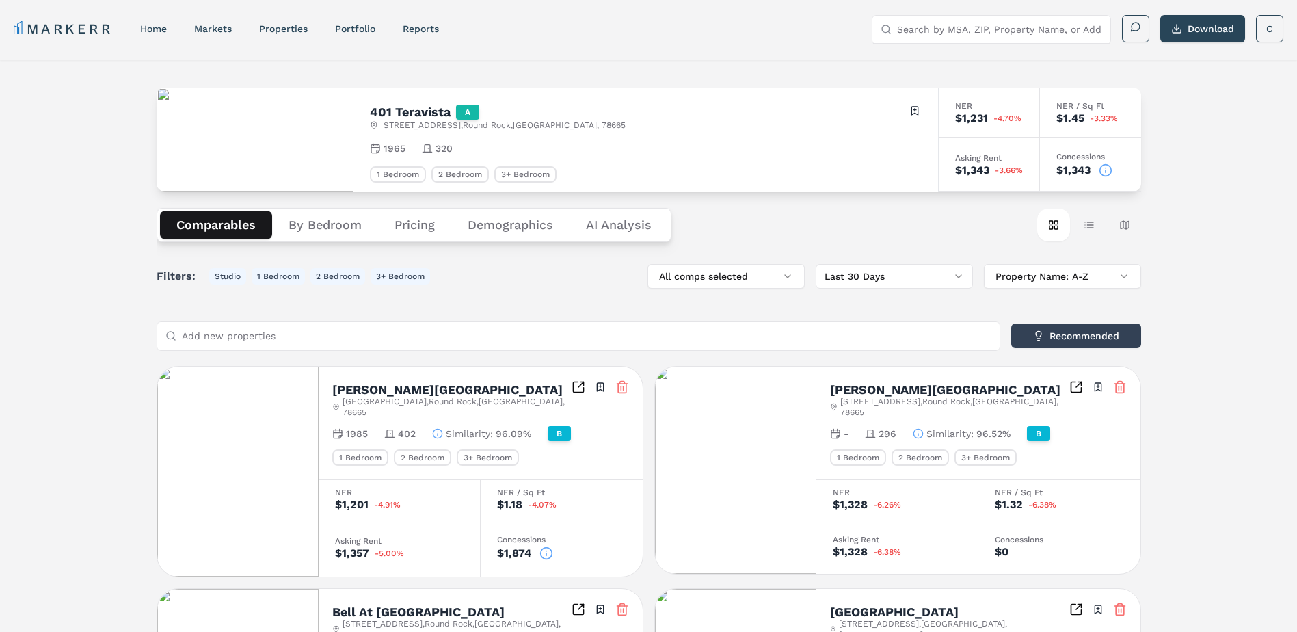
click at [537, 279] on div "Filters: Studio 1 Bedroom 2 Bedroom 3+ Bedroom All comps selected Last 30 Days …" at bounding box center [649, 276] width 985 height 25
click at [216, 222] on button "Comparables" at bounding box center [216, 225] width 112 height 29
click at [730, 144] on div "1965 320" at bounding box center [646, 149] width 552 height 14
click at [742, 243] on div "Comparables By Bedroom Pricing Demographics AI Analysis Card view Table view Ma…" at bounding box center [649, 224] width 985 height 67
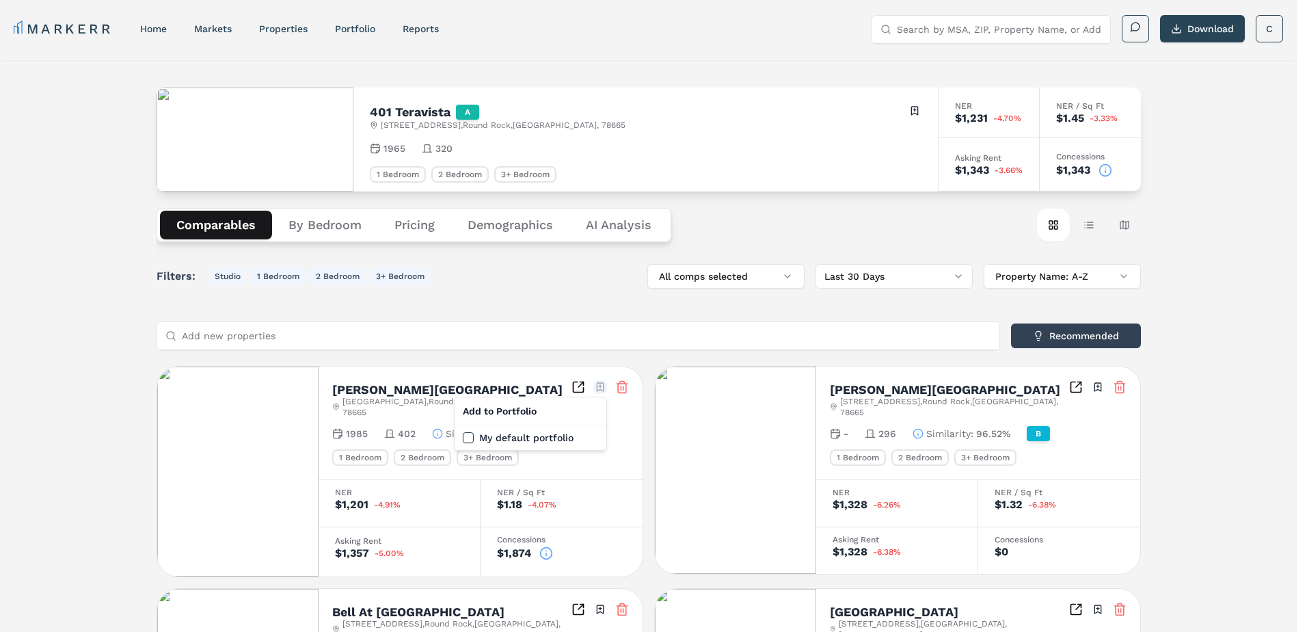
click at [505, 409] on div "Add to Portfolio" at bounding box center [530, 411] width 146 height 22
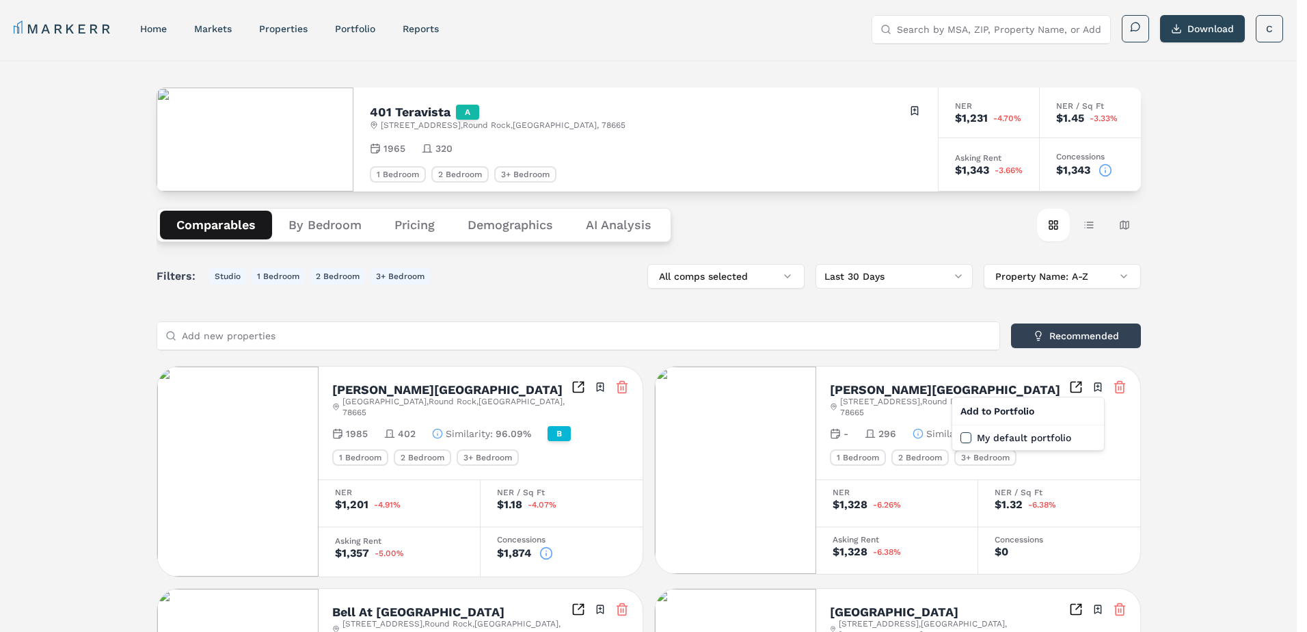
click at [503, 438] on label "My default portfolio" at bounding box center [526, 438] width 94 height 10
click at [474, 438] on button "My default portfolio" at bounding box center [468, 437] width 11 height 11
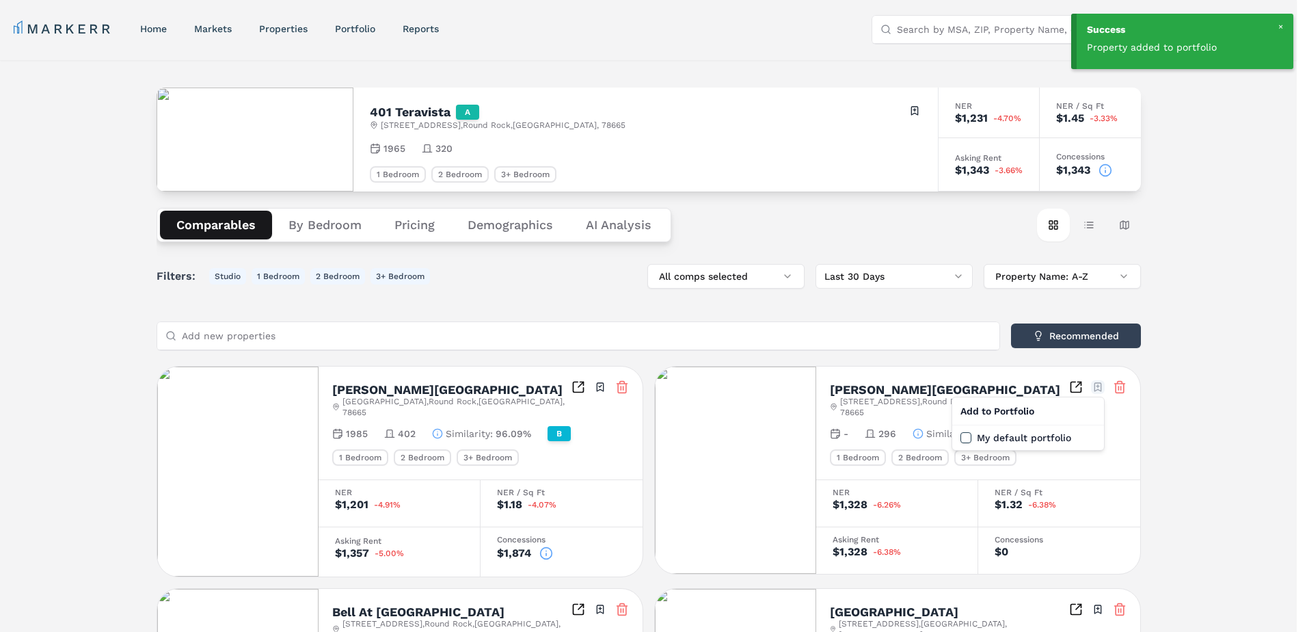
click at [1052, 436] on label "My default portfolio" at bounding box center [1024, 438] width 94 height 10
click at [972, 436] on button "My default portfolio" at bounding box center [966, 437] width 11 height 11
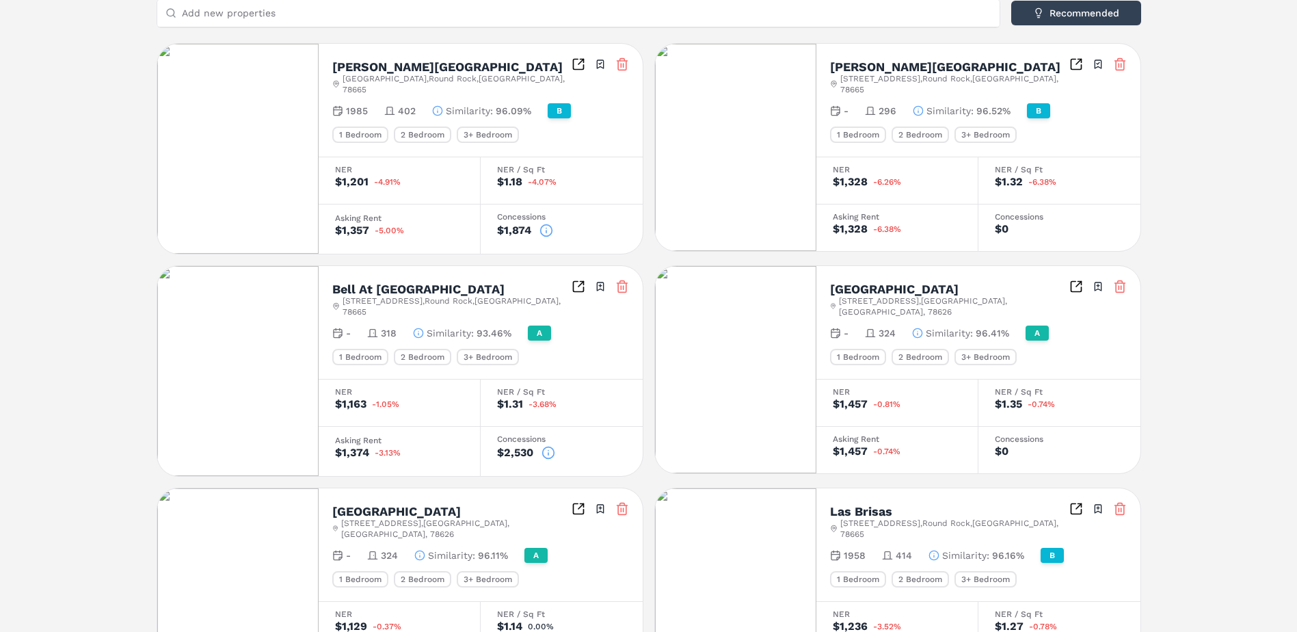
scroll to position [342, 0]
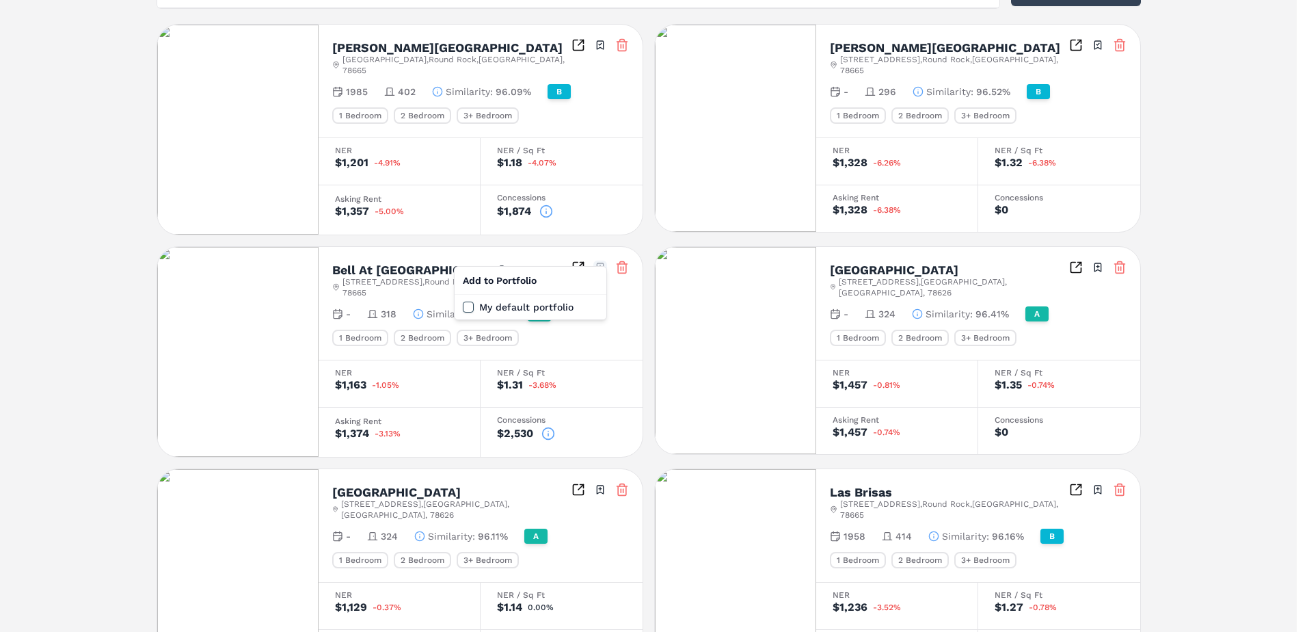
click at [600, 257] on html "MARKERR home markets properties Portfolio reports Search by MSA, ZIP, Property …" at bounding box center [653, 417] width 1307 height 1518
click at [557, 310] on label "My default portfolio" at bounding box center [526, 307] width 94 height 10
click at [474, 310] on button "My default portfolio" at bounding box center [468, 307] width 11 height 11
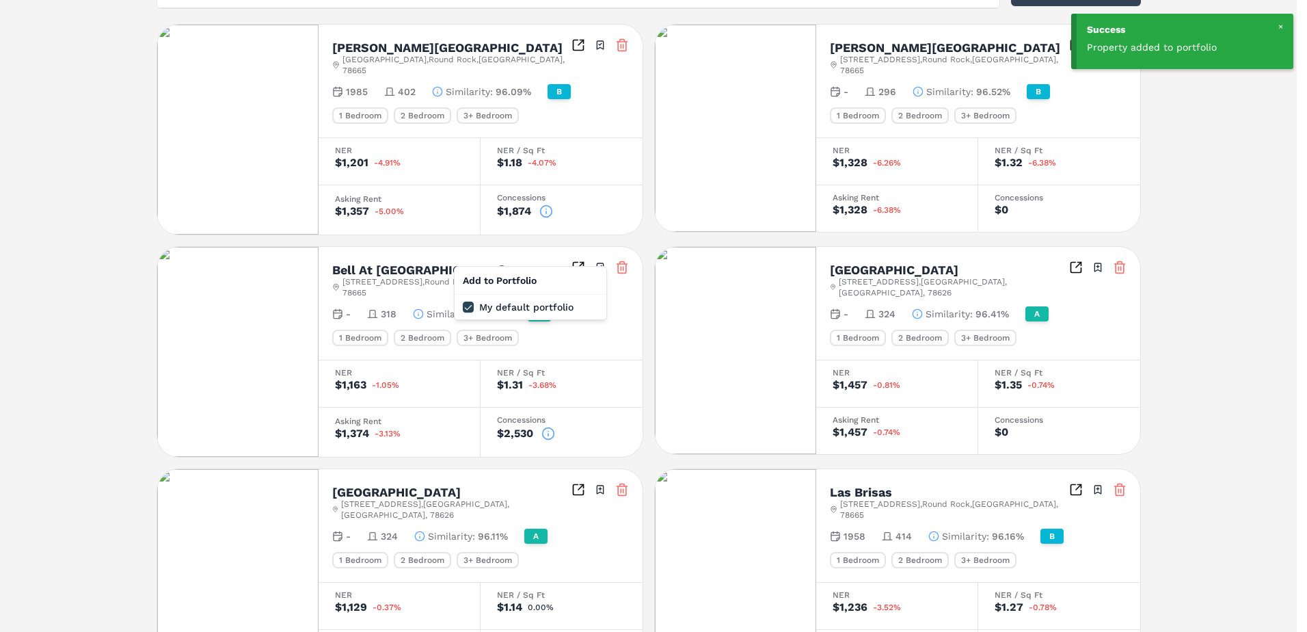
click at [1098, 256] on html "Success Property added to portfolio MARKERR home markets properties Portfolio r…" at bounding box center [653, 417] width 1307 height 1518
click at [1097, 258] on html "Success Property added to portfolio MARKERR home markets properties Portfolio r…" at bounding box center [653, 417] width 1307 height 1518
click at [1030, 305] on label "My default portfolio" at bounding box center [1024, 307] width 94 height 10
click at [972, 305] on button "My default portfolio" at bounding box center [966, 307] width 11 height 11
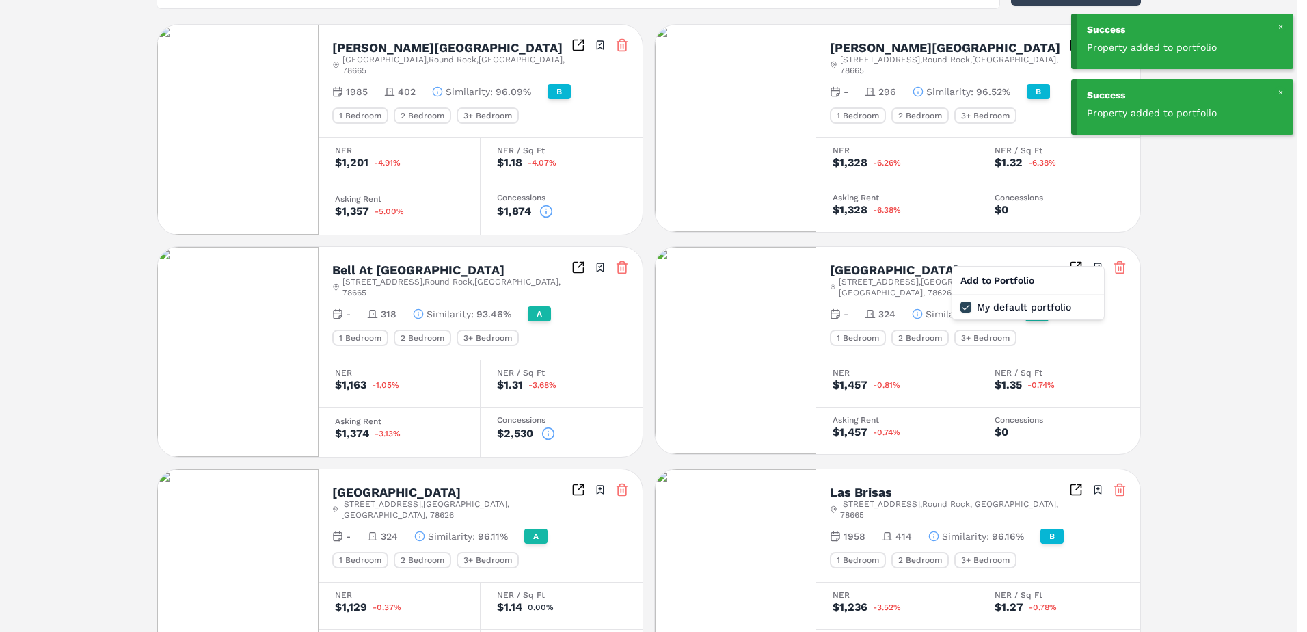
click at [1098, 467] on html "Success Property added to portfolio Success Property added to portfolio MARKERR…" at bounding box center [653, 417] width 1307 height 1518
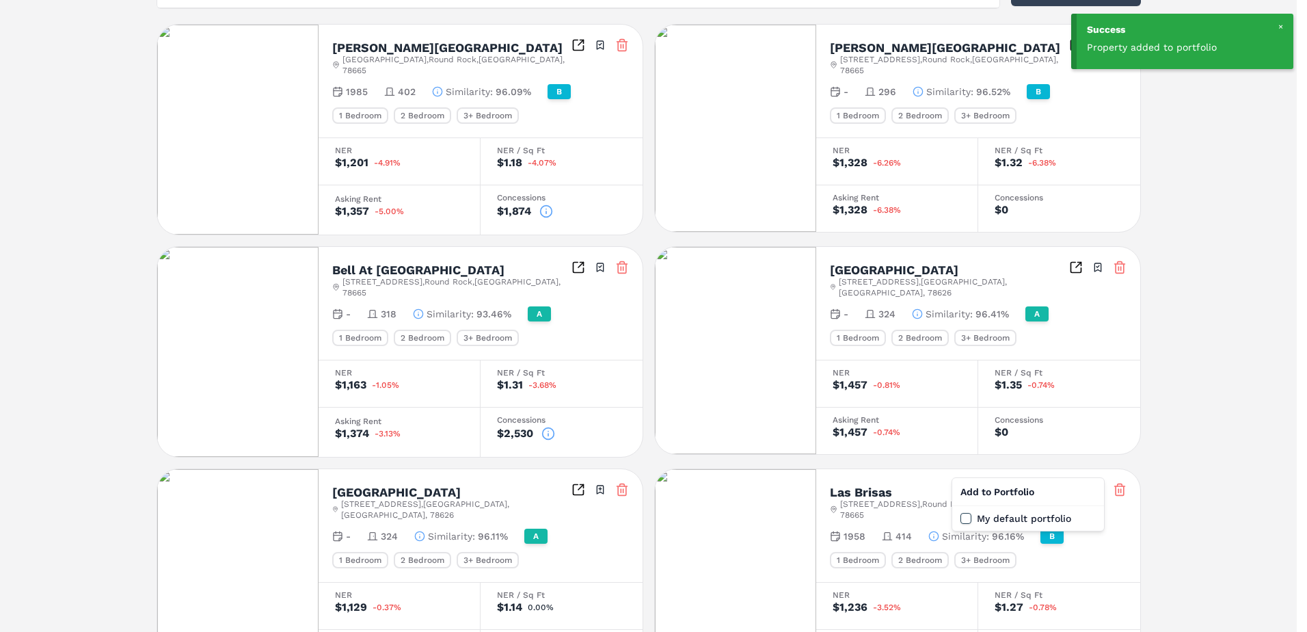
click at [1098, 467] on html "Success Property added to portfolio MARKERR home markets properties Portfolio r…" at bounding box center [653, 417] width 1307 height 1518
click at [966, 520] on button "My default portfolio" at bounding box center [966, 518] width 11 height 11
click at [600, 467] on html "Success Property added to portfolio MARKERR home markets properties Portfolio r…" at bounding box center [653, 417] width 1307 height 1518
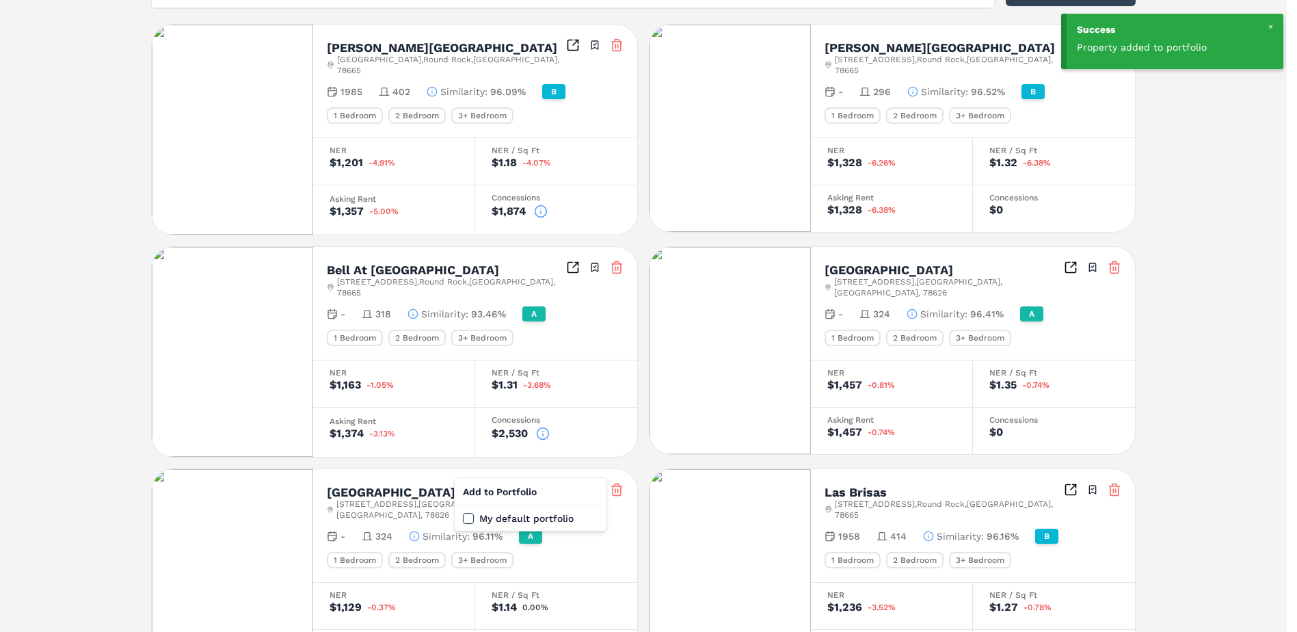
click at [600, 467] on html "Success Property added to portfolio MARKERR home markets properties Portfolio r…" at bounding box center [648, 417] width 1297 height 1518
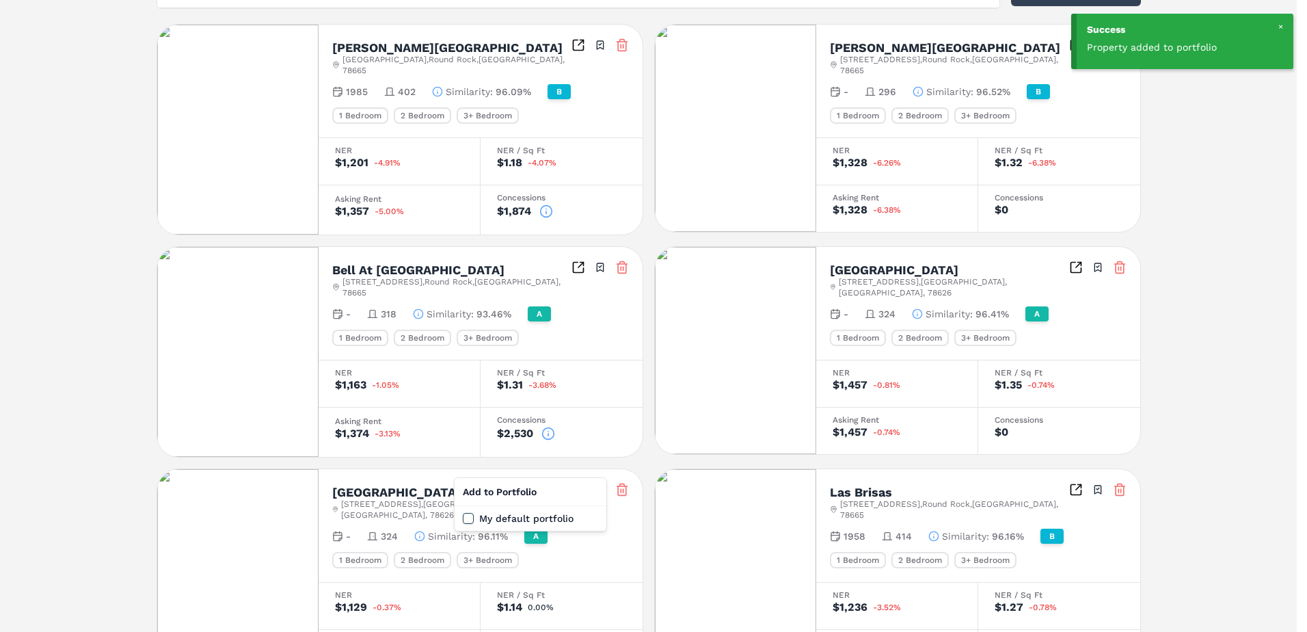
click at [468, 518] on button "My default portfolio" at bounding box center [468, 518] width 11 height 11
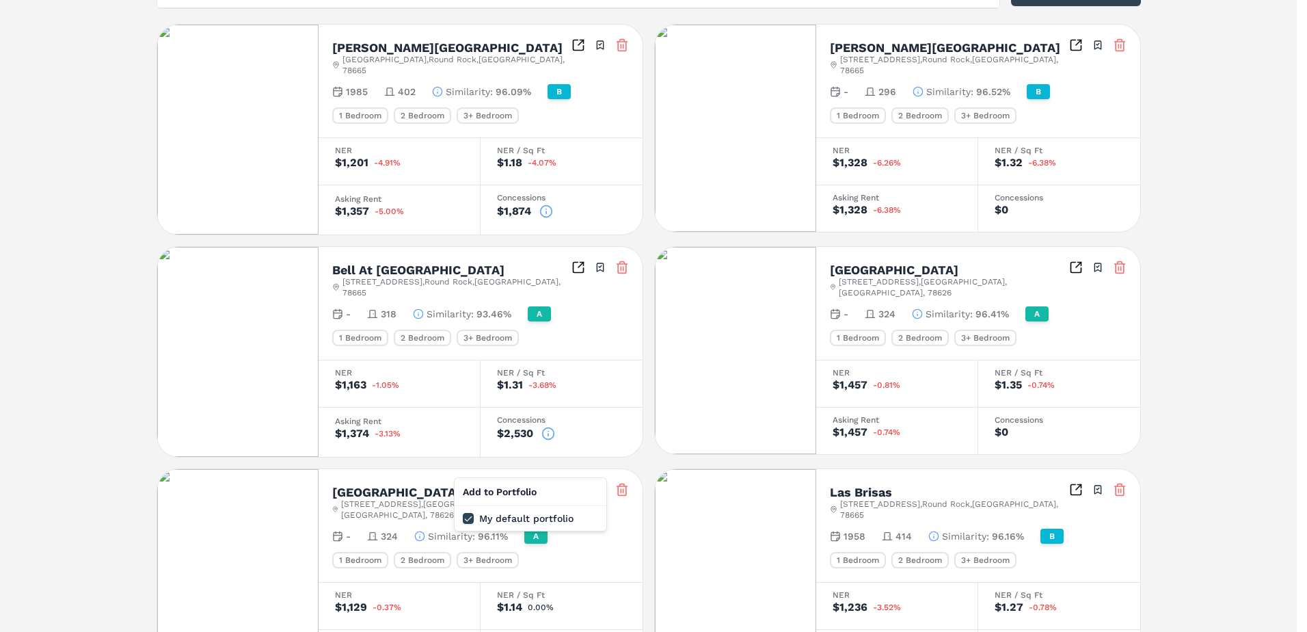
click at [1180, 455] on html "MARKERR home markets properties Portfolio reports Search by MSA, ZIP, Property …" at bounding box center [653, 417] width 1307 height 1518
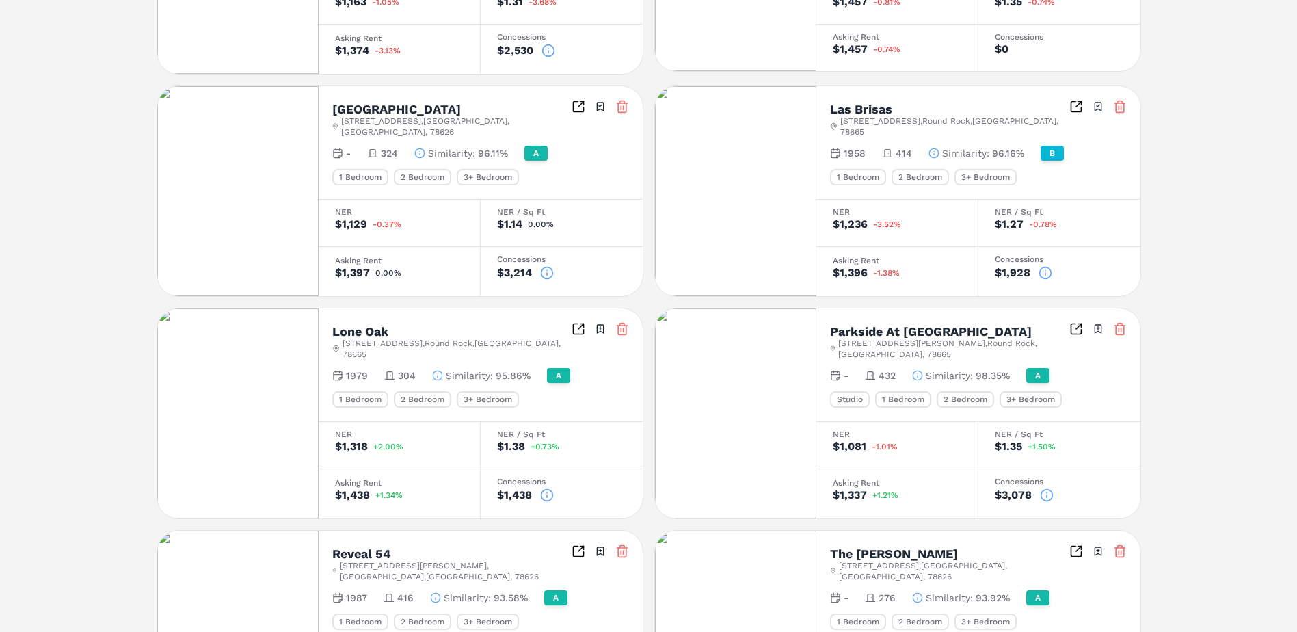
scroll to position [821, 0]
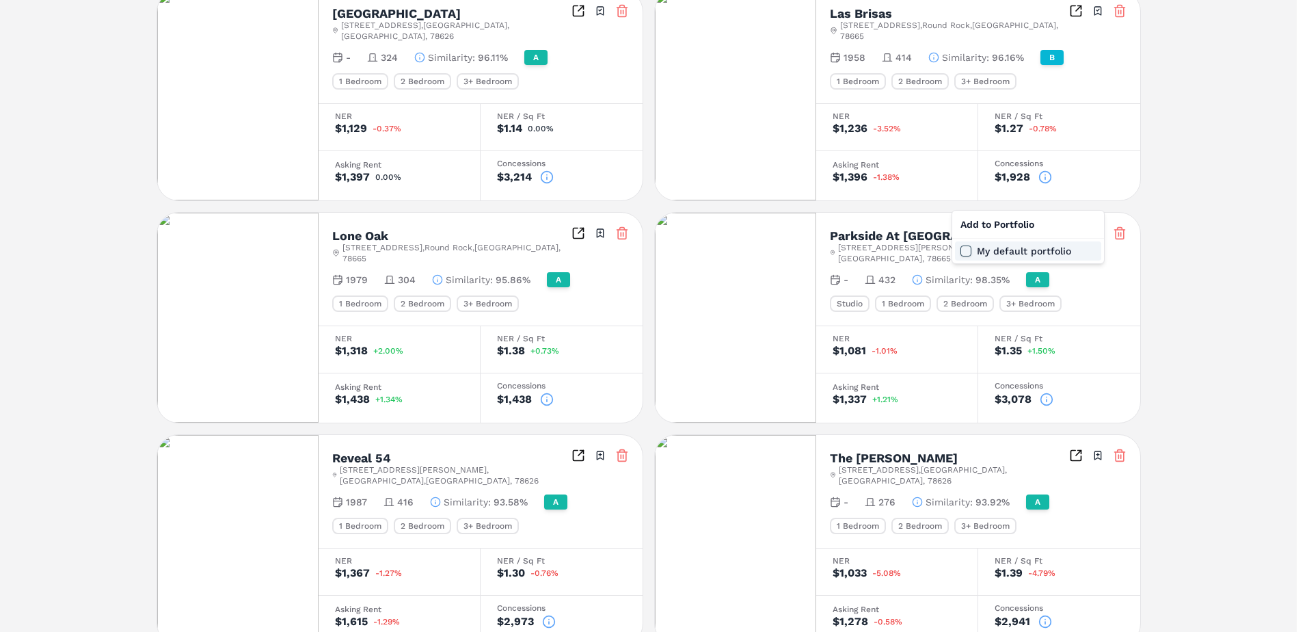
click at [1015, 252] on label "My default portfolio" at bounding box center [1024, 251] width 94 height 10
click at [972, 252] on button "My default portfolio" at bounding box center [966, 250] width 11 height 11
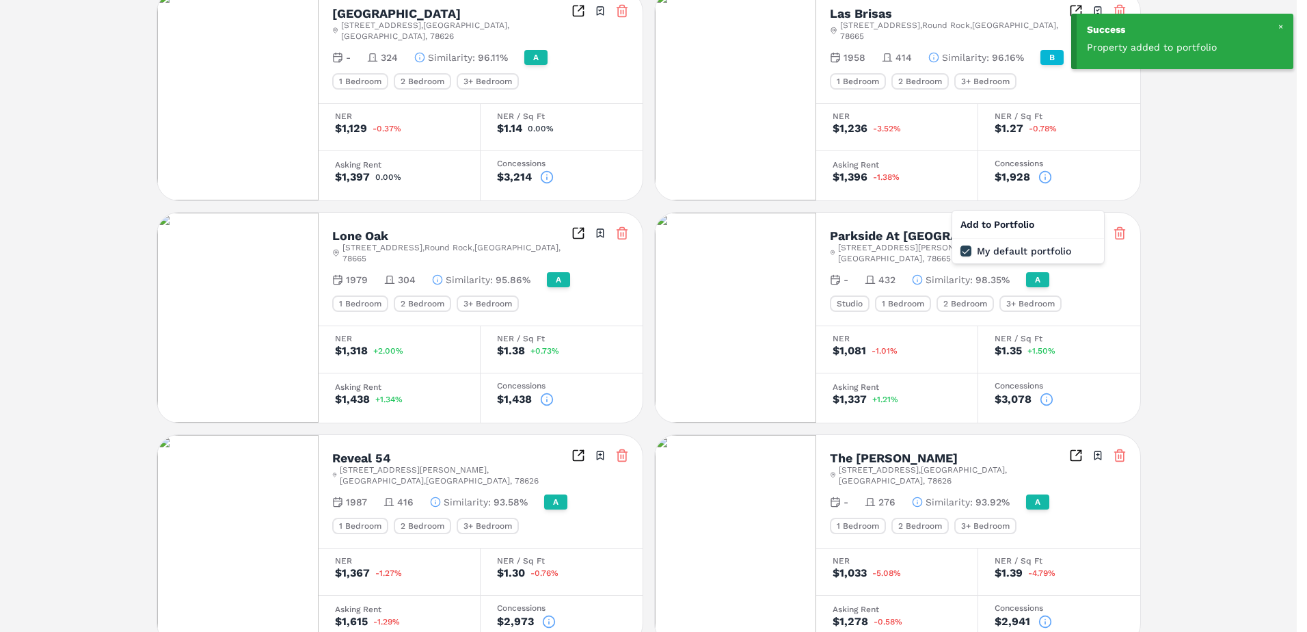
click at [469, 252] on button "My default portfolio" at bounding box center [468, 250] width 11 height 11
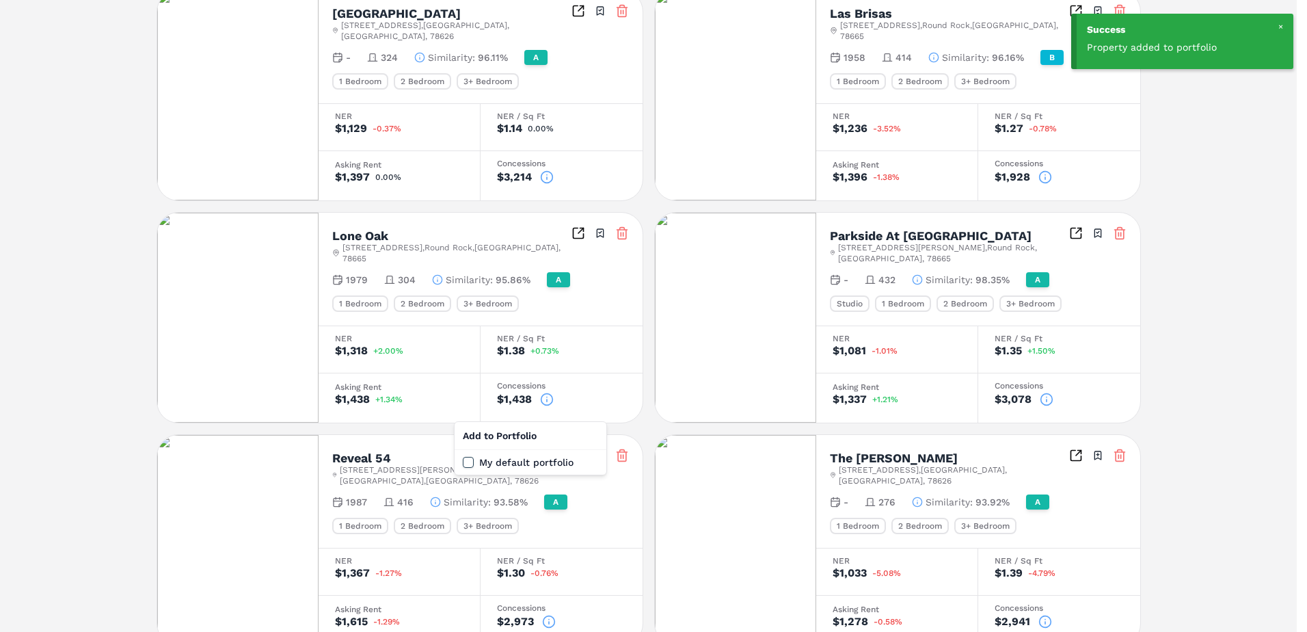
click at [468, 462] on button "My default portfolio" at bounding box center [468, 462] width 11 height 11
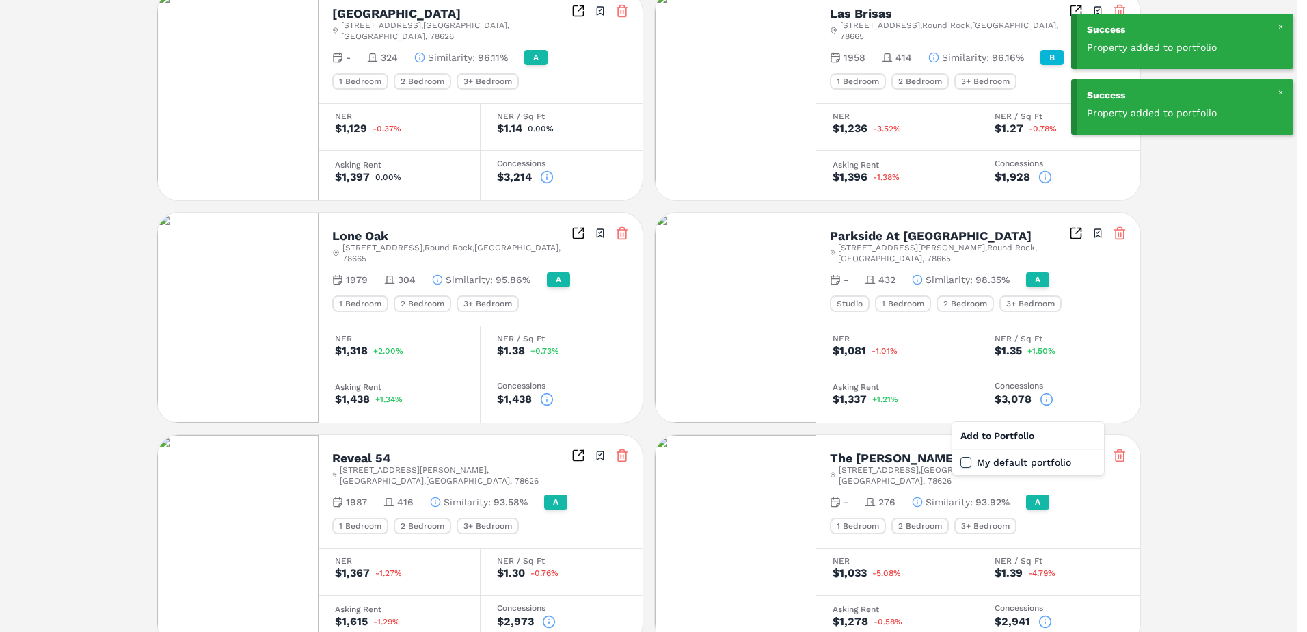
click at [966, 462] on button "My default portfolio" at bounding box center [966, 462] width 11 height 11
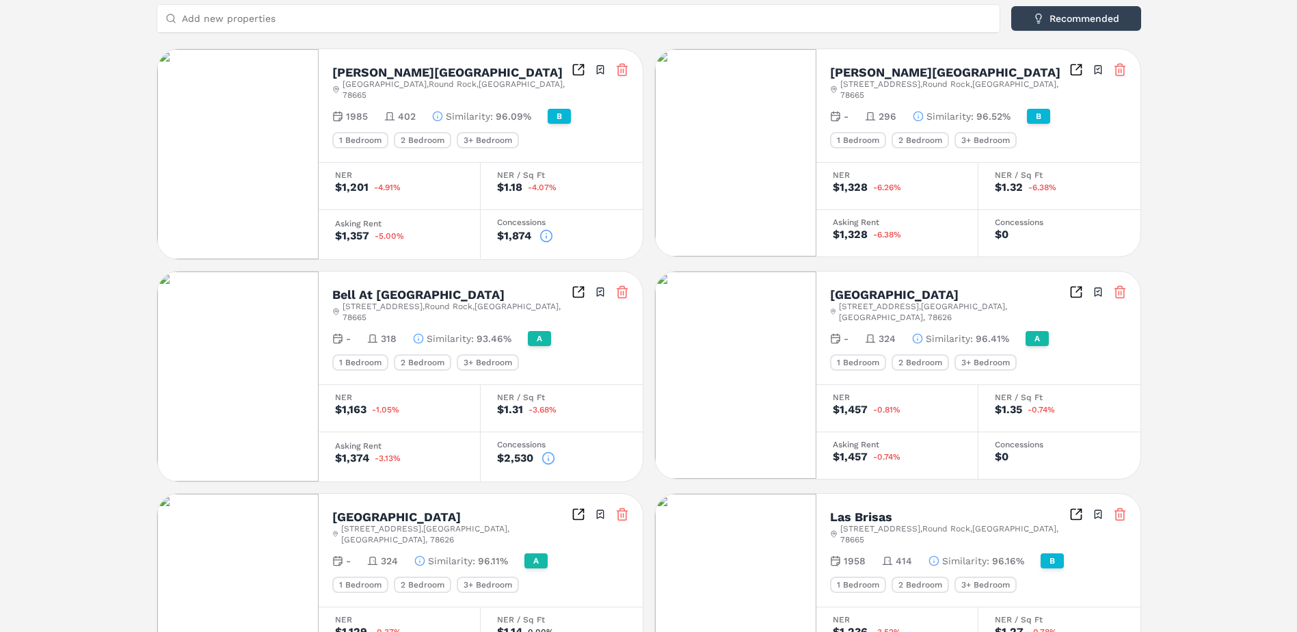
scroll to position [342, 0]
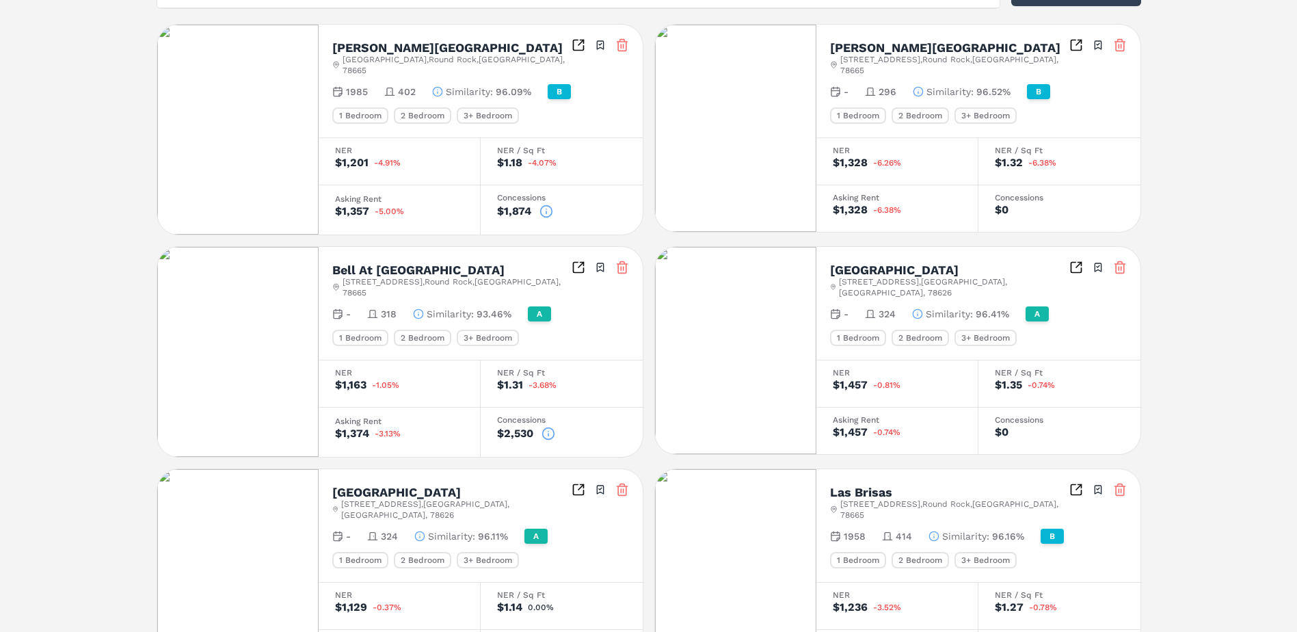
click at [623, 46] on line at bounding box center [623, 45] width 0 height 3
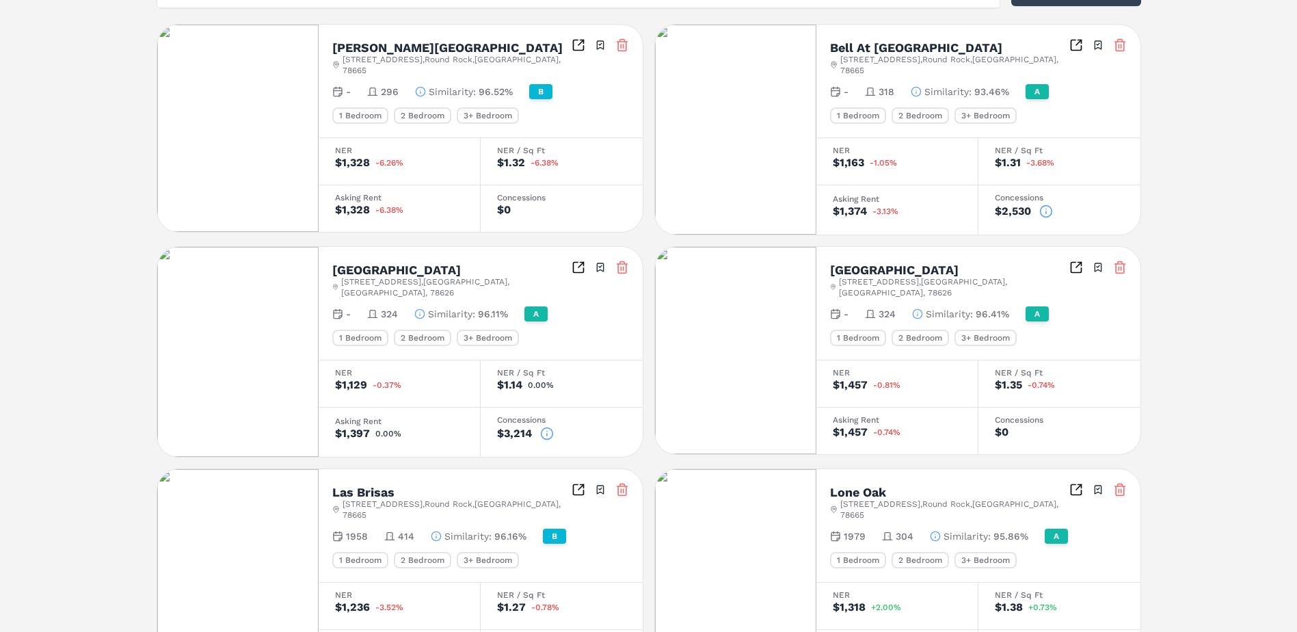
click at [618, 47] on icon at bounding box center [622, 46] width 8 height 9
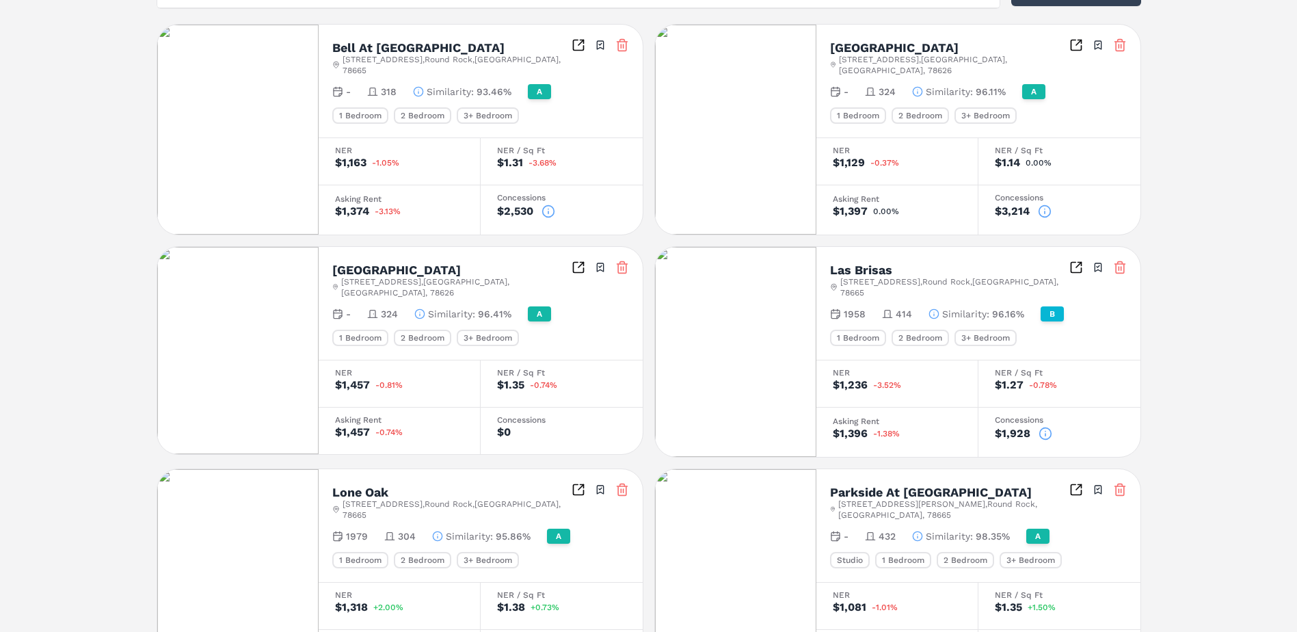
click at [1121, 261] on icon at bounding box center [1120, 268] width 14 height 14
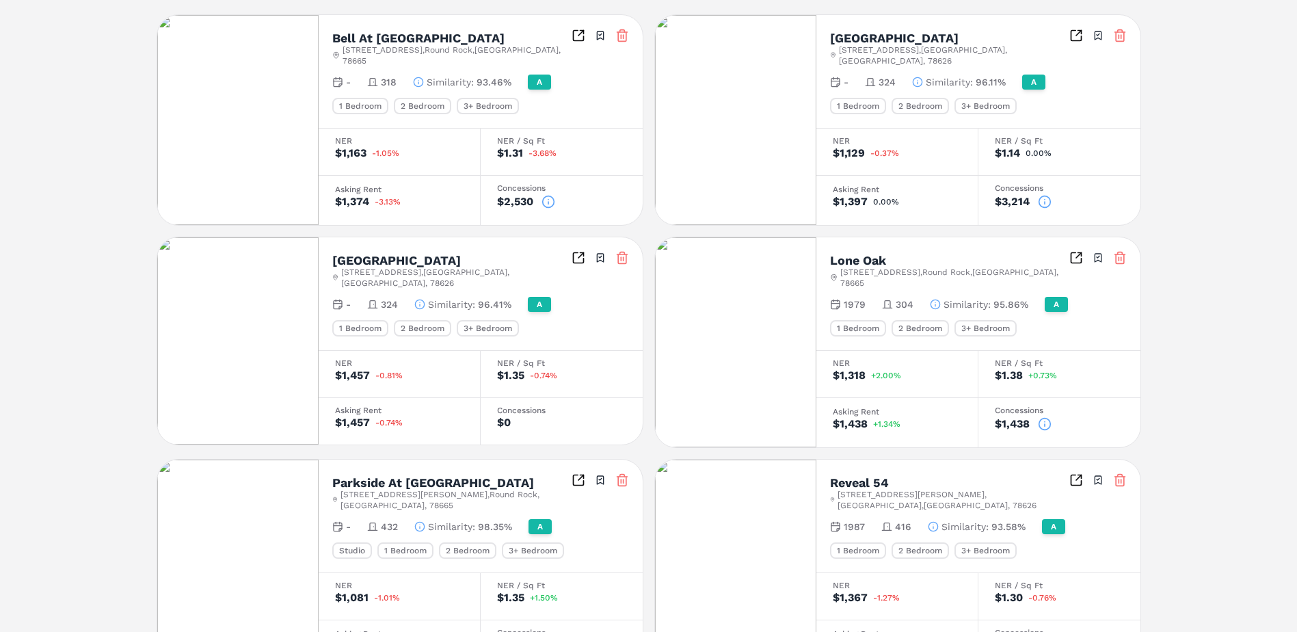
scroll to position [0, 0]
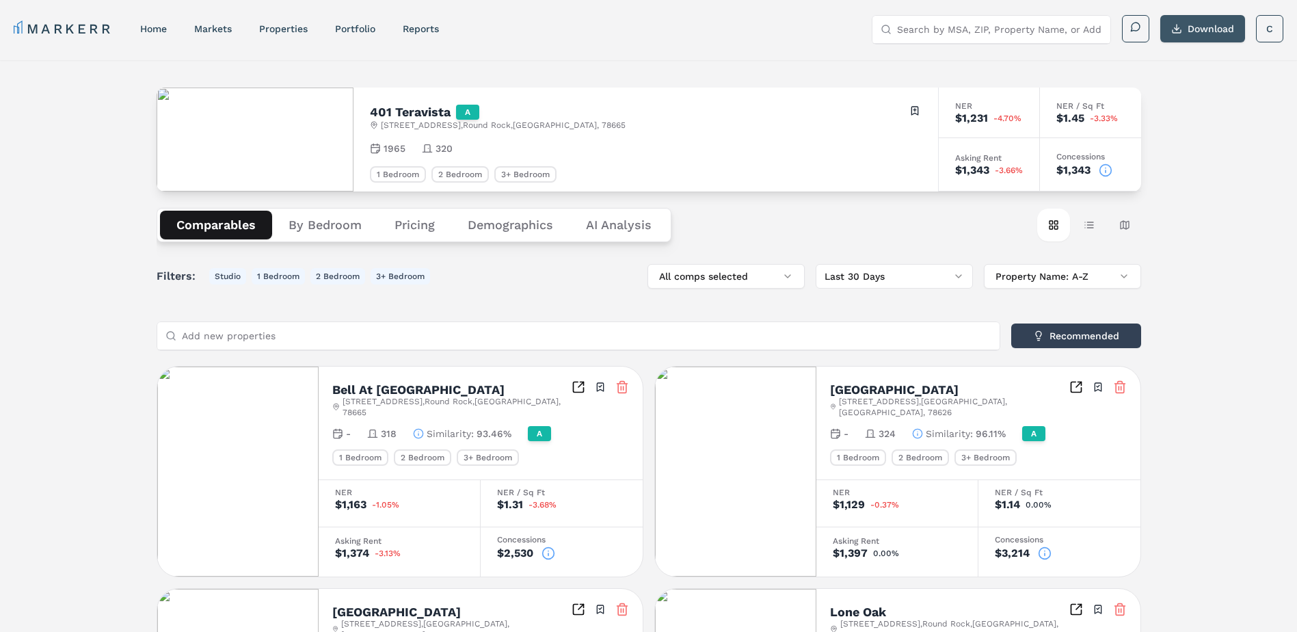
click at [1202, 25] on button "Download" at bounding box center [1202, 28] width 85 height 27
click at [1203, 24] on button "Download" at bounding box center [1202, 28] width 85 height 27
click at [379, 386] on h2 "Bell At [GEOGRAPHIC_DATA]" at bounding box center [418, 390] width 172 height 12
click at [578, 388] on icon "Inspect Comparables" at bounding box center [579, 387] width 14 height 14
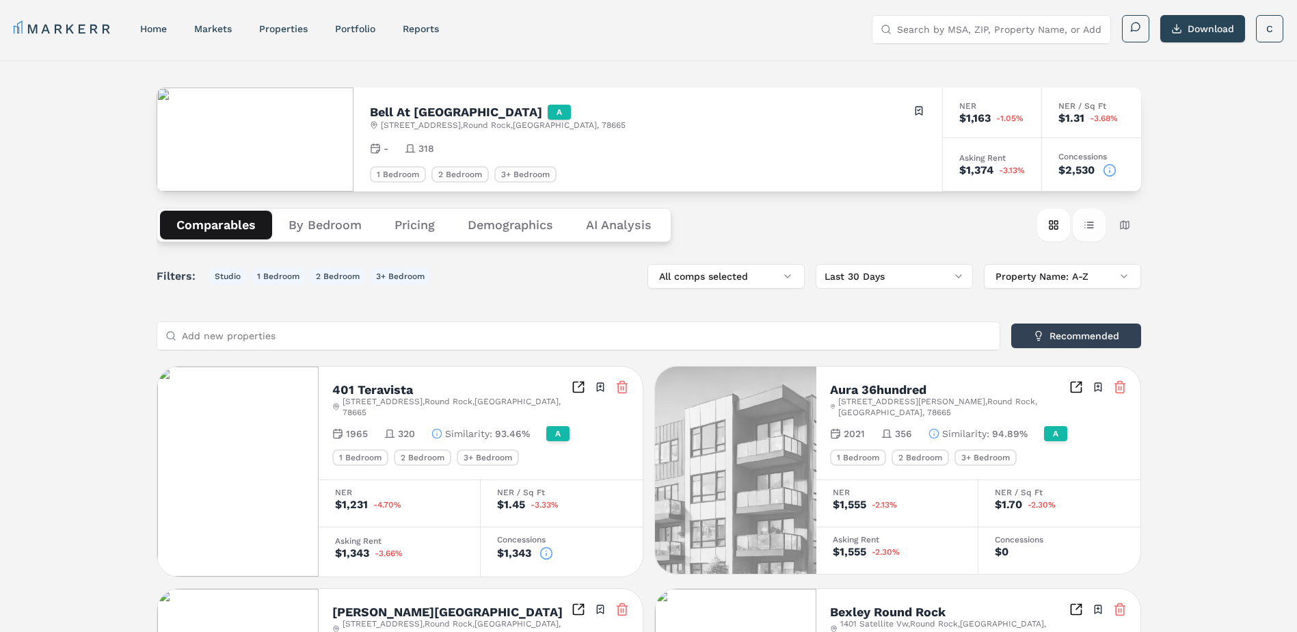
click at [1089, 224] on button "Table view" at bounding box center [1089, 225] width 33 height 33
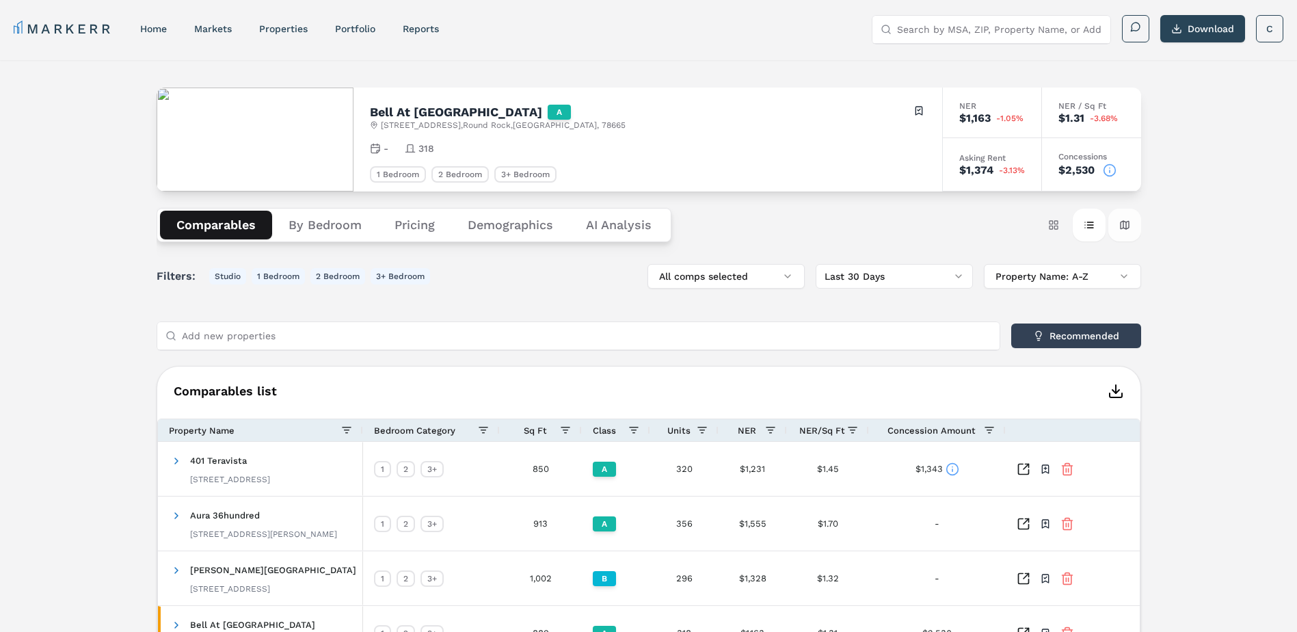
click at [1123, 224] on button "Map view" at bounding box center [1124, 225] width 33 height 33
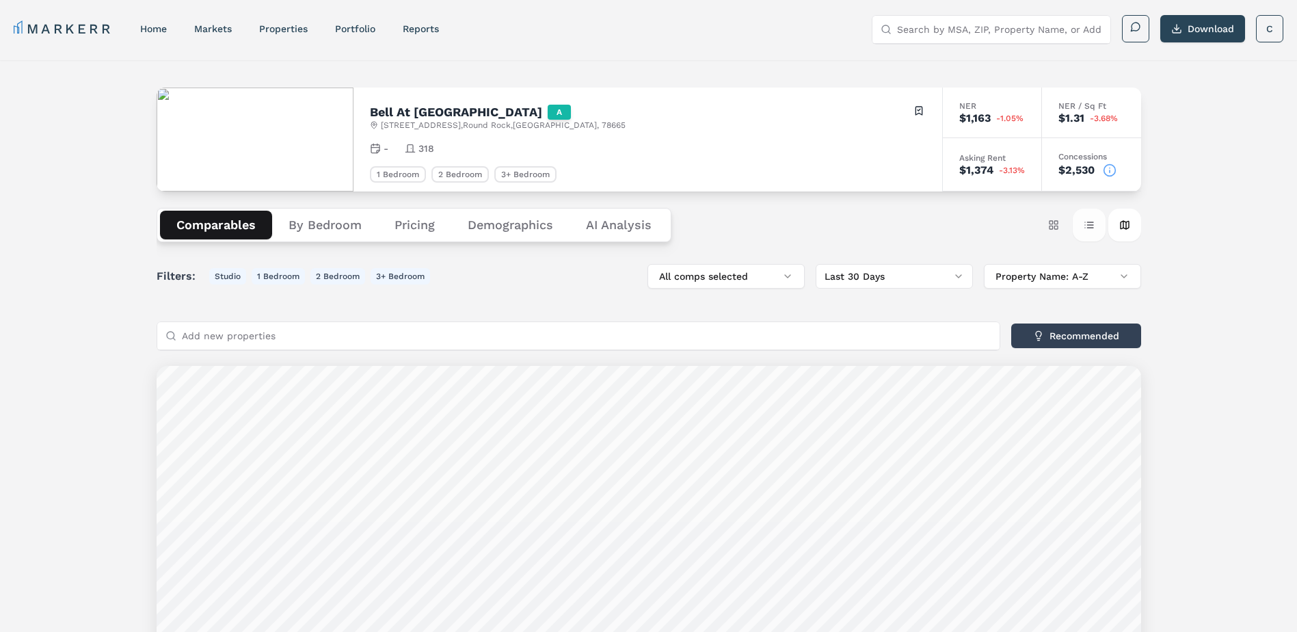
click at [1091, 225] on button "Table view" at bounding box center [1089, 225] width 33 height 33
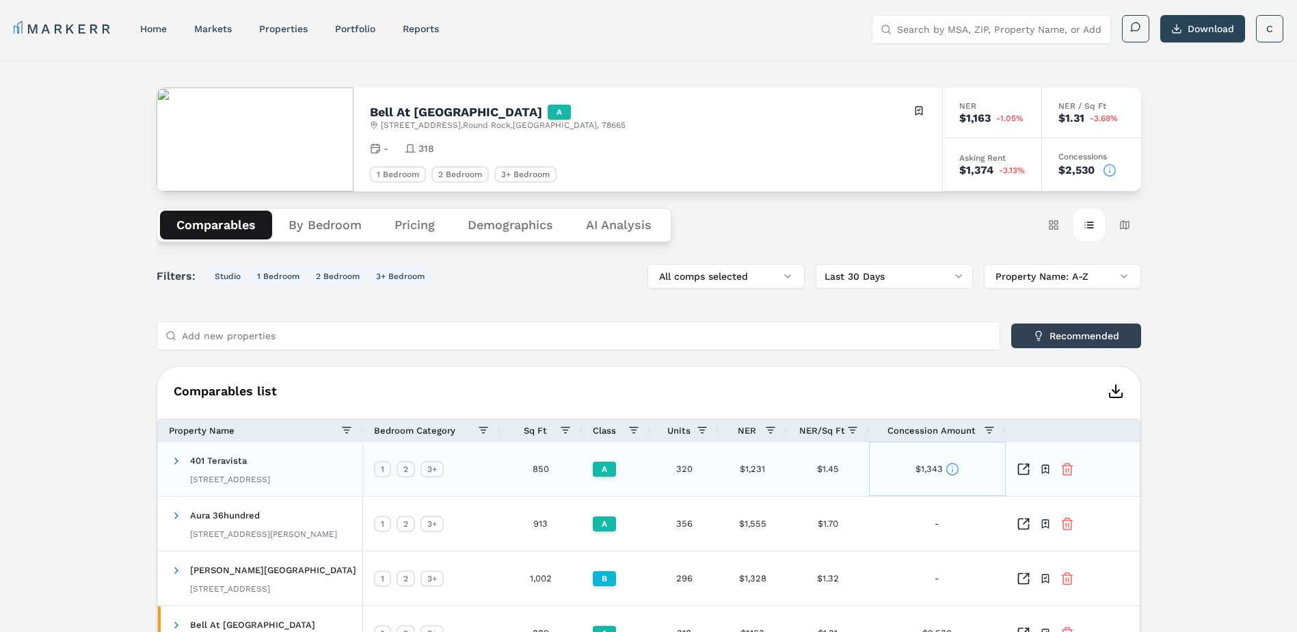
click at [953, 470] on icon at bounding box center [953, 470] width 0 height 2
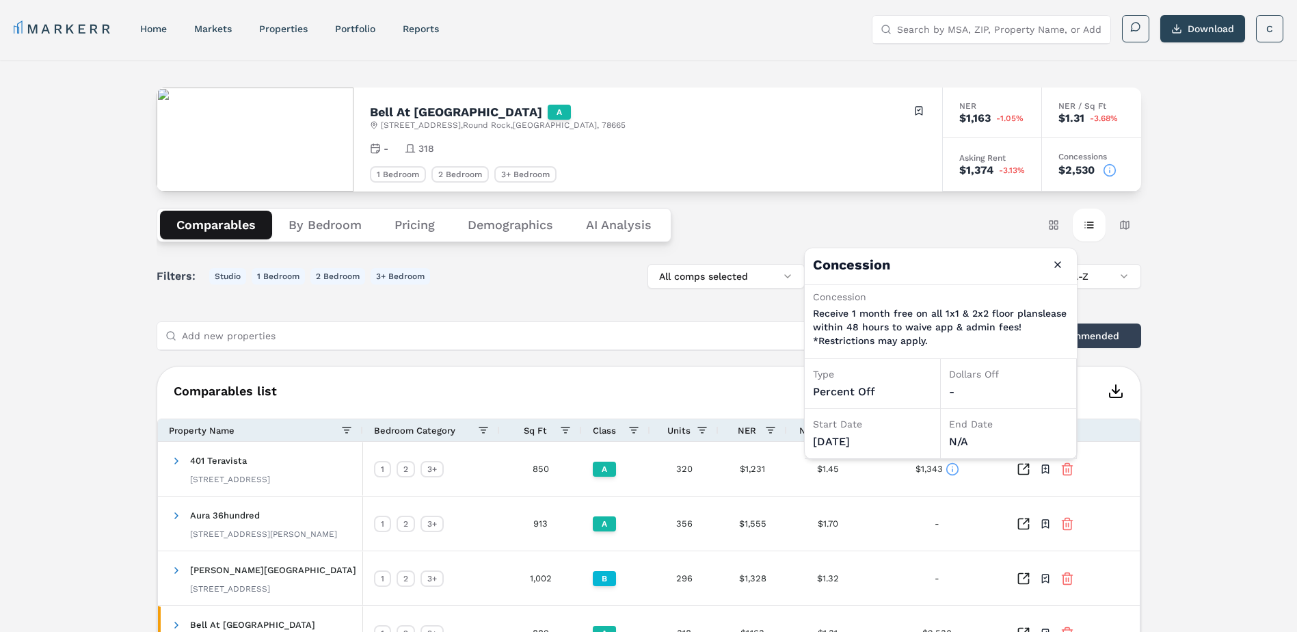
click at [1192, 478] on div "Bell At [GEOGRAPHIC_DATA] A [STREET_ADDRESS] Toggle portfolio menu - 318 1 Bedr…" at bounding box center [648, 554] width 1297 height 989
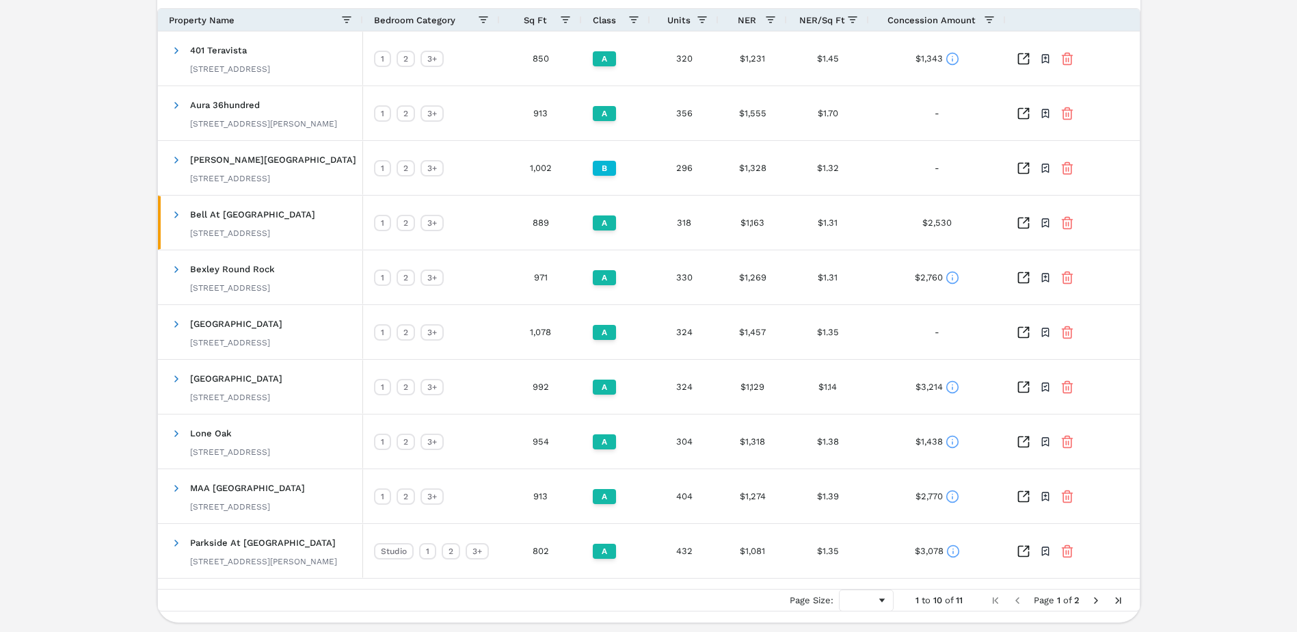
scroll to position [453, 0]
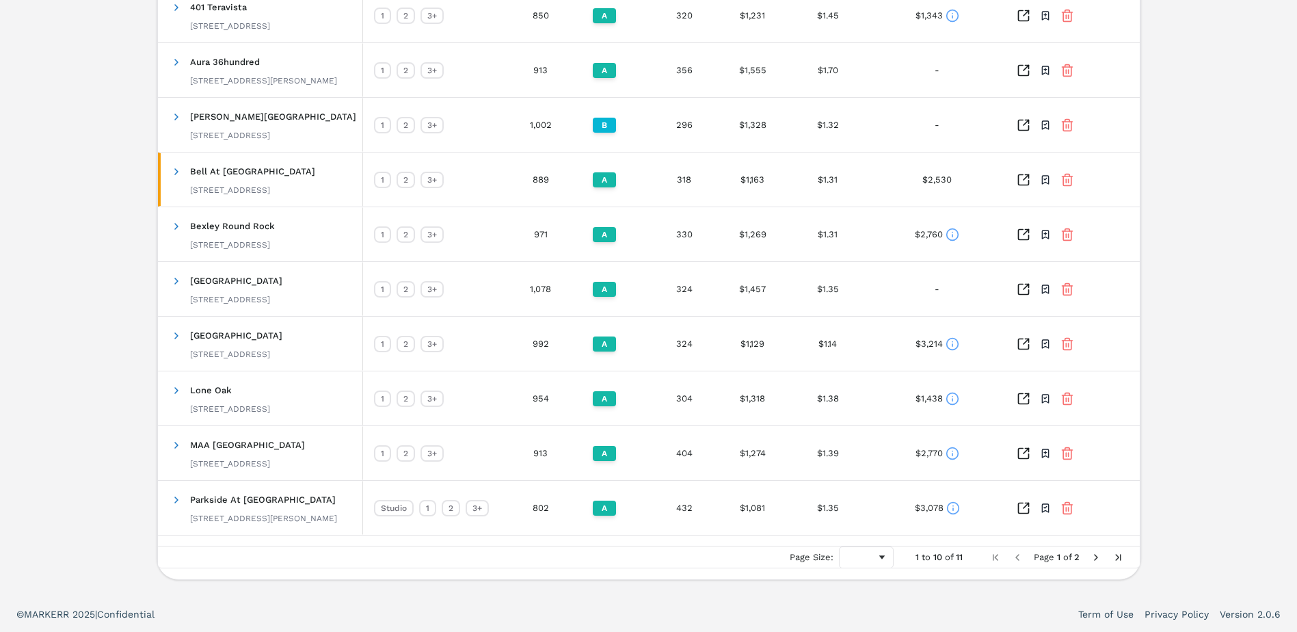
click at [1095, 558] on span "Next Page" at bounding box center [1096, 557] width 11 height 11
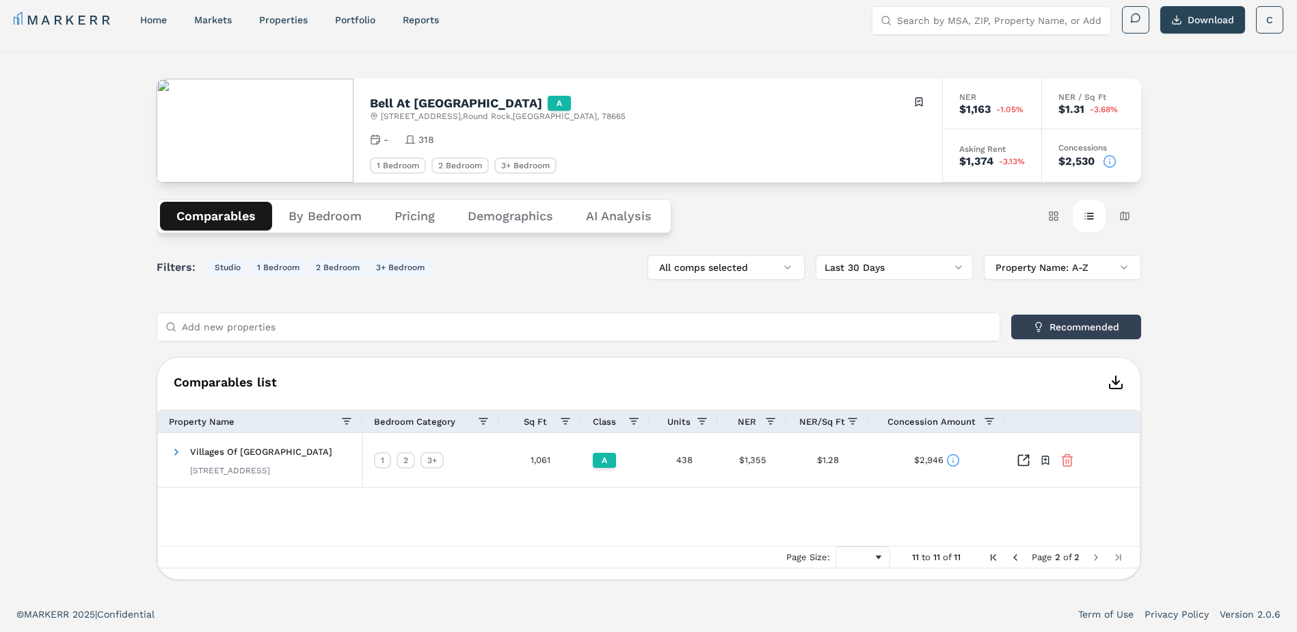
scroll to position [9, 0]
click at [1015, 557] on span "Previous Page" at bounding box center [1015, 557] width 11 height 11
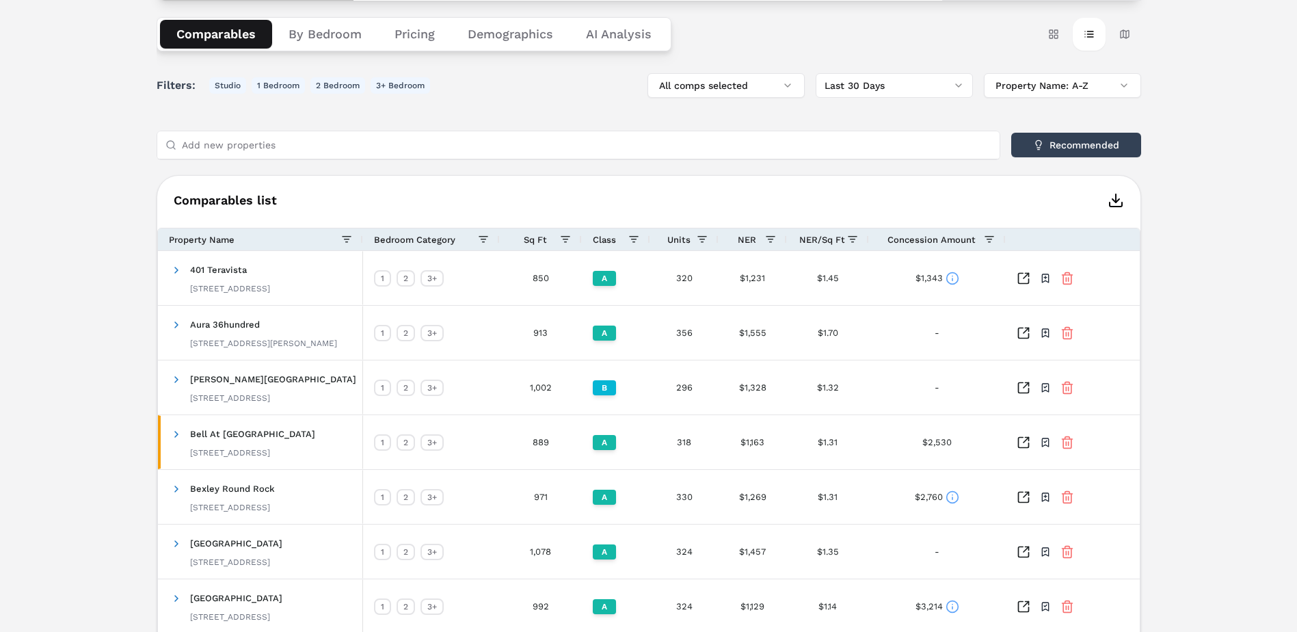
scroll to position [214, 0]
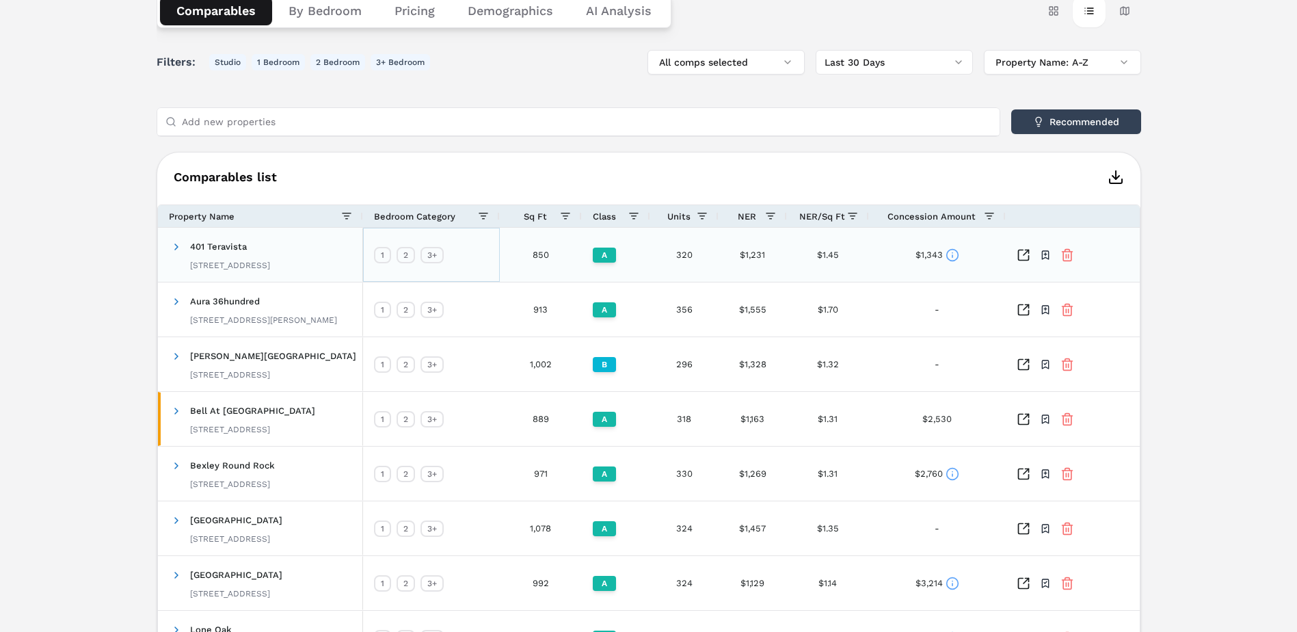
click at [382, 255] on div "1" at bounding box center [382, 255] width 17 height 16
click at [480, 312] on div "1 2 3+" at bounding box center [431, 309] width 137 height 54
click at [429, 254] on div "3+" at bounding box center [432, 255] width 23 height 16
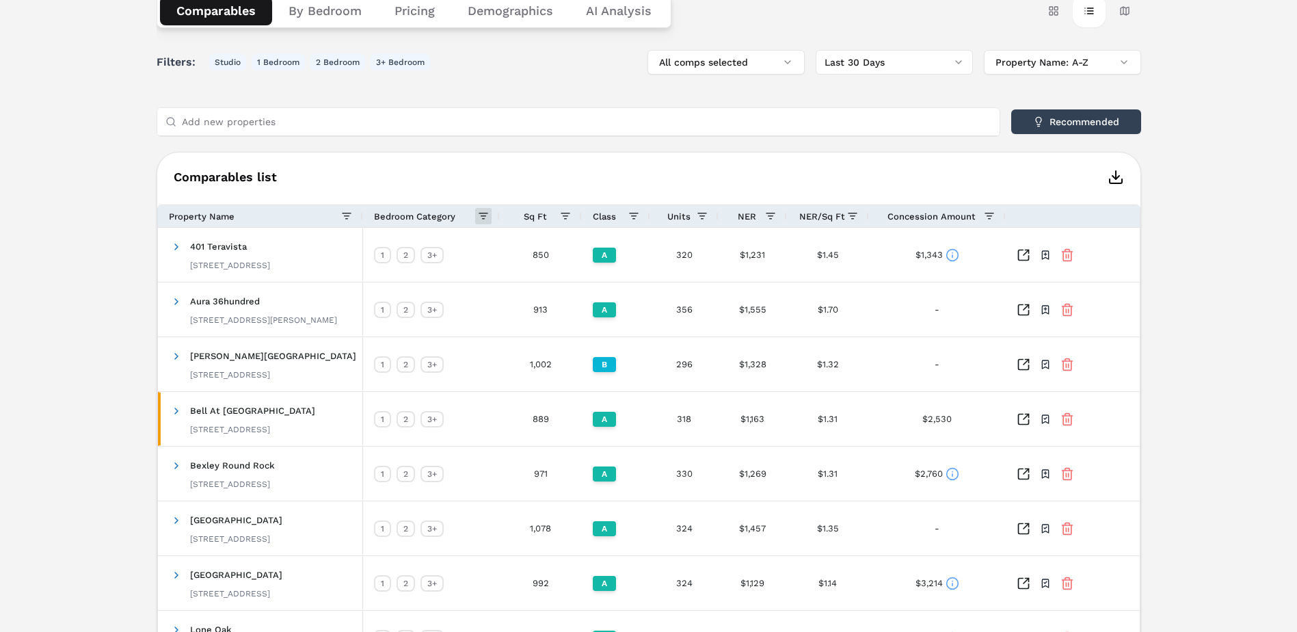
click at [484, 216] on span at bounding box center [483, 216] width 11 height 11
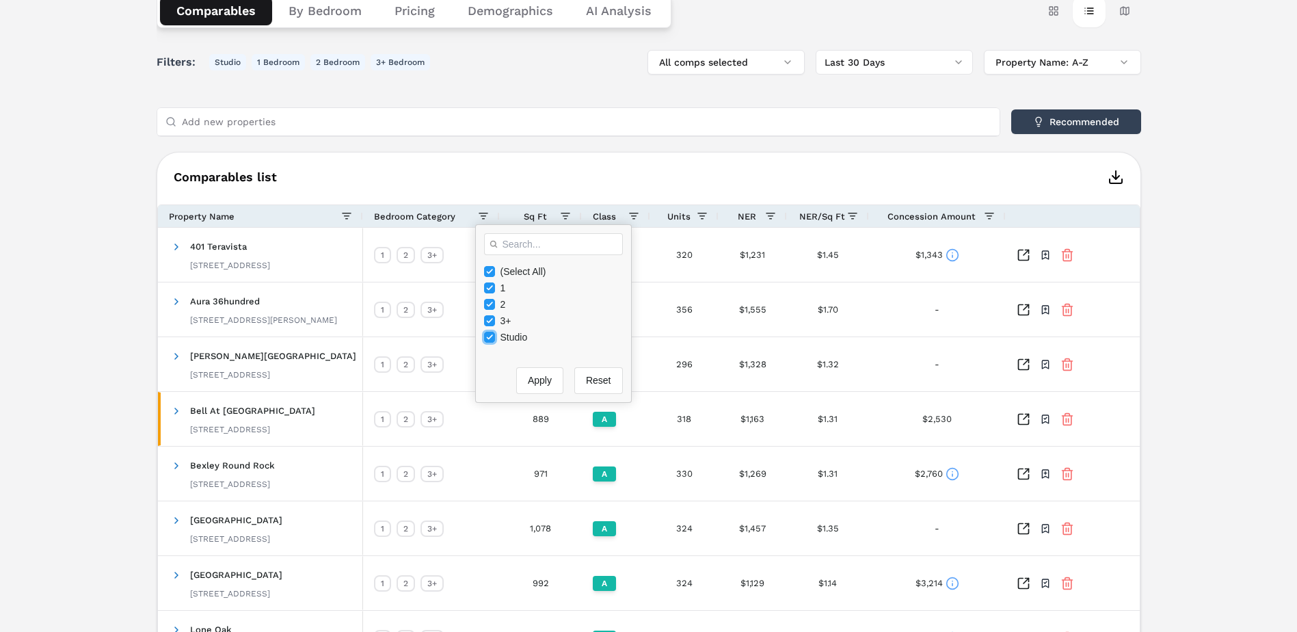
click at [488, 336] on input "Filter List" at bounding box center [489, 337] width 11 height 11
checkbox input "false"
click at [489, 320] on input "Filter List" at bounding box center [489, 320] width 11 height 11
checkbox input "false"
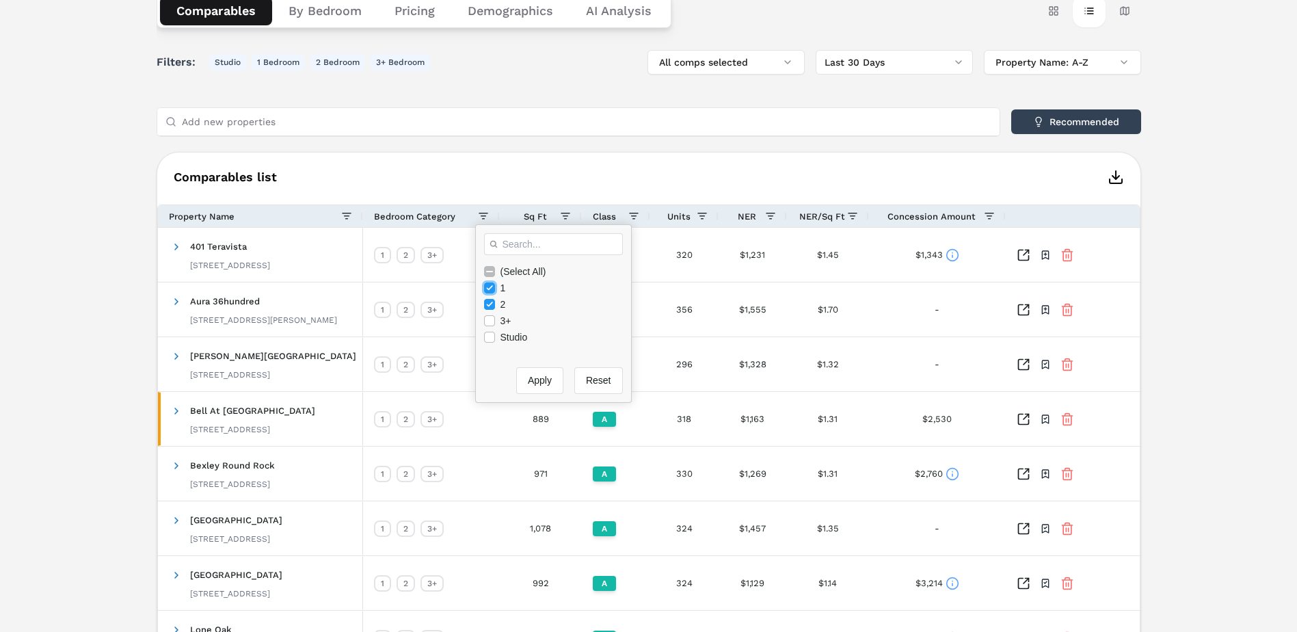
click at [490, 287] on input "Filter List" at bounding box center [489, 287] width 11 height 11
checkbox input "false"
click at [529, 378] on button "Apply" at bounding box center [539, 380] width 47 height 27
click at [526, 380] on button "Apply" at bounding box center [539, 380] width 47 height 27
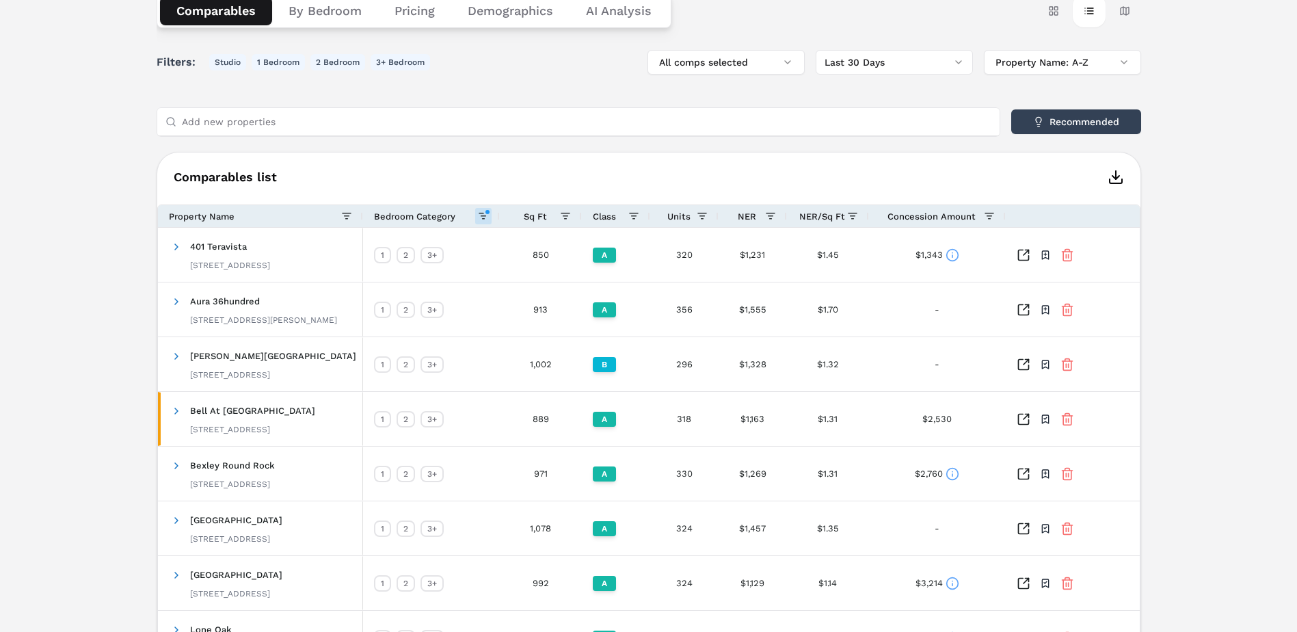
click at [559, 173] on h6 "Comparables list" at bounding box center [648, 177] width 983 height 16
click at [634, 215] on span at bounding box center [633, 216] width 11 height 11
click at [611, 171] on h6 "Comparables list" at bounding box center [648, 177] width 983 height 16
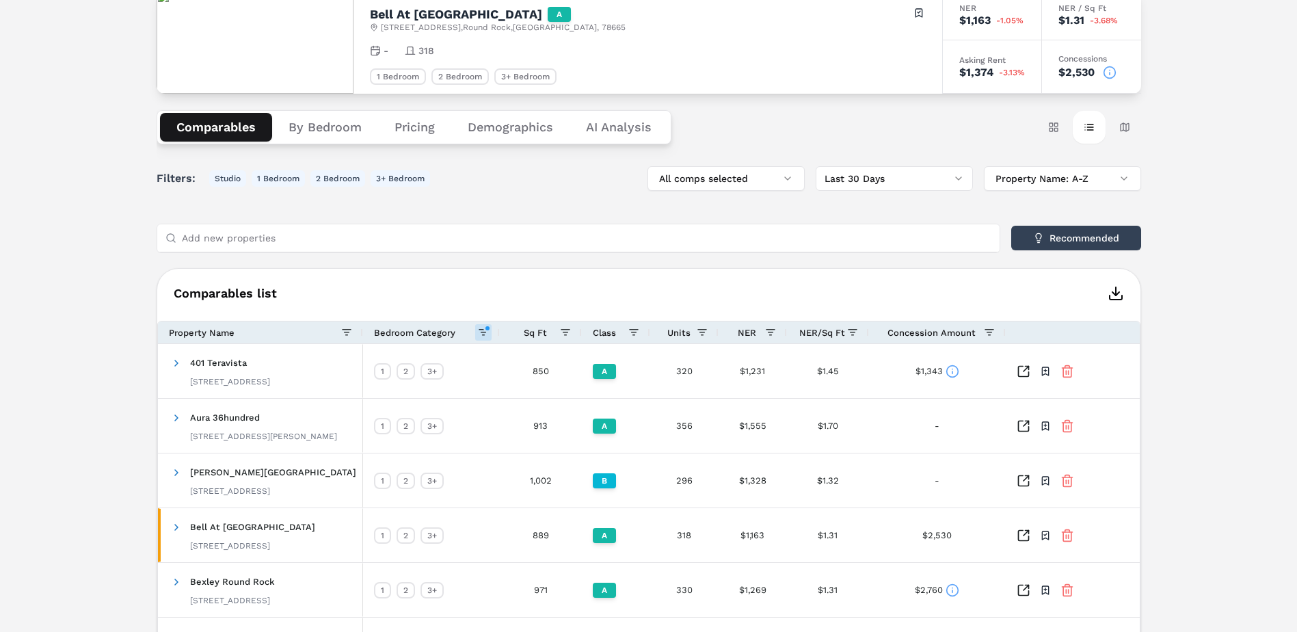
scroll to position [0, 0]
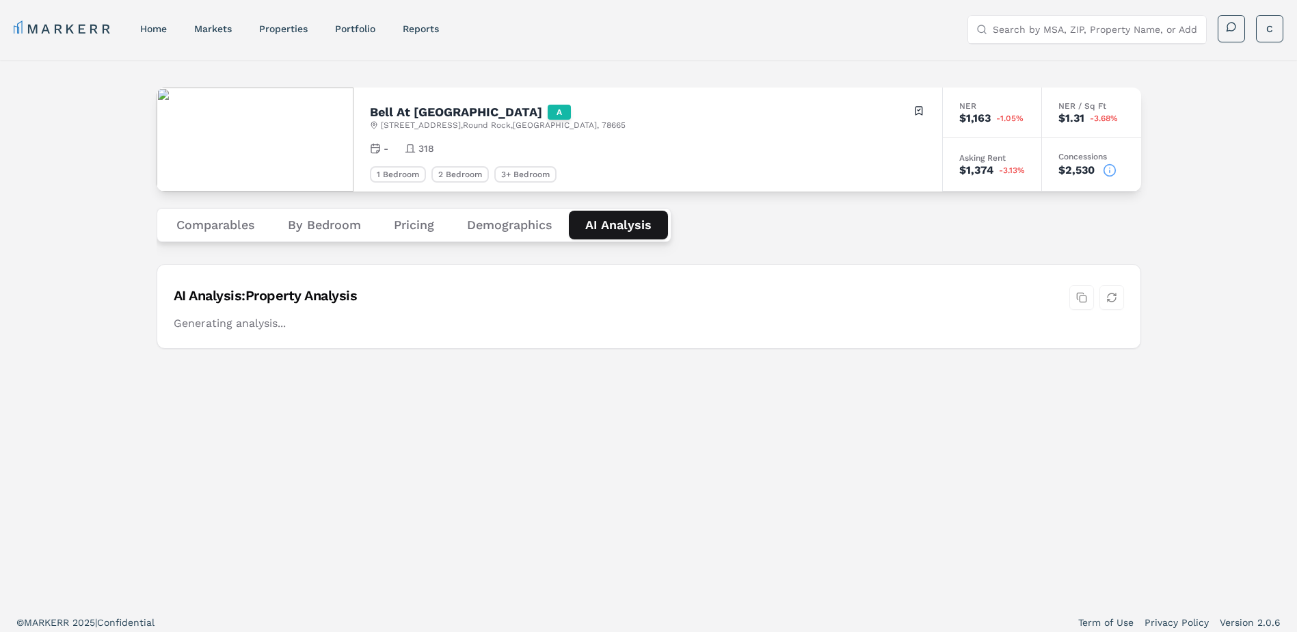
click at [620, 228] on Analysis "AI Analysis" at bounding box center [618, 225] width 99 height 29
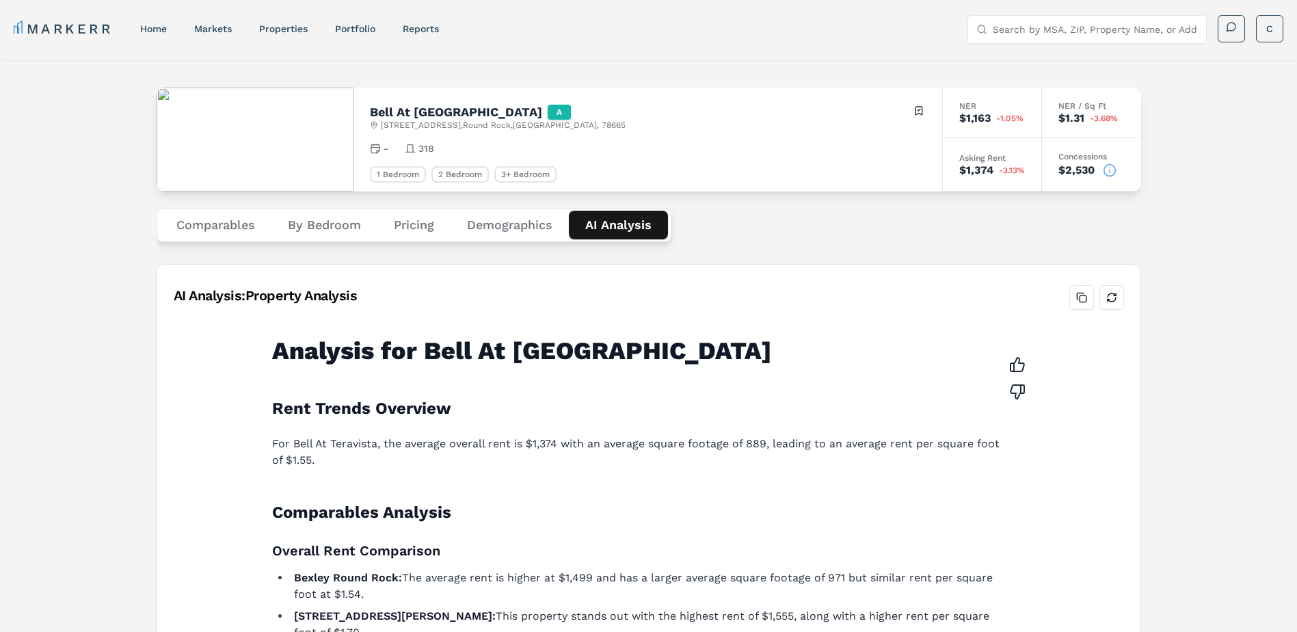
click at [501, 224] on button "Demographics" at bounding box center [510, 225] width 118 height 29
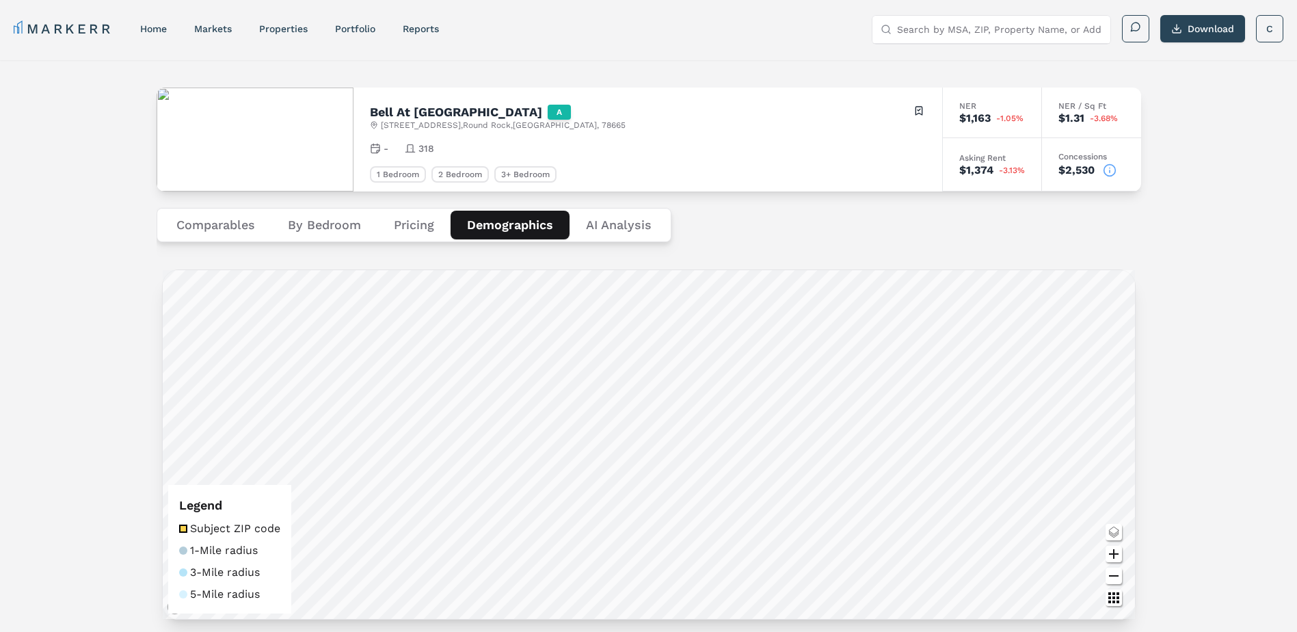
click at [228, 223] on button "Comparables" at bounding box center [215, 225] width 111 height 29
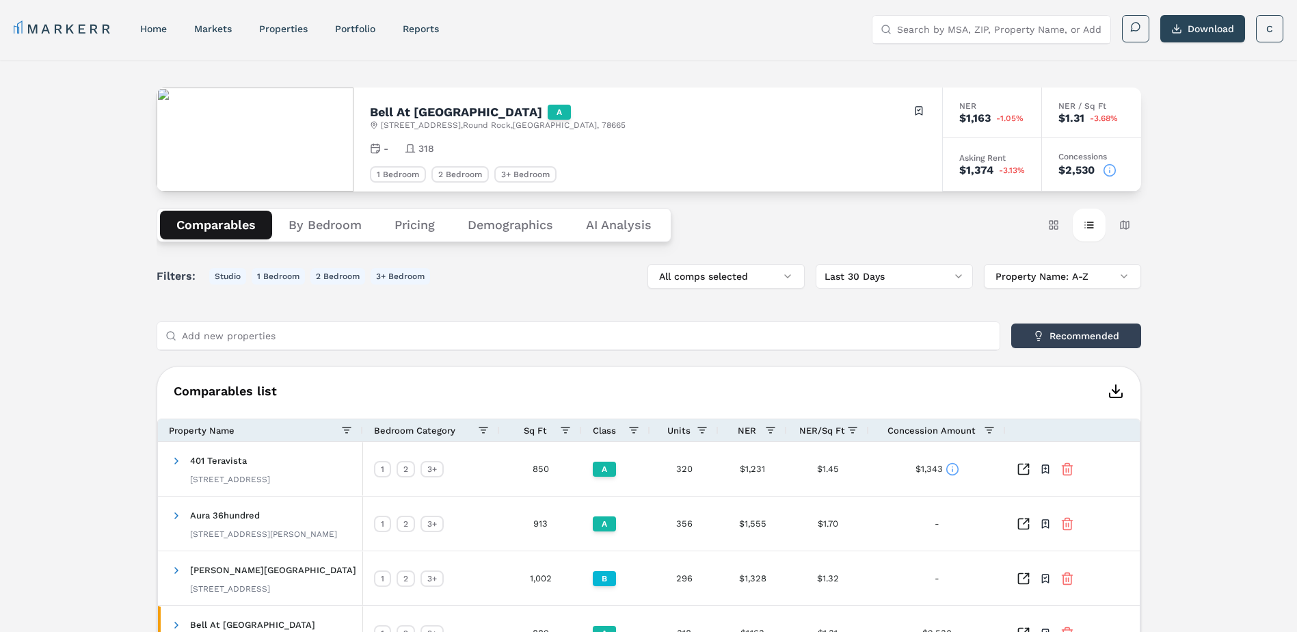
click at [376, 148] on icon at bounding box center [375, 148] width 11 height 11
click at [377, 146] on icon at bounding box center [375, 148] width 11 height 11
click at [415, 148] on icon at bounding box center [410, 148] width 11 height 11
click at [91, 302] on div "Bell At [GEOGRAPHIC_DATA] A [STREET_ADDRESS] Toggle portfolio menu - 318 1 Bedr…" at bounding box center [648, 554] width 1297 height 989
click at [419, 29] on link "reports" at bounding box center [421, 28] width 36 height 11
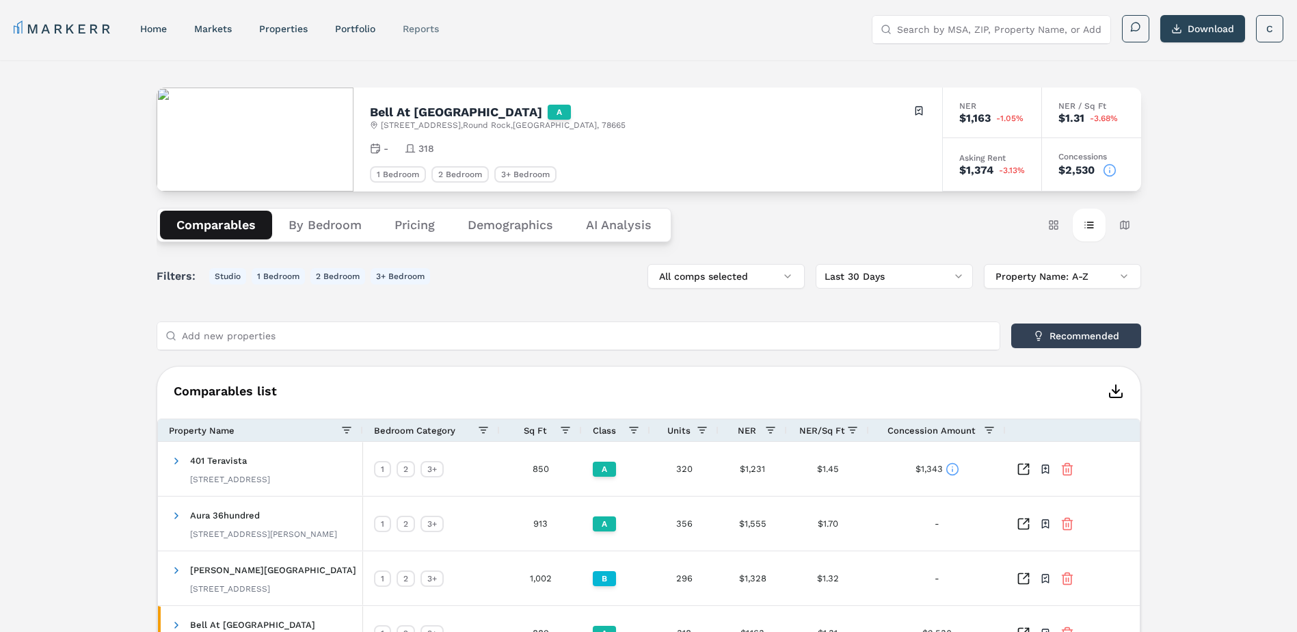
select select "-release_date"
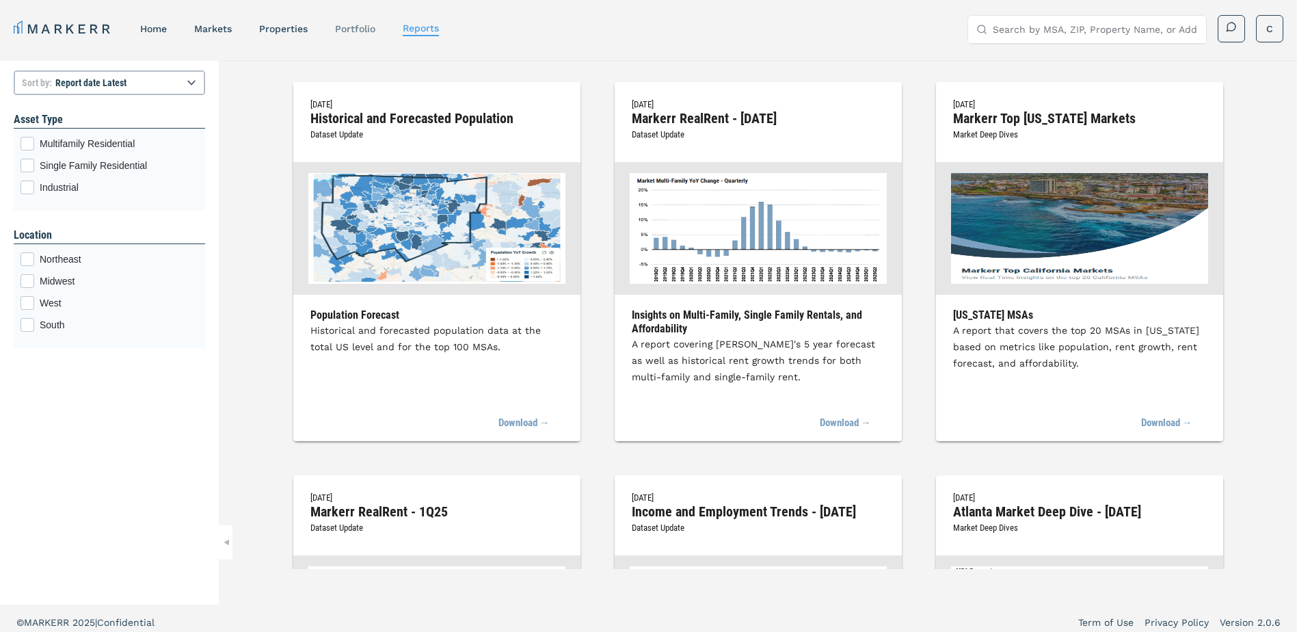
click at [344, 28] on link "Portfolio" at bounding box center [355, 28] width 40 height 11
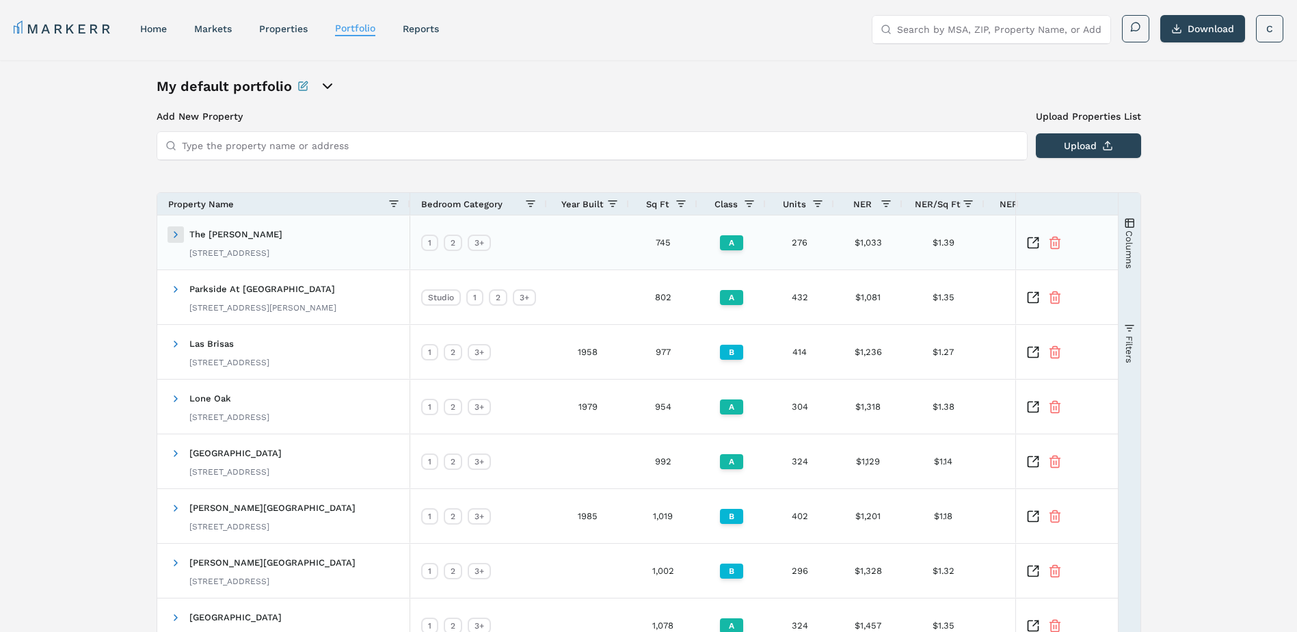
click at [176, 235] on span at bounding box center [175, 234] width 11 height 11
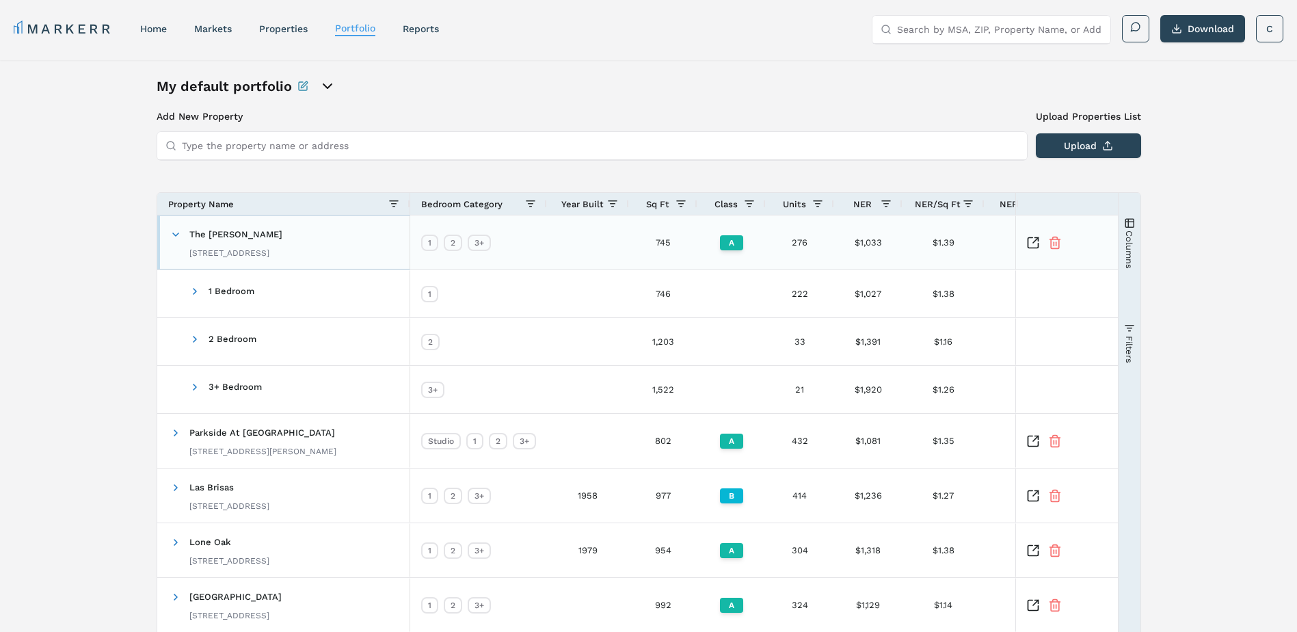
click at [176, 235] on span at bounding box center [175, 234] width 11 height 11
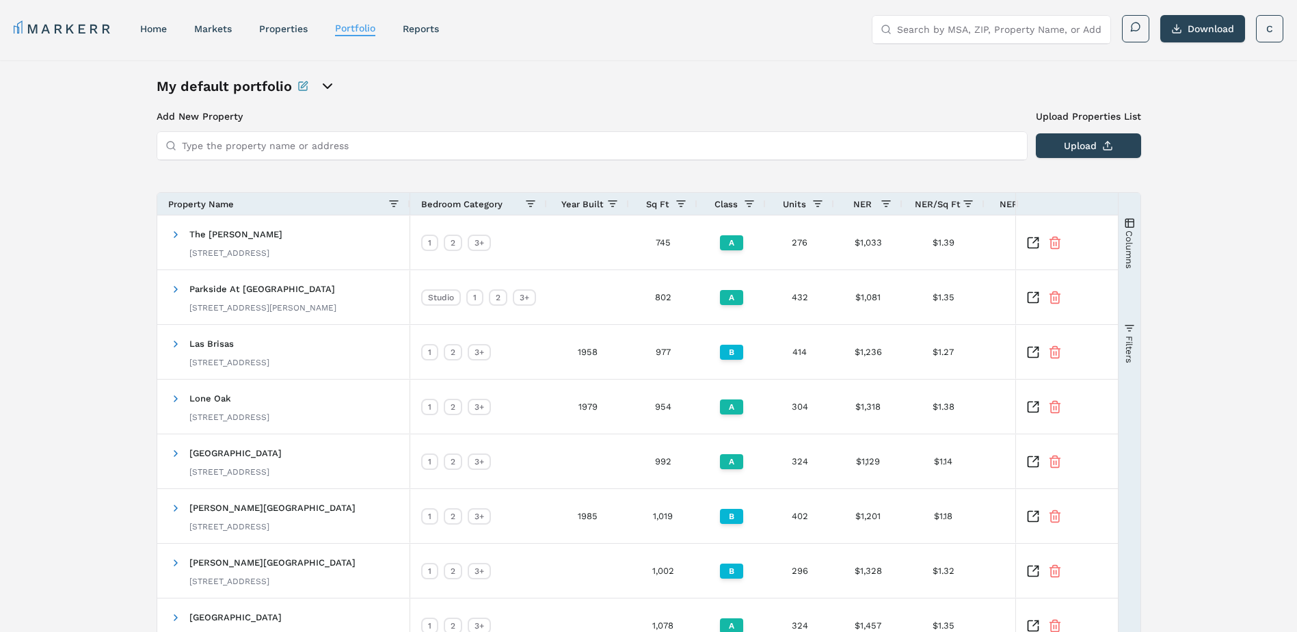
click at [292, 144] on input "Type the property name or address" at bounding box center [600, 145] width 837 height 27
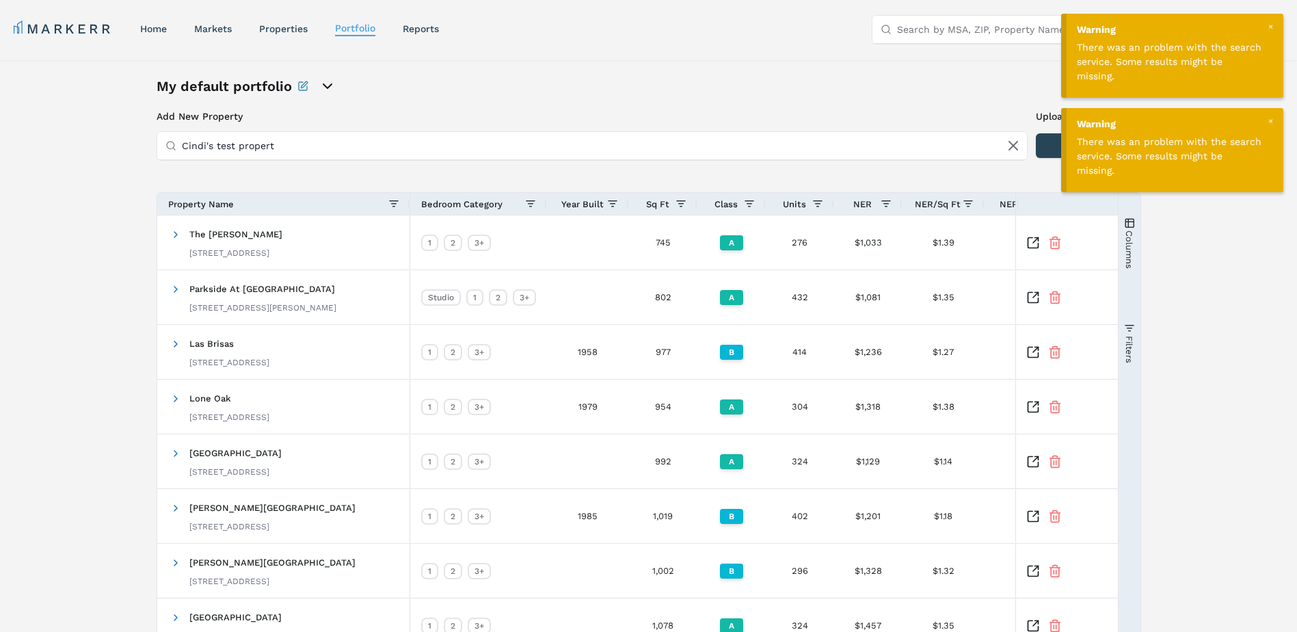
type input "[PERSON_NAME]'s test property"
drag, startPoint x: 316, startPoint y: 150, endPoint x: 78, endPoint y: 148, distance: 238.0
click at [78, 148] on div "My default portfolio Add New Property Upload Properties List Type the property …" at bounding box center [648, 436] width 1297 height 752
click at [44, 211] on div "My default portfolio Add New Property Upload Properties List Type the property …" at bounding box center [648, 436] width 1297 height 752
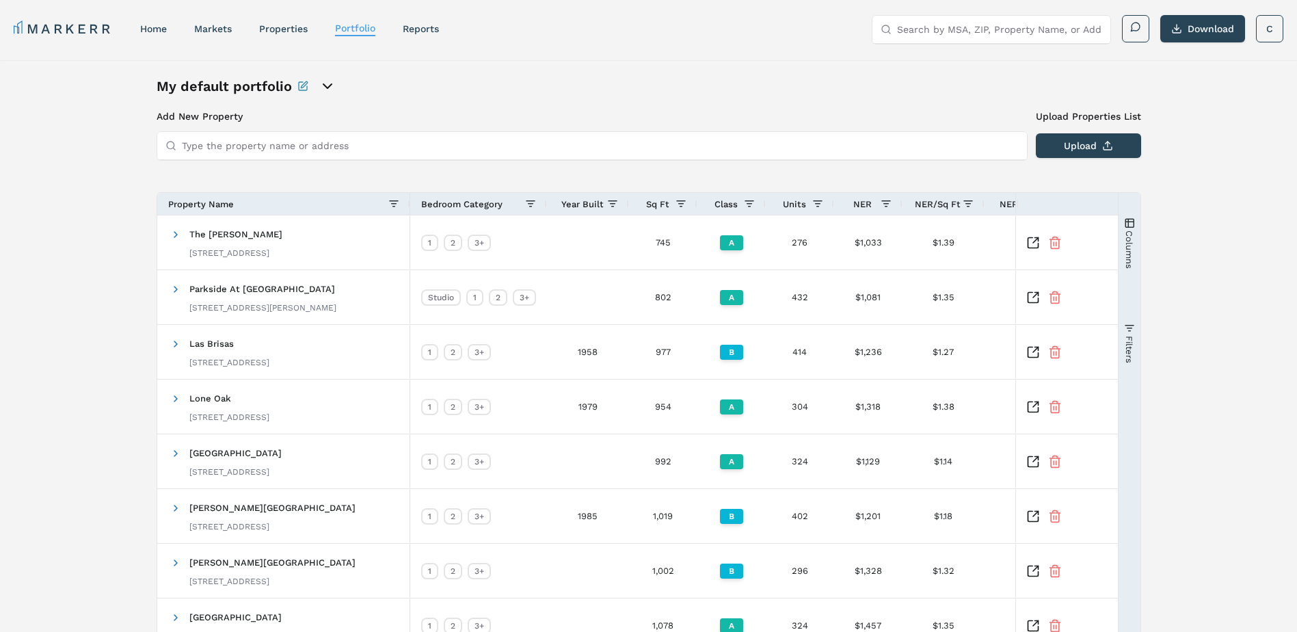
click at [827, 106] on div "My default portfolio Add New Property Upload Properties List Type the property …" at bounding box center [649, 436] width 985 height 719
click at [425, 169] on div "Add New Property Upload Properties List Type the property name or address Uploa…" at bounding box center [649, 452] width 985 height 686
click at [323, 83] on icon "open portfolio options" at bounding box center [327, 86] width 16 height 16
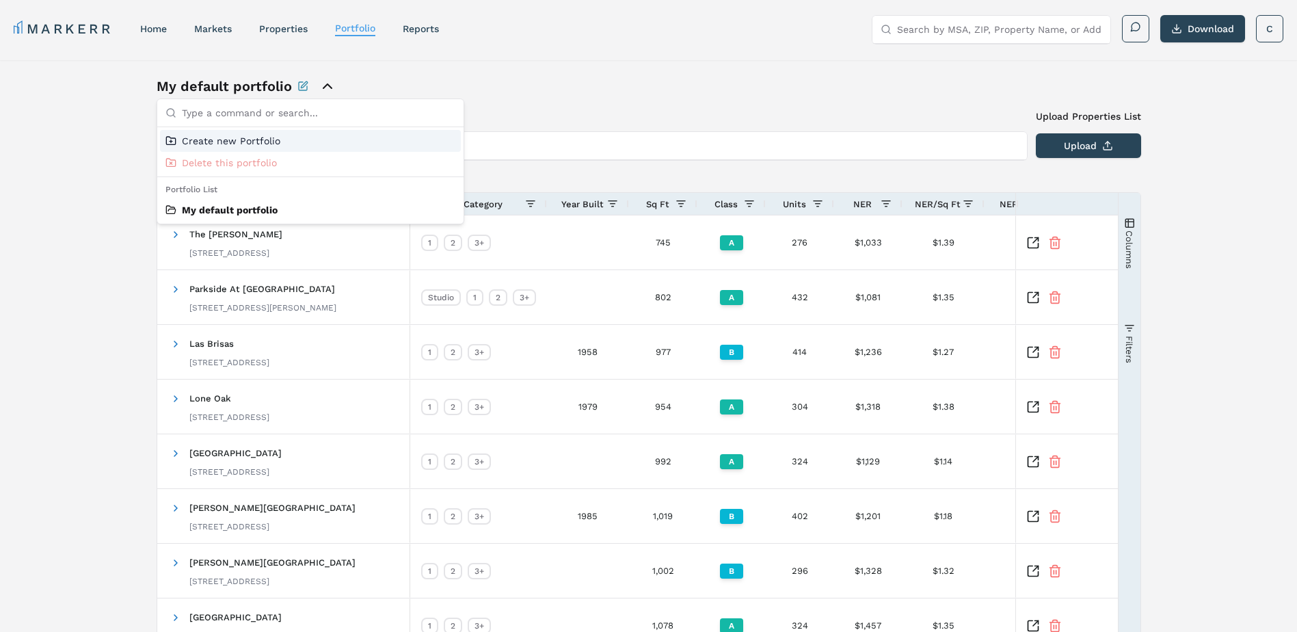
click at [259, 114] on input "text" at bounding box center [319, 112] width 274 height 27
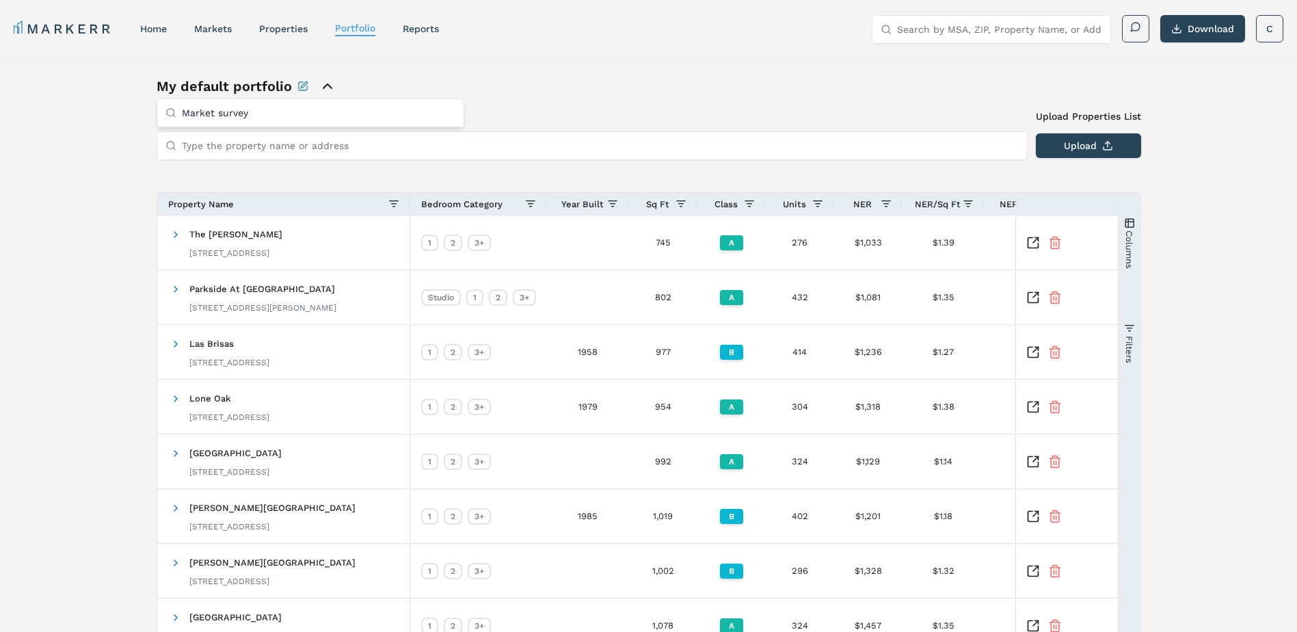
type input "Market survey"
click at [615, 90] on div "My default portfolio" at bounding box center [649, 86] width 985 height 19
click at [301, 85] on icon "Rename this portfolio" at bounding box center [304, 84] width 6 height 6
click at [486, 77] on div "New Portfolio Description My default portfolio" at bounding box center [649, 87] width 985 height 20
click at [76, 394] on div "New Portfolio Description My default portfolio Add New Property Upload Properti…" at bounding box center [648, 436] width 1297 height 752
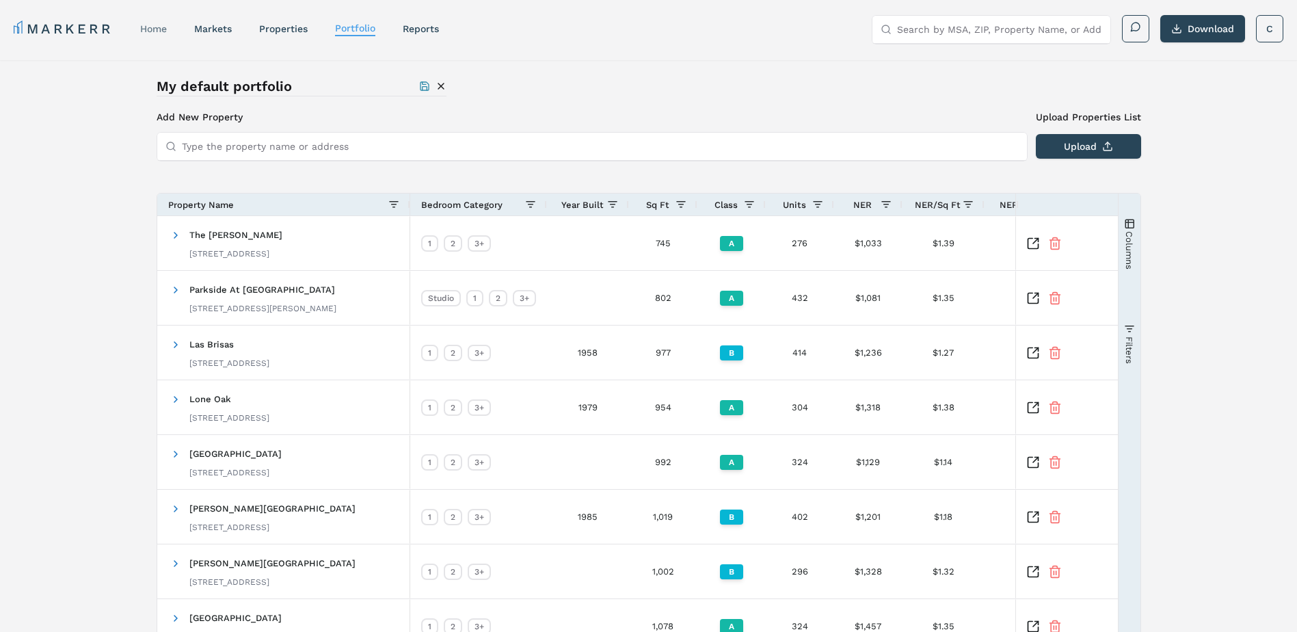
click at [155, 27] on link "home" at bounding box center [153, 28] width 27 height 11
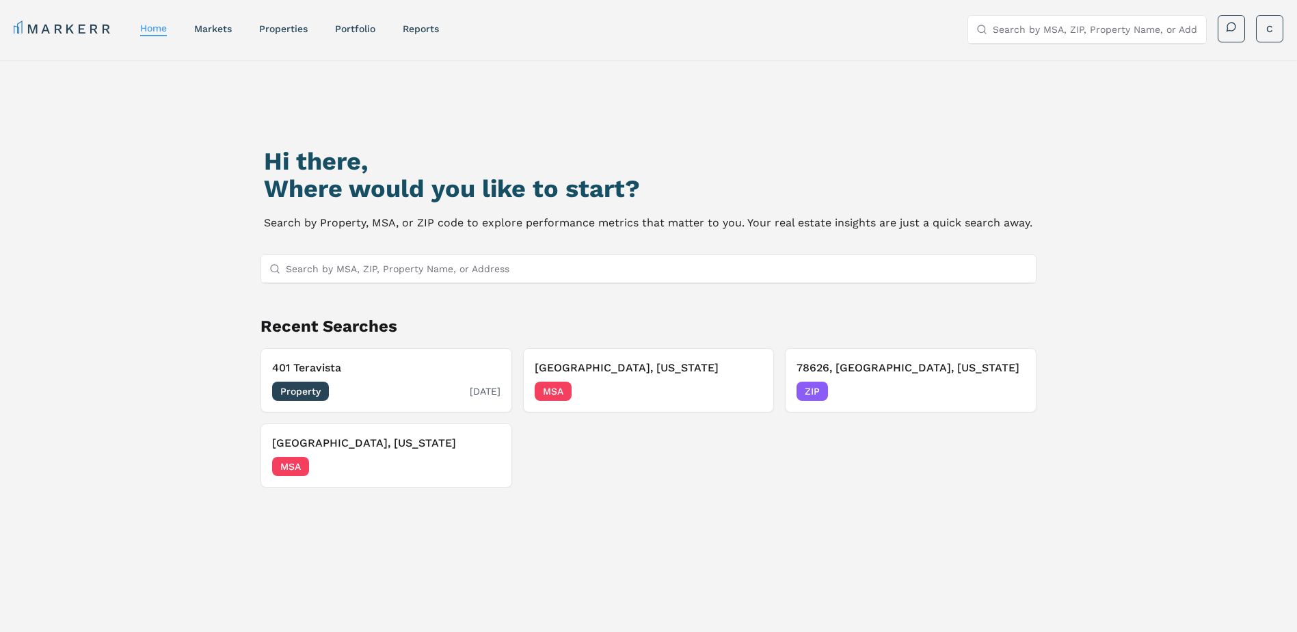
click at [293, 389] on span "Property" at bounding box center [300, 391] width 57 height 19
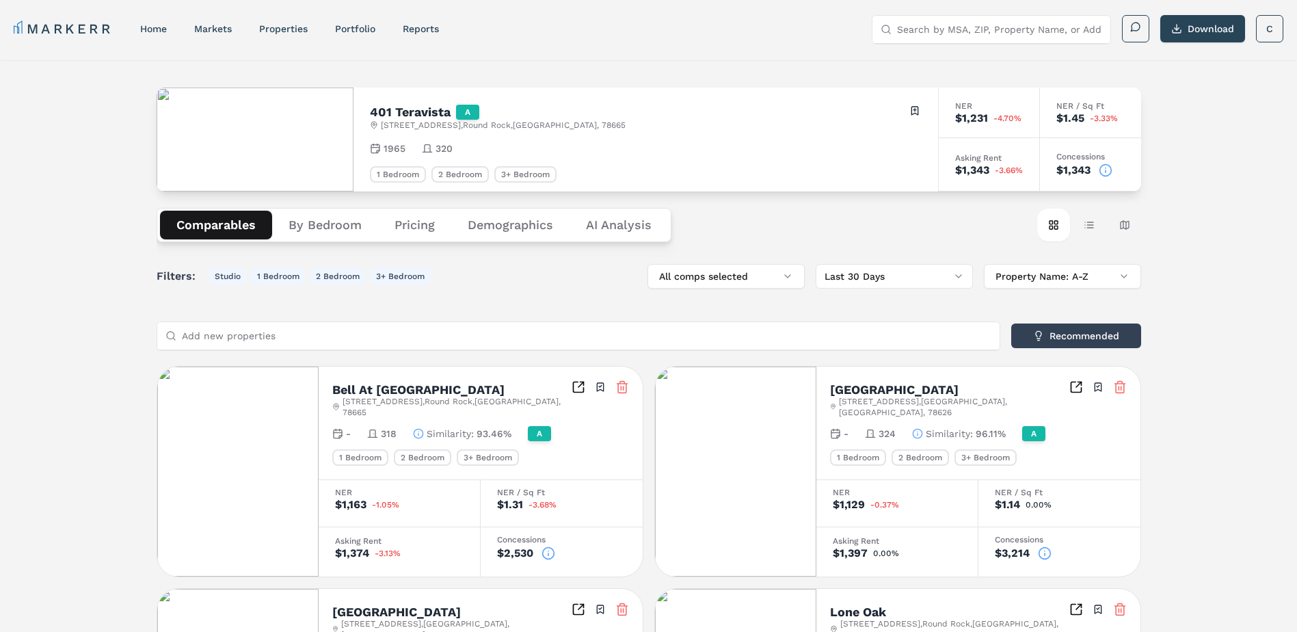
drag, startPoint x: 1257, startPoint y: 0, endPoint x: 875, endPoint y: 65, distance: 387.7
drag, startPoint x: 46, startPoint y: 300, endPoint x: 147, endPoint y: 112, distance: 212.6
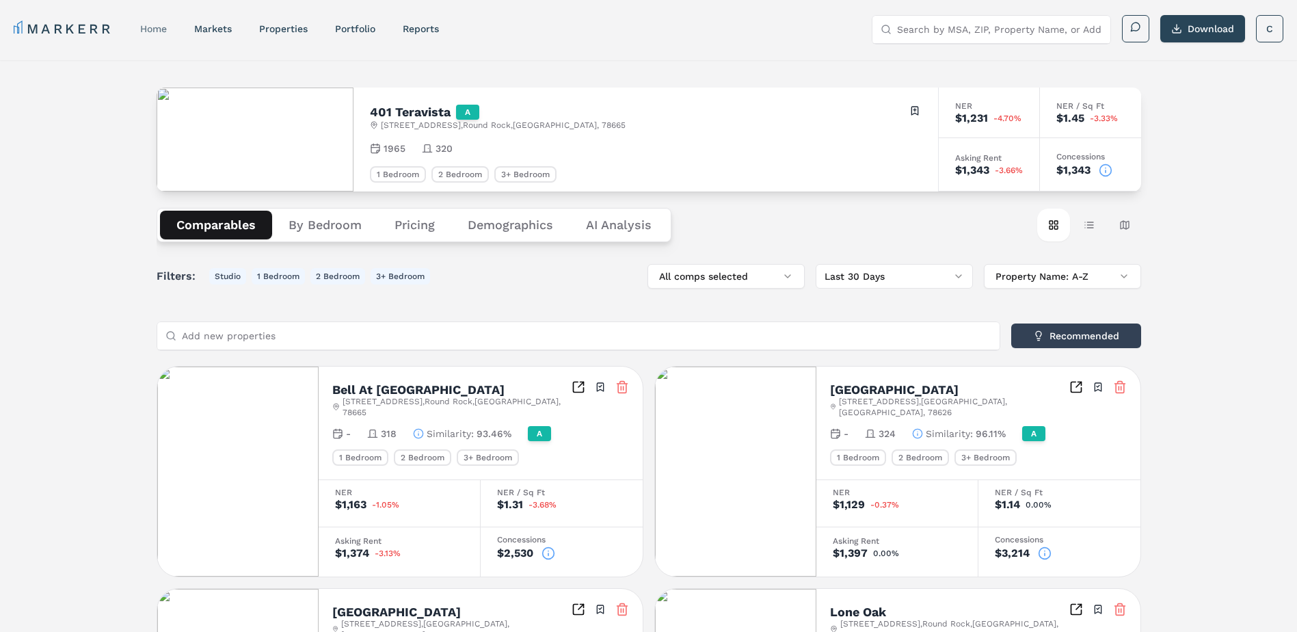
click at [152, 27] on link "home" at bounding box center [153, 28] width 27 height 11
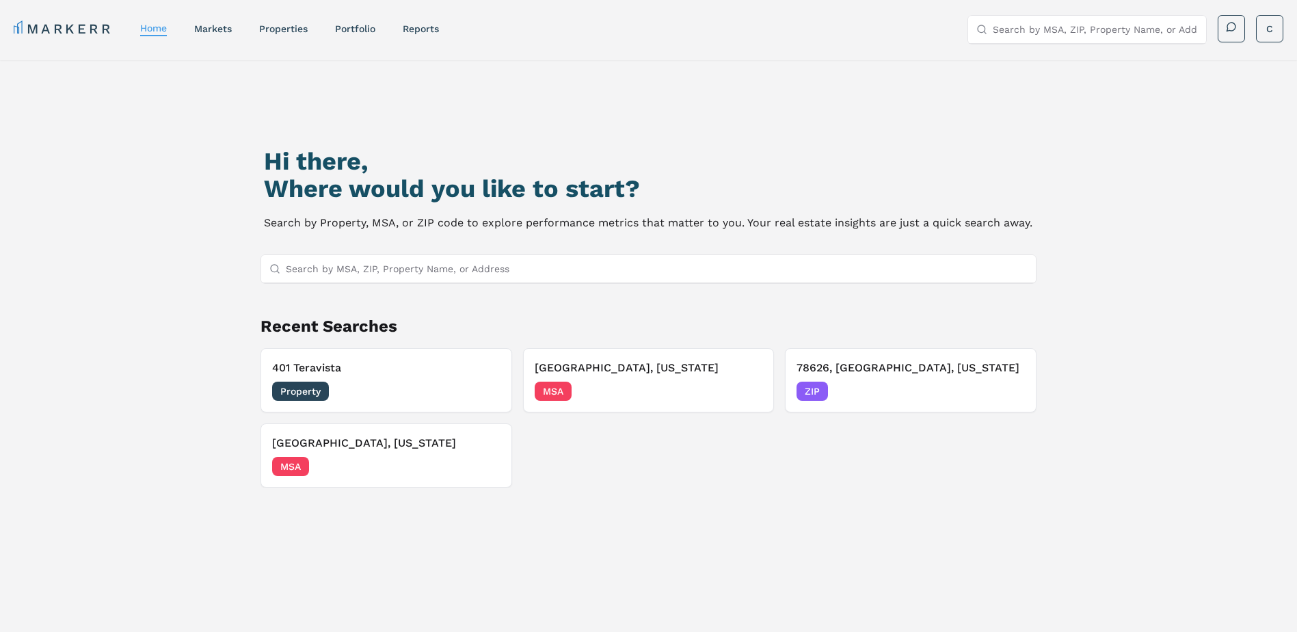
click at [1085, 165] on div "Hi there, Where would you like to start? Search by Property, MSA, or ZIP code t…" at bounding box center [649, 398] width 908 height 632
